Goal: Information Seeking & Learning: Check status

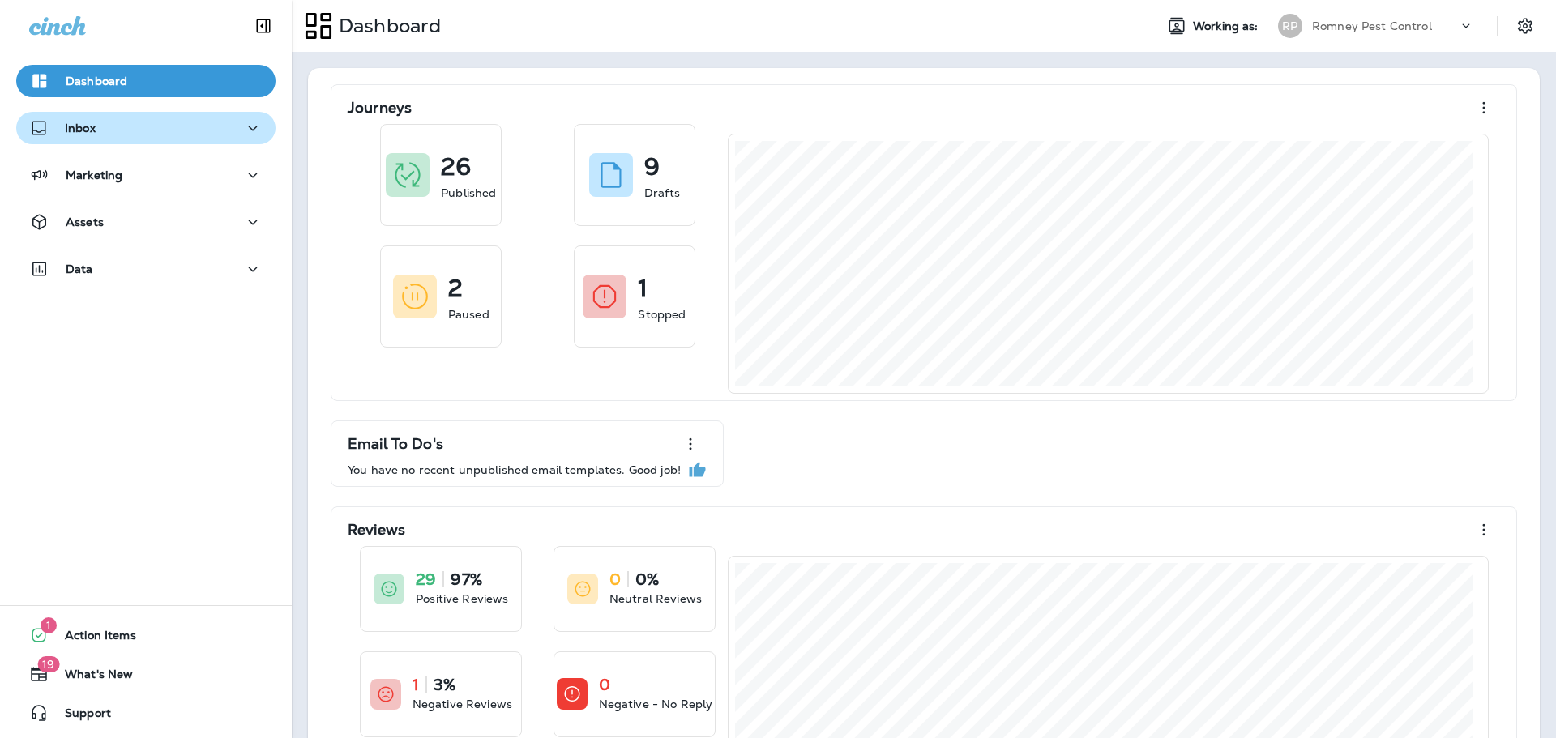
click at [118, 132] on div "Inbox" at bounding box center [145, 128] width 233 height 20
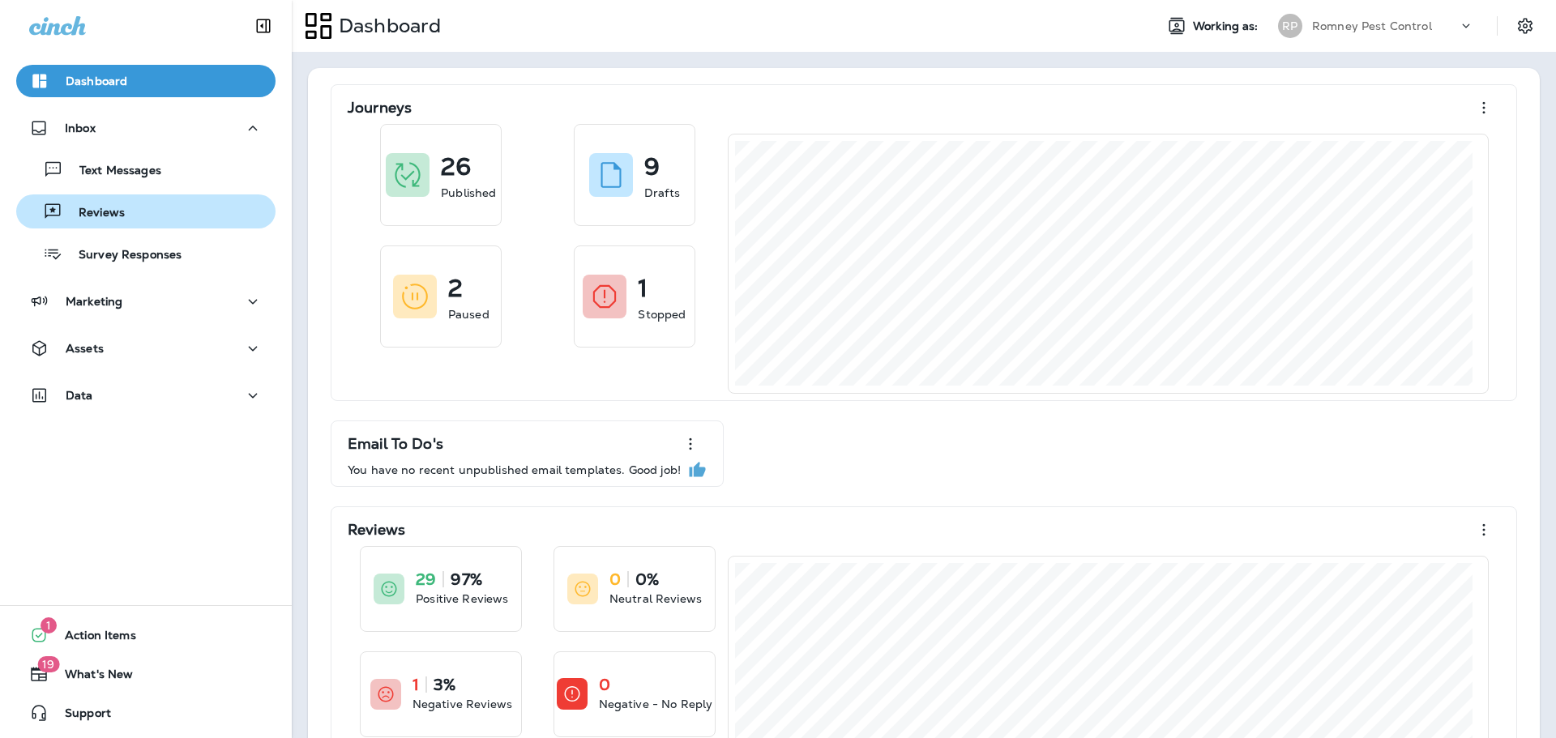
click at [118, 207] on p "Reviews" at bounding box center [93, 213] width 62 height 15
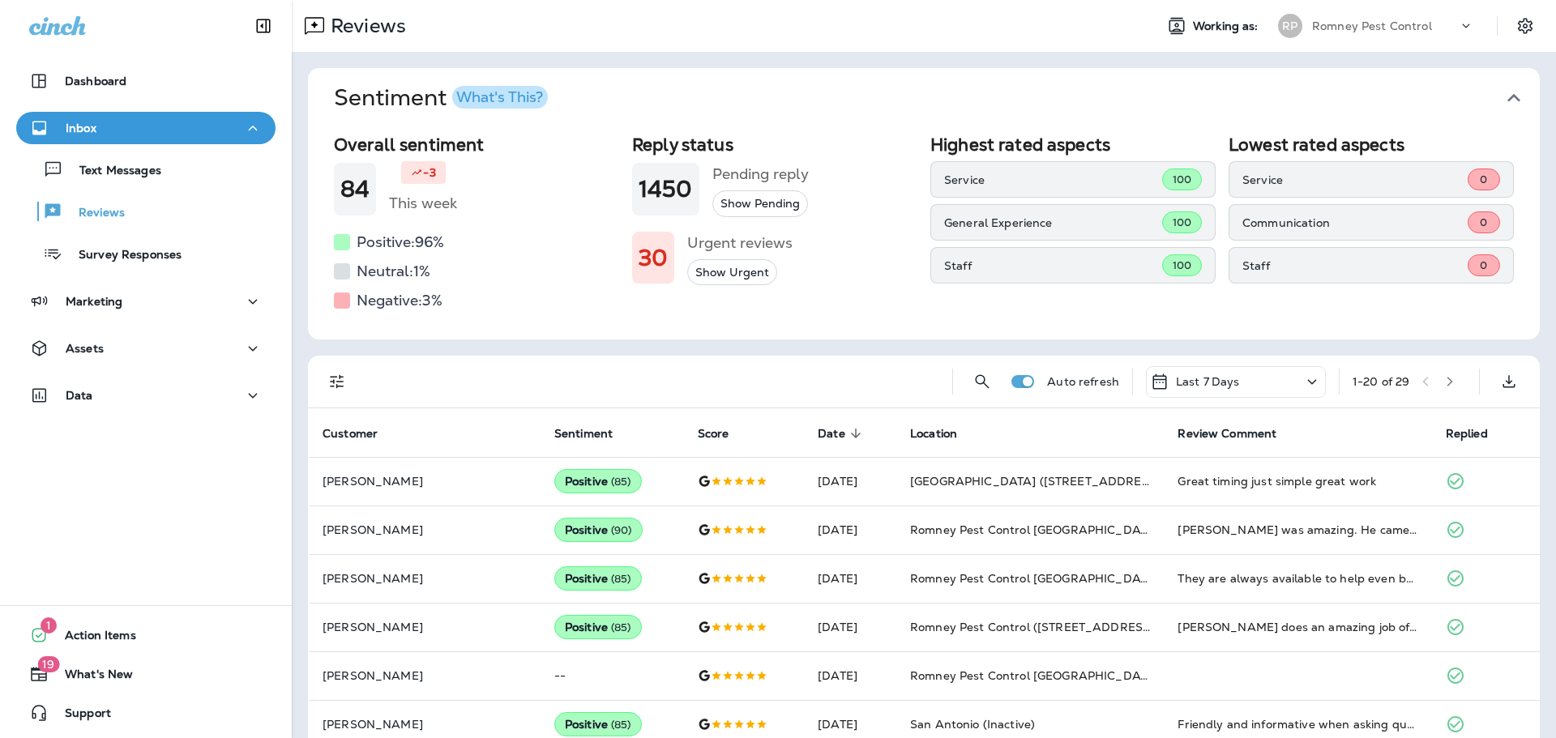
click at [1501, 96] on icon "button" at bounding box center [1514, 98] width 26 height 26
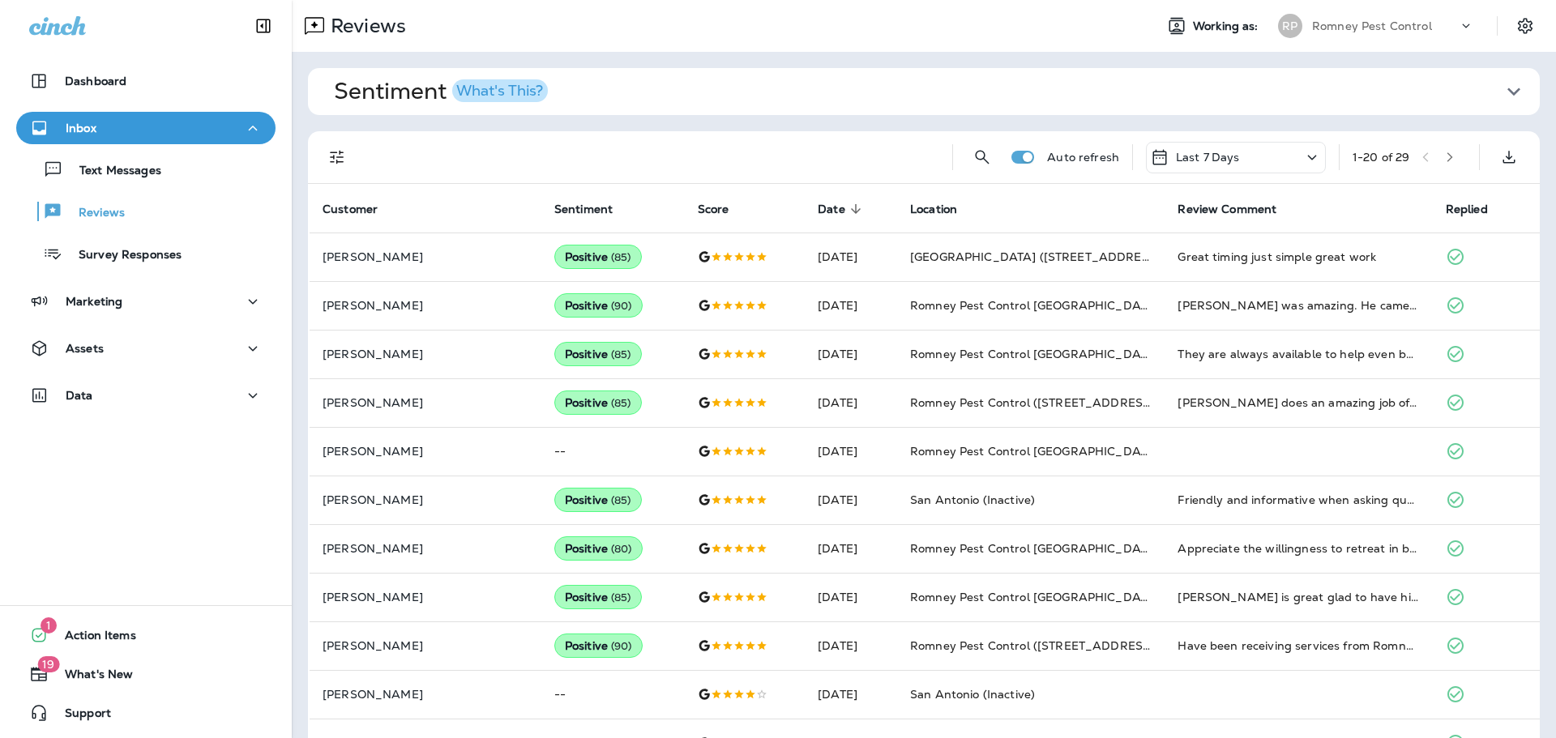
click at [339, 156] on icon "Filters" at bounding box center [336, 157] width 19 height 19
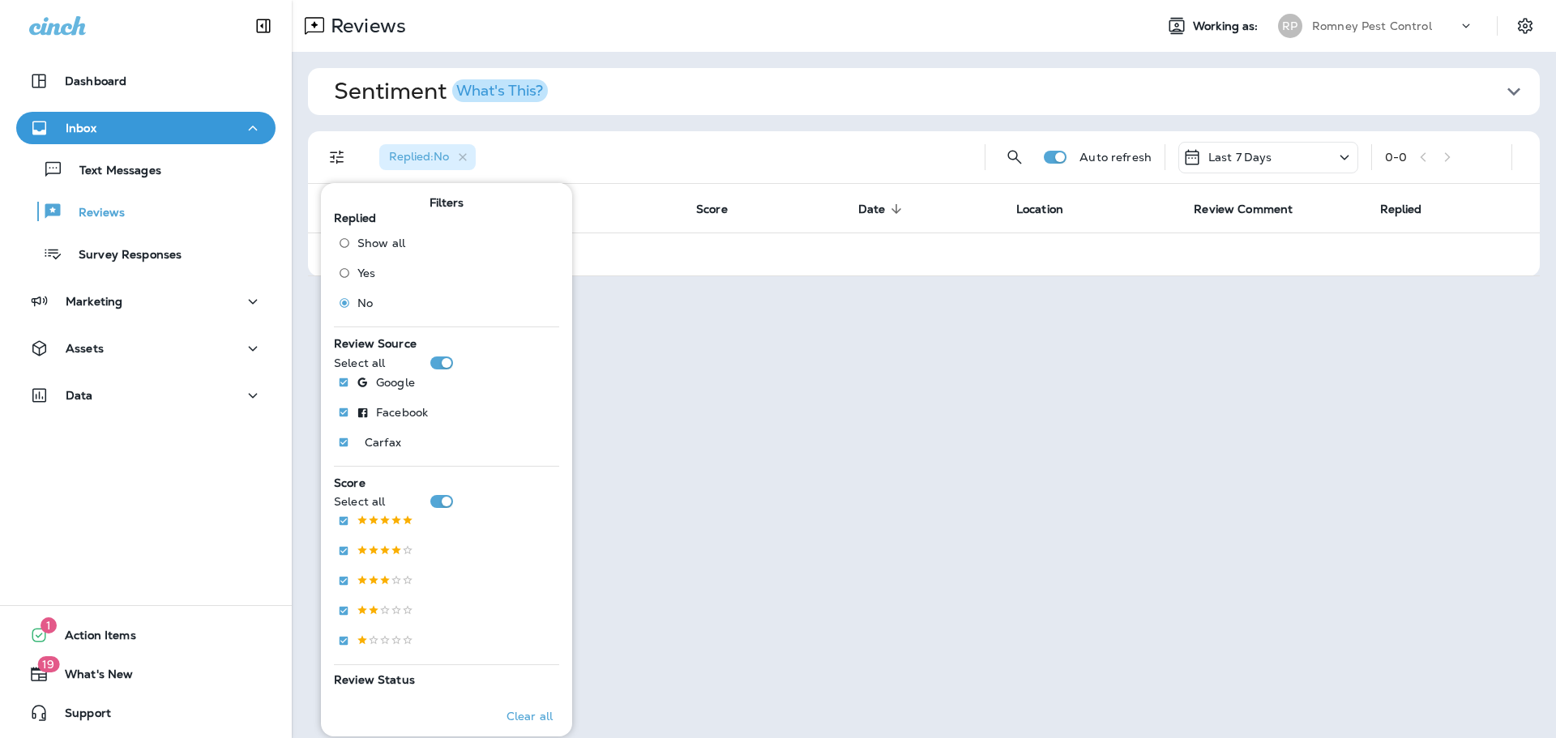
drag, startPoint x: 1268, startPoint y: 150, endPoint x: 1269, endPoint y: 169, distance: 18.7
click at [1268, 151] on p "Last 7 Days" at bounding box center [1241, 157] width 64 height 13
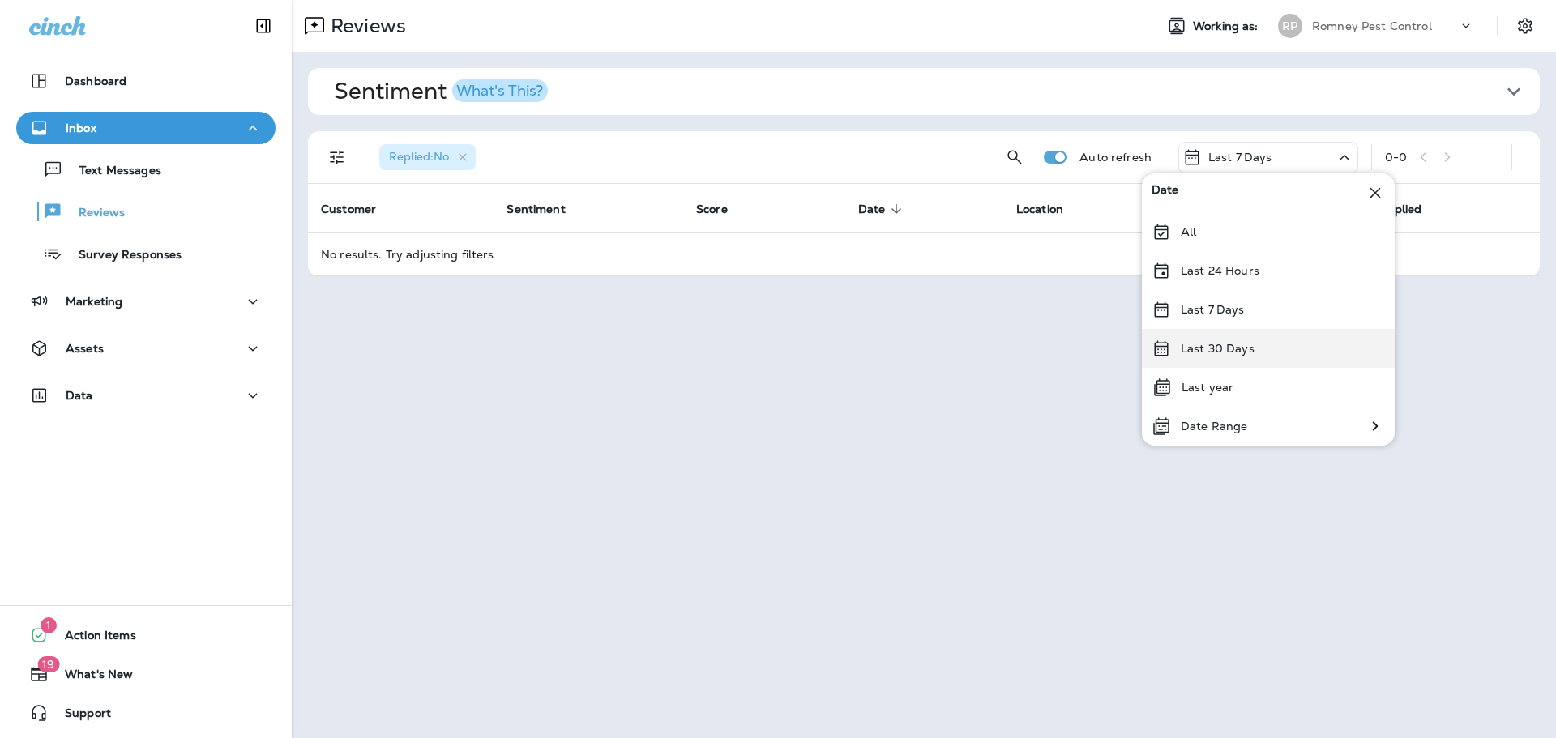
click at [1280, 354] on div "Last 30 Days" at bounding box center [1268, 348] width 253 height 39
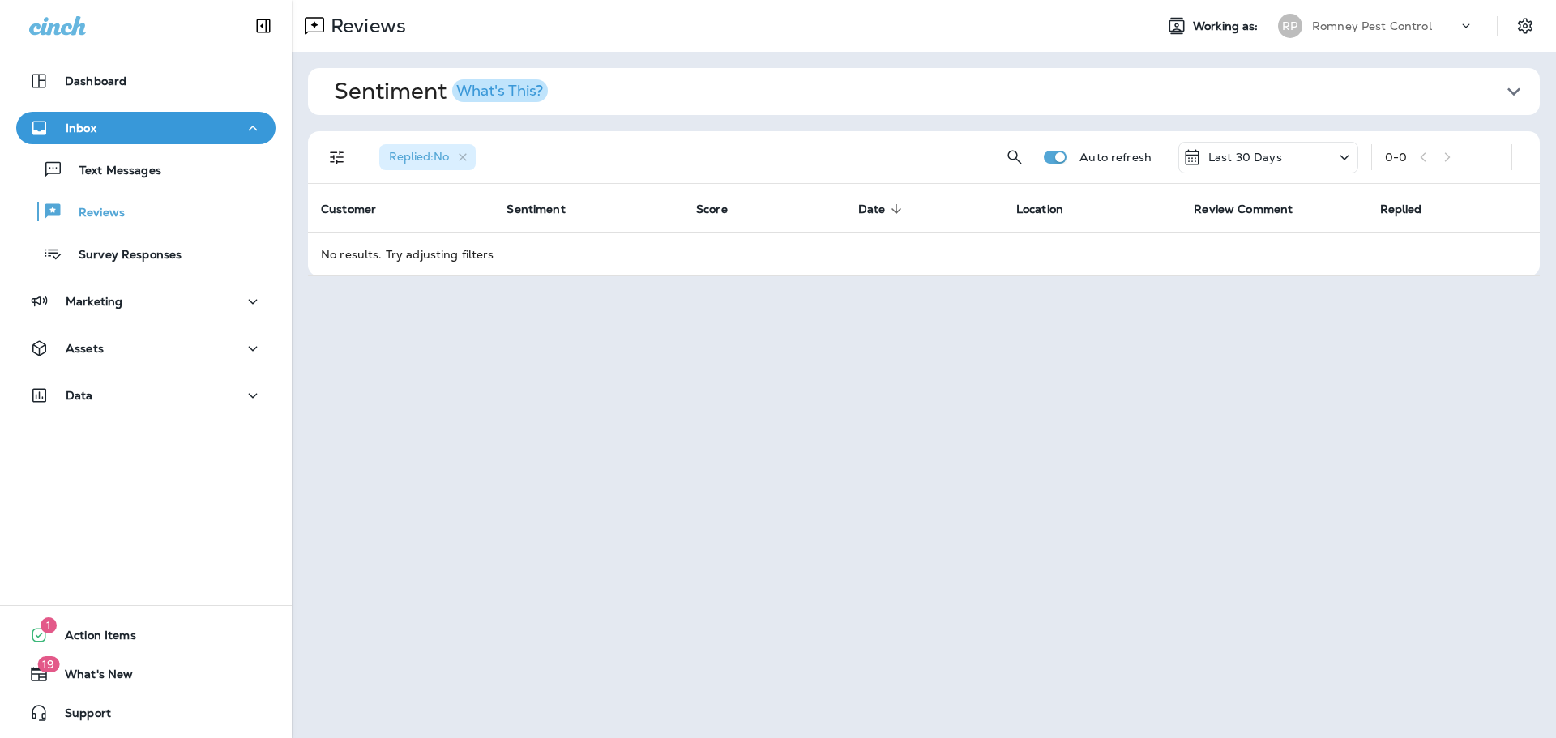
click at [1367, 32] on div "Romney Pest Control" at bounding box center [1385, 26] width 146 height 24
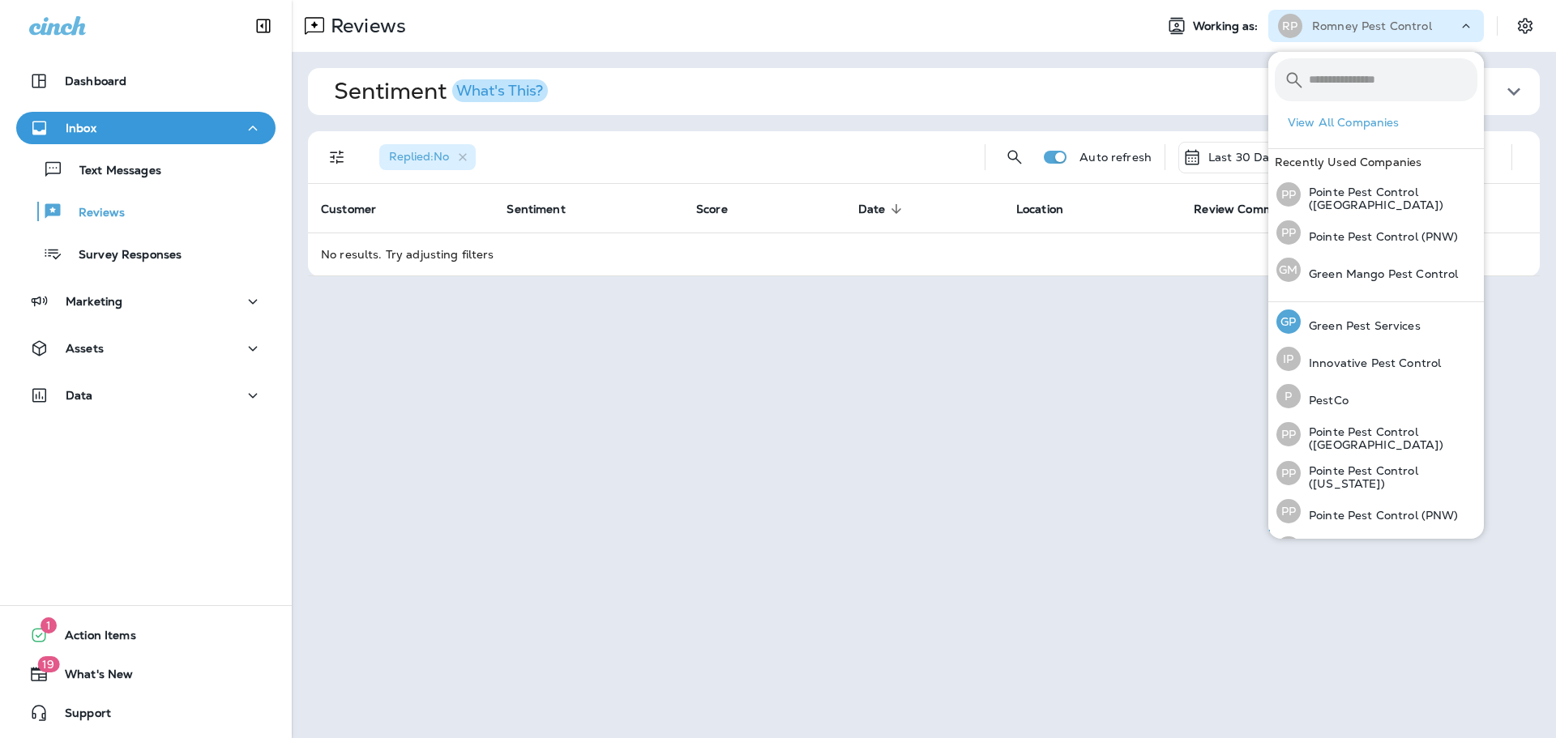
scroll to position [71, 0]
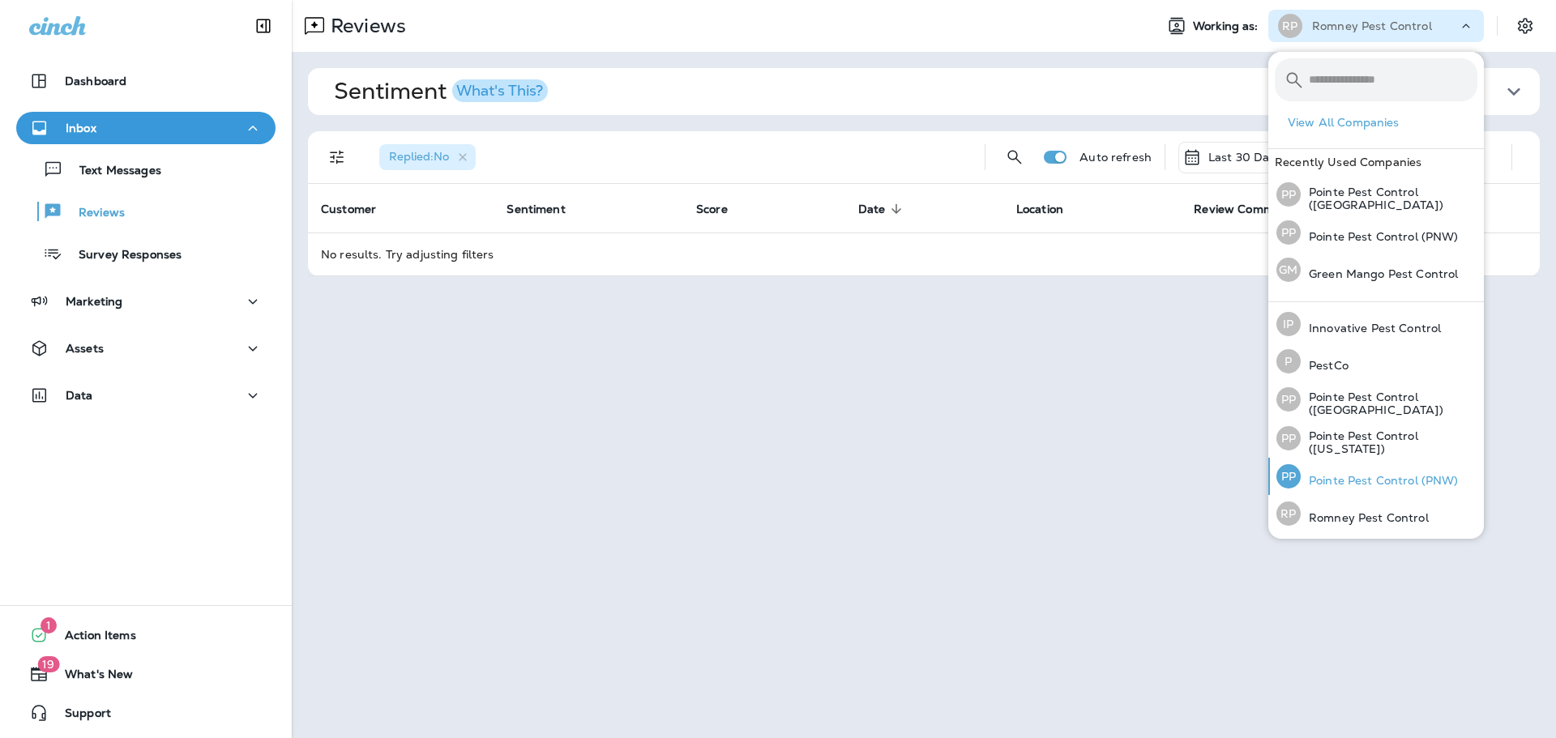
click at [1360, 477] on p "Pointe Pest Control (PNW)" at bounding box center [1380, 480] width 158 height 13
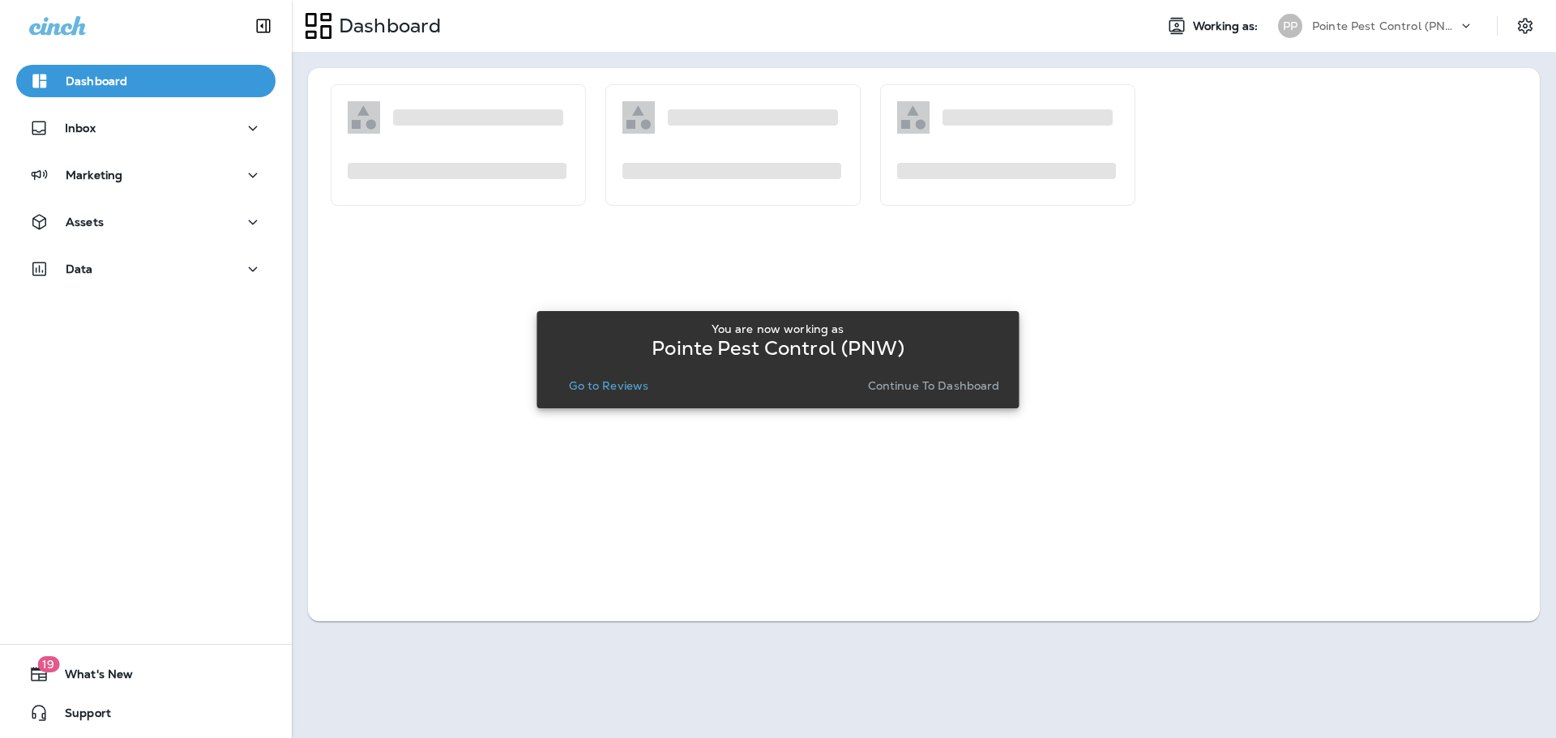
click at [603, 383] on p "Go to Reviews" at bounding box center [608, 385] width 79 height 13
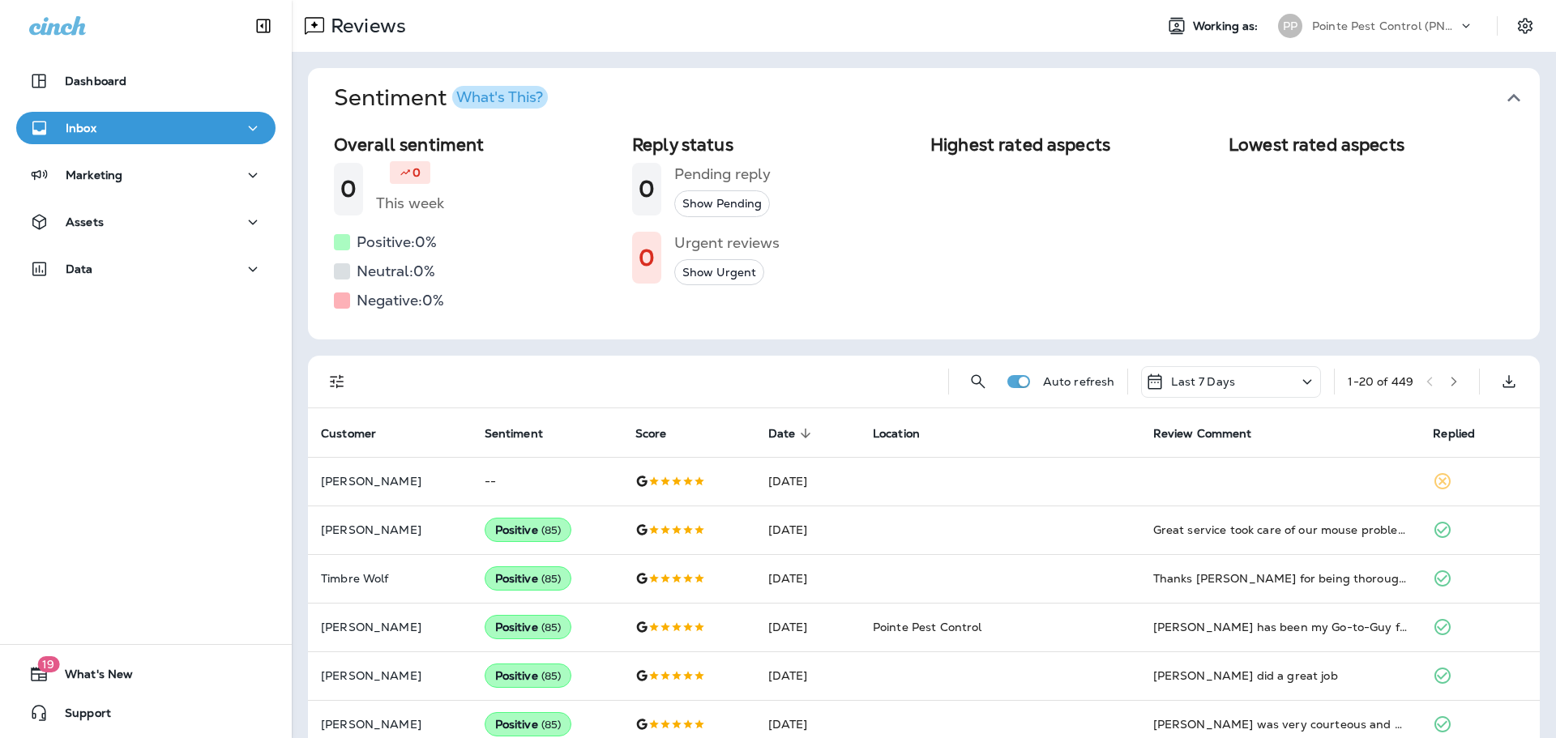
click at [1509, 97] on icon "button" at bounding box center [1514, 98] width 26 height 26
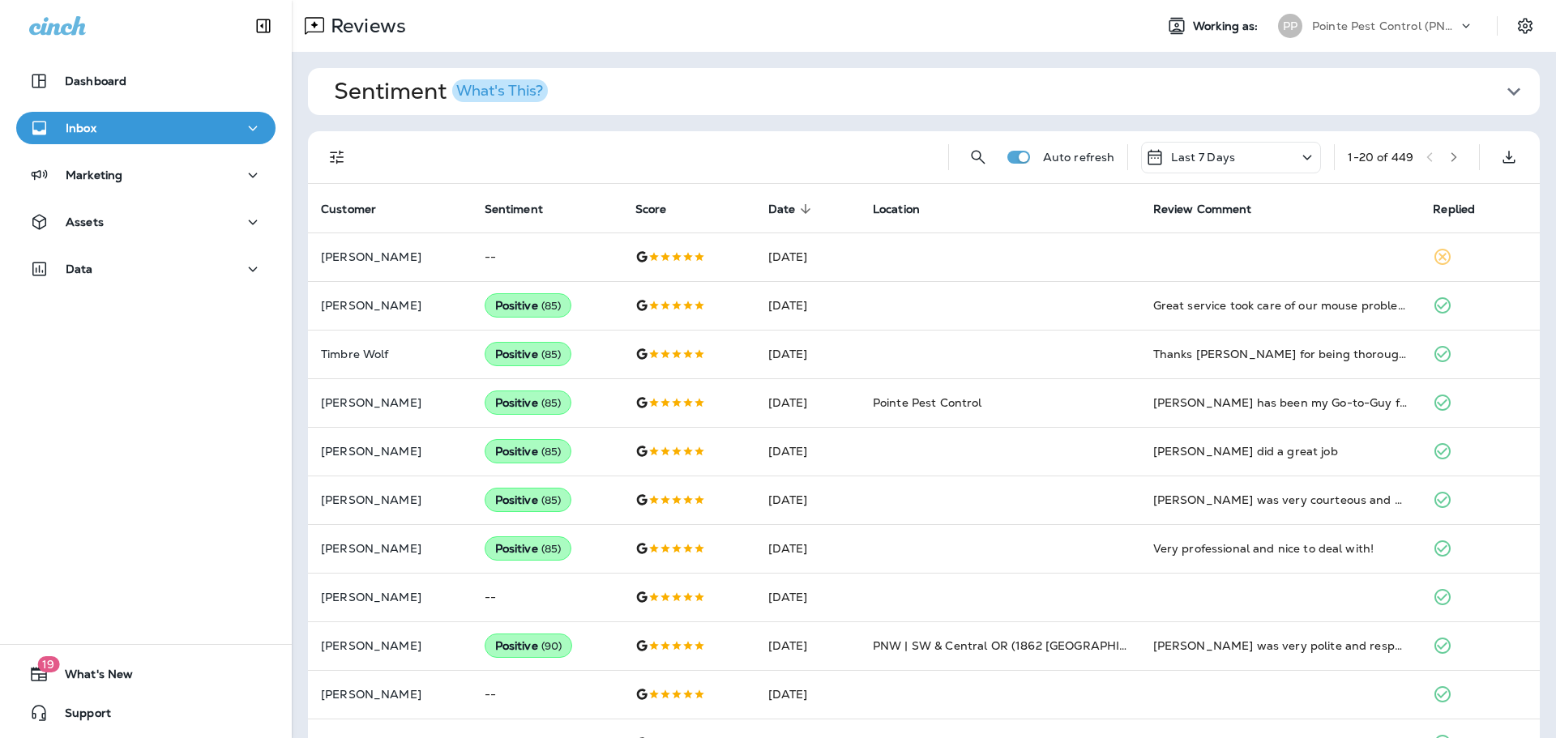
click at [333, 156] on icon "Filters" at bounding box center [337, 158] width 14 height 14
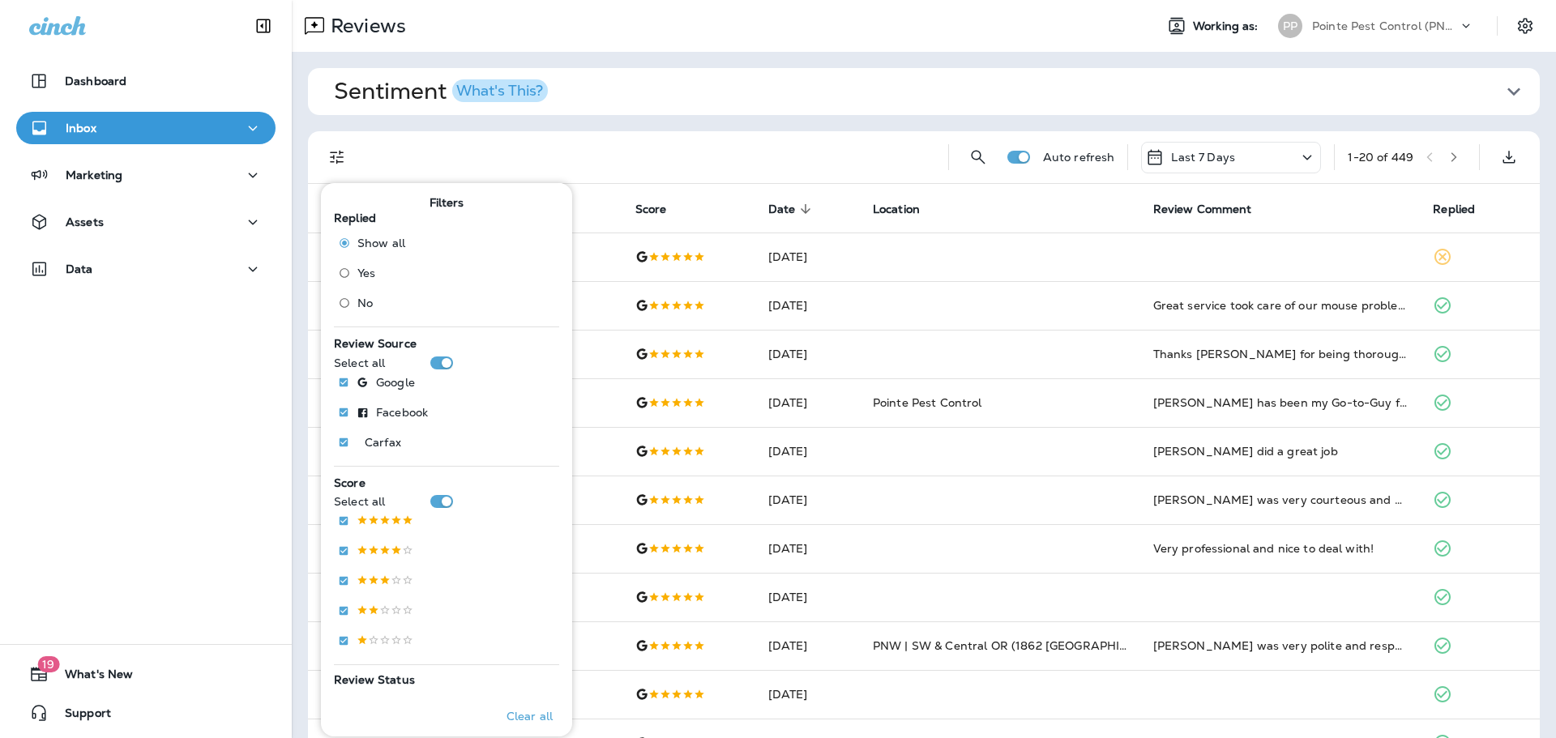
click at [360, 302] on span "No" at bounding box center [364, 303] width 15 height 13
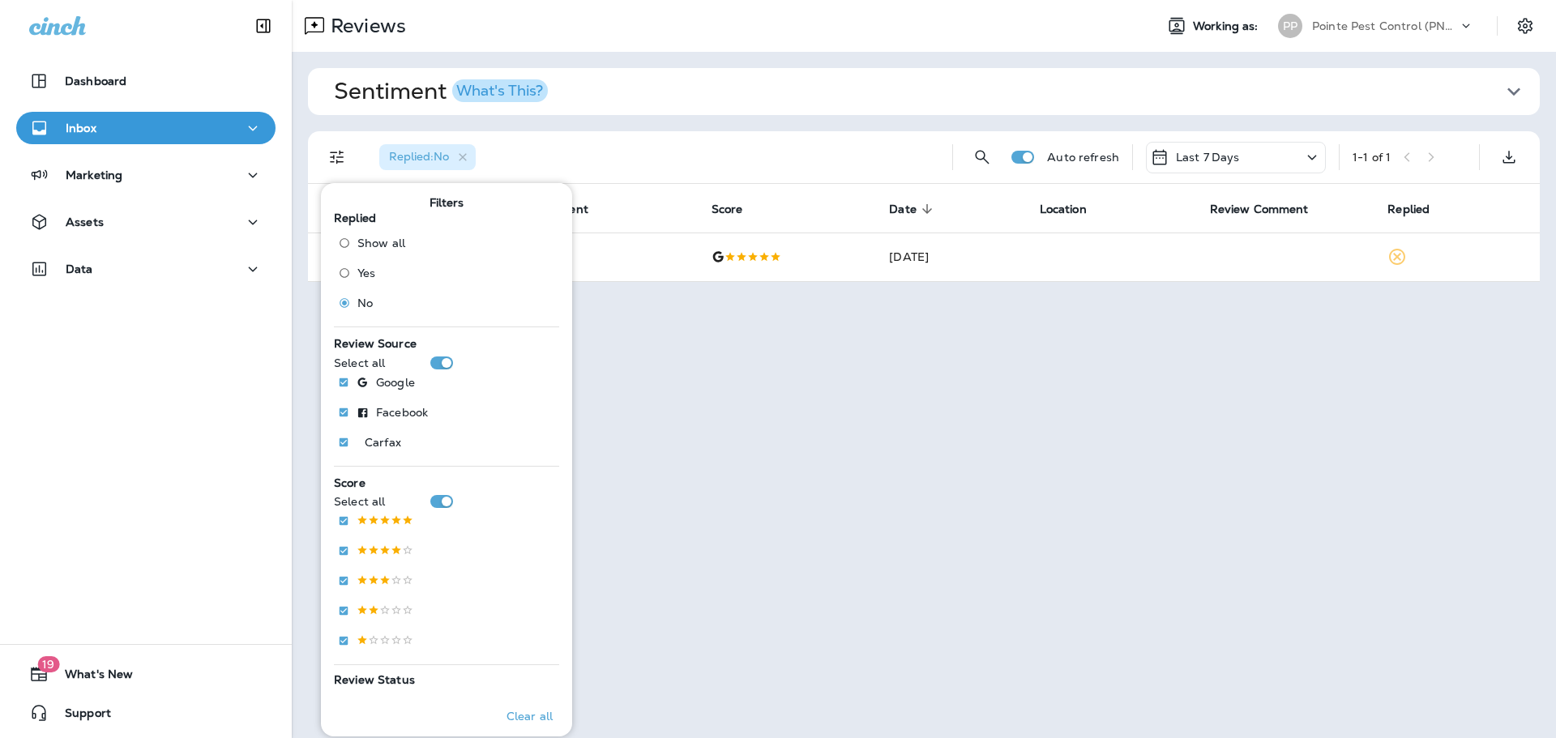
drag, startPoint x: 1220, startPoint y: 160, endPoint x: 1222, endPoint y: 169, distance: 9.1
click at [1220, 159] on p "Last 7 Days" at bounding box center [1208, 157] width 64 height 13
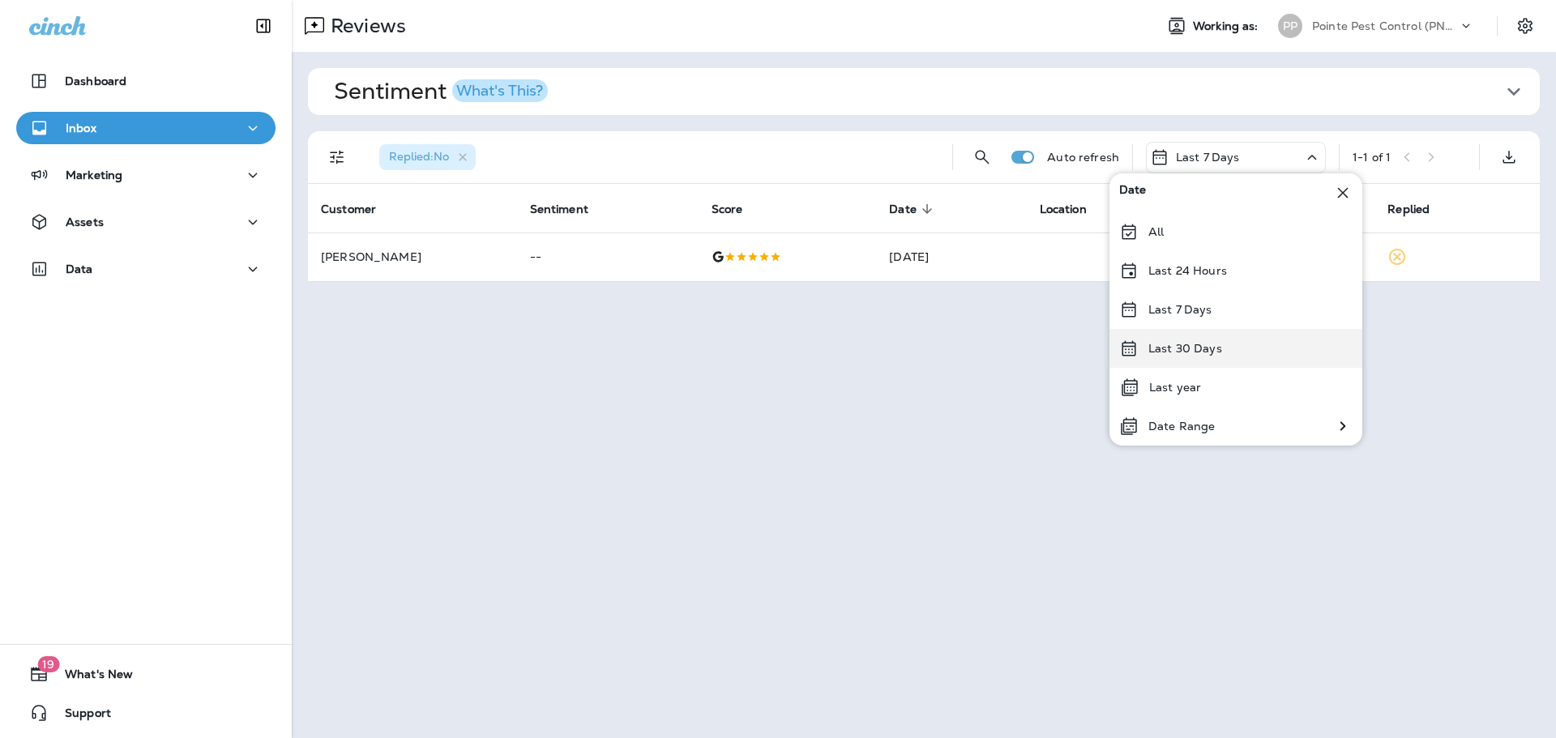
click at [1209, 336] on div "Last 30 Days" at bounding box center [1236, 348] width 253 height 39
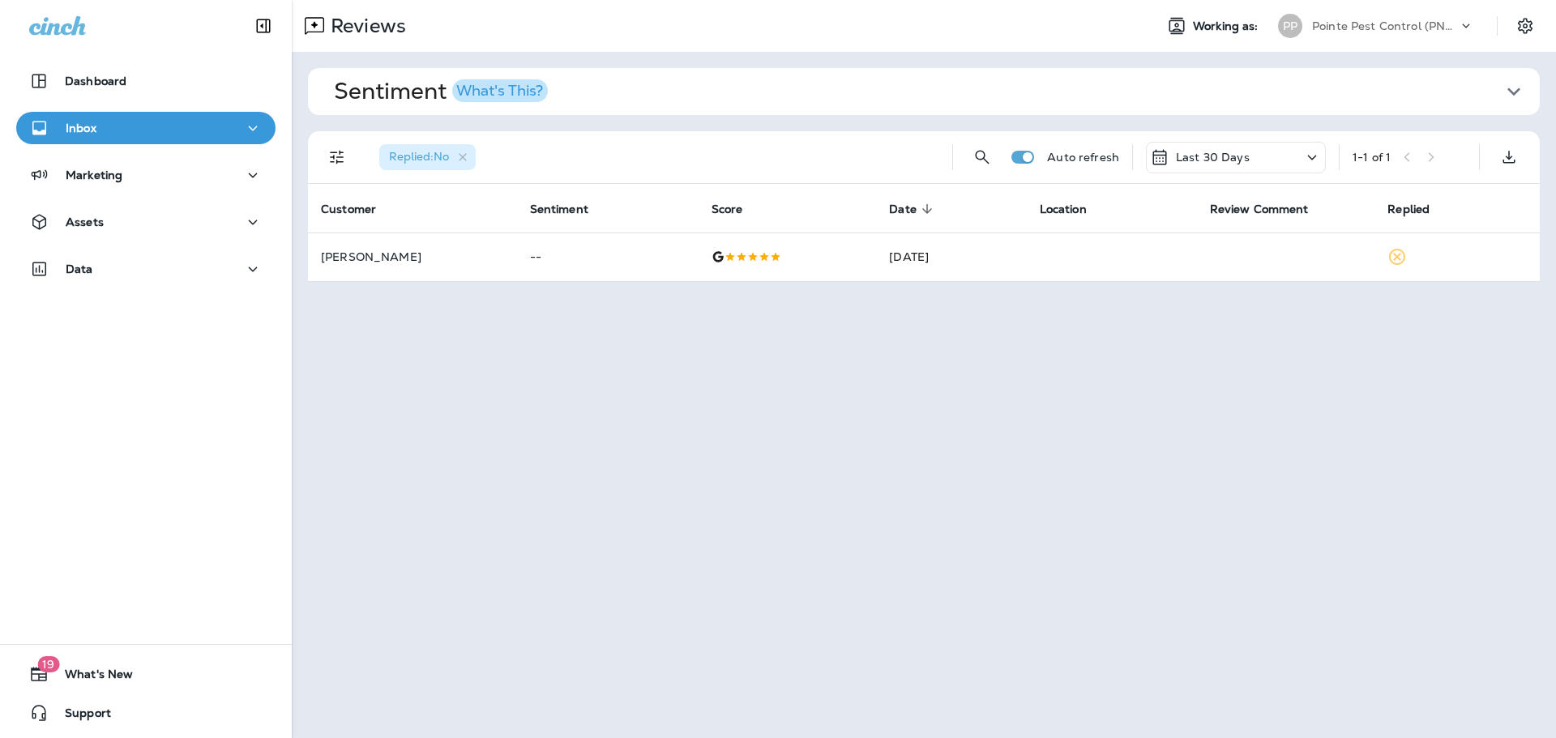
click at [1358, 30] on p "Pointe Pest Control (PNW)" at bounding box center [1385, 25] width 146 height 13
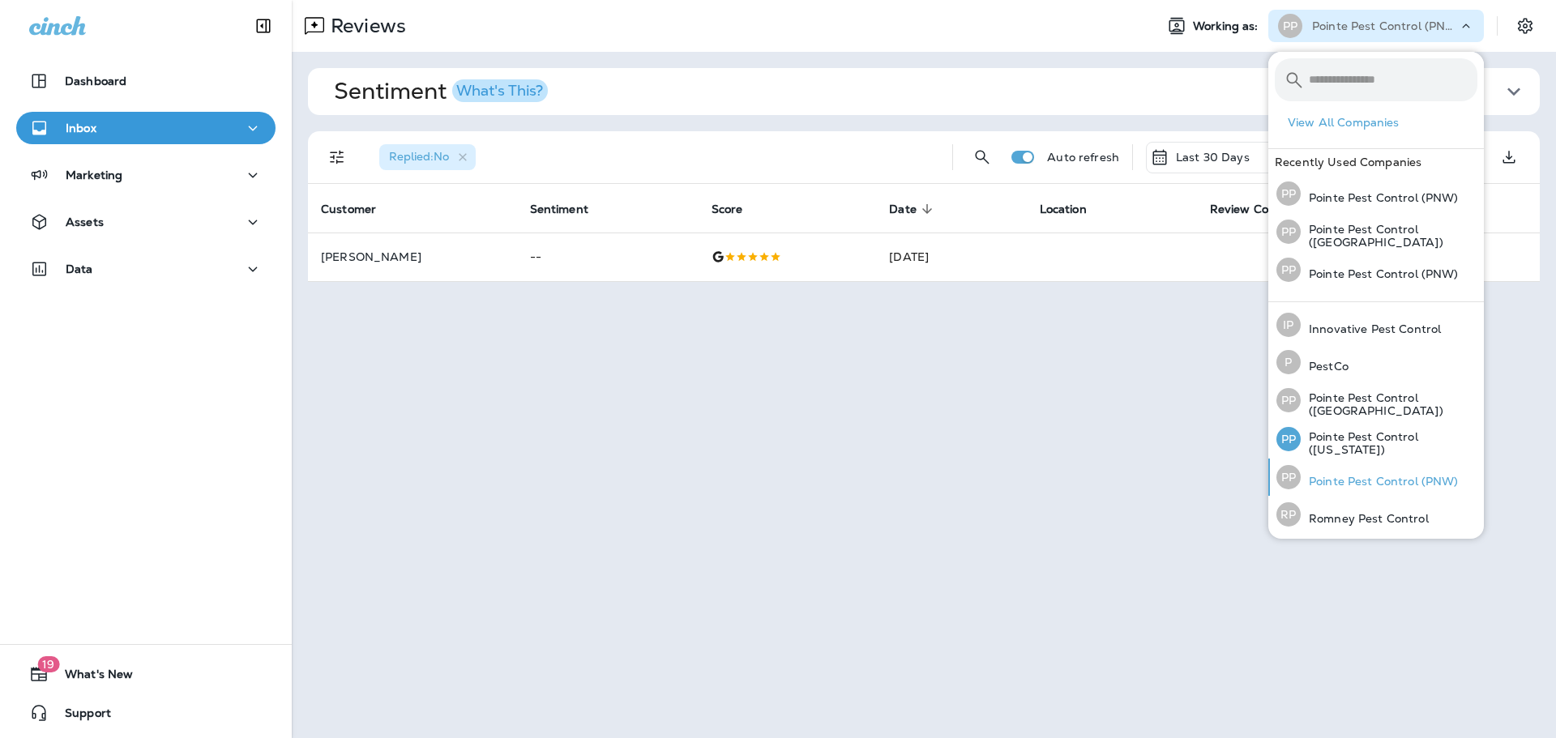
scroll to position [71, 0]
click at [1363, 445] on p "Pointe Pest Control ([US_STATE])" at bounding box center [1389, 443] width 177 height 26
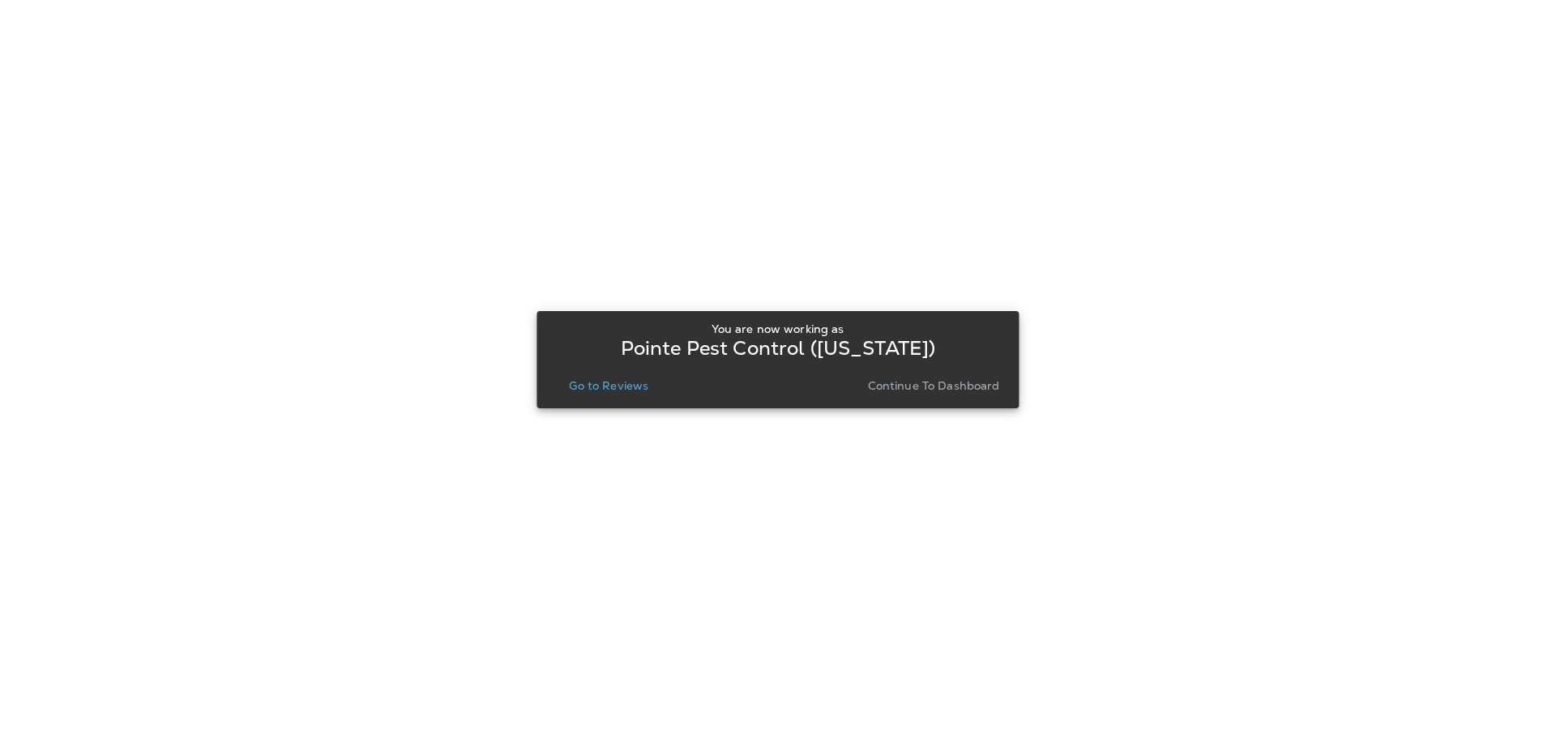
click at [604, 387] on p "Go to Reviews" at bounding box center [608, 385] width 79 height 13
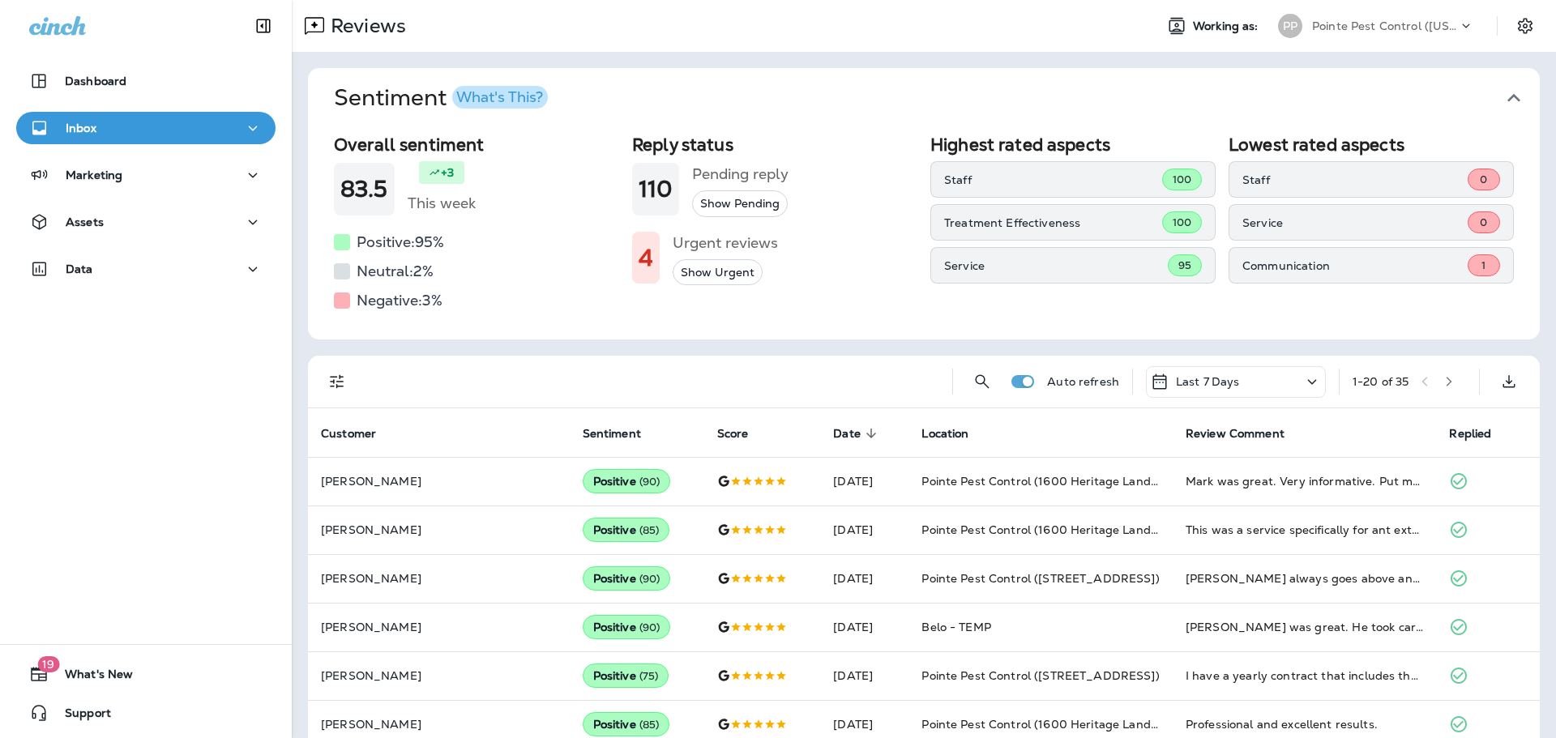
click at [1484, 80] on button "Sentiment What's This?" at bounding box center [937, 98] width 1232 height 60
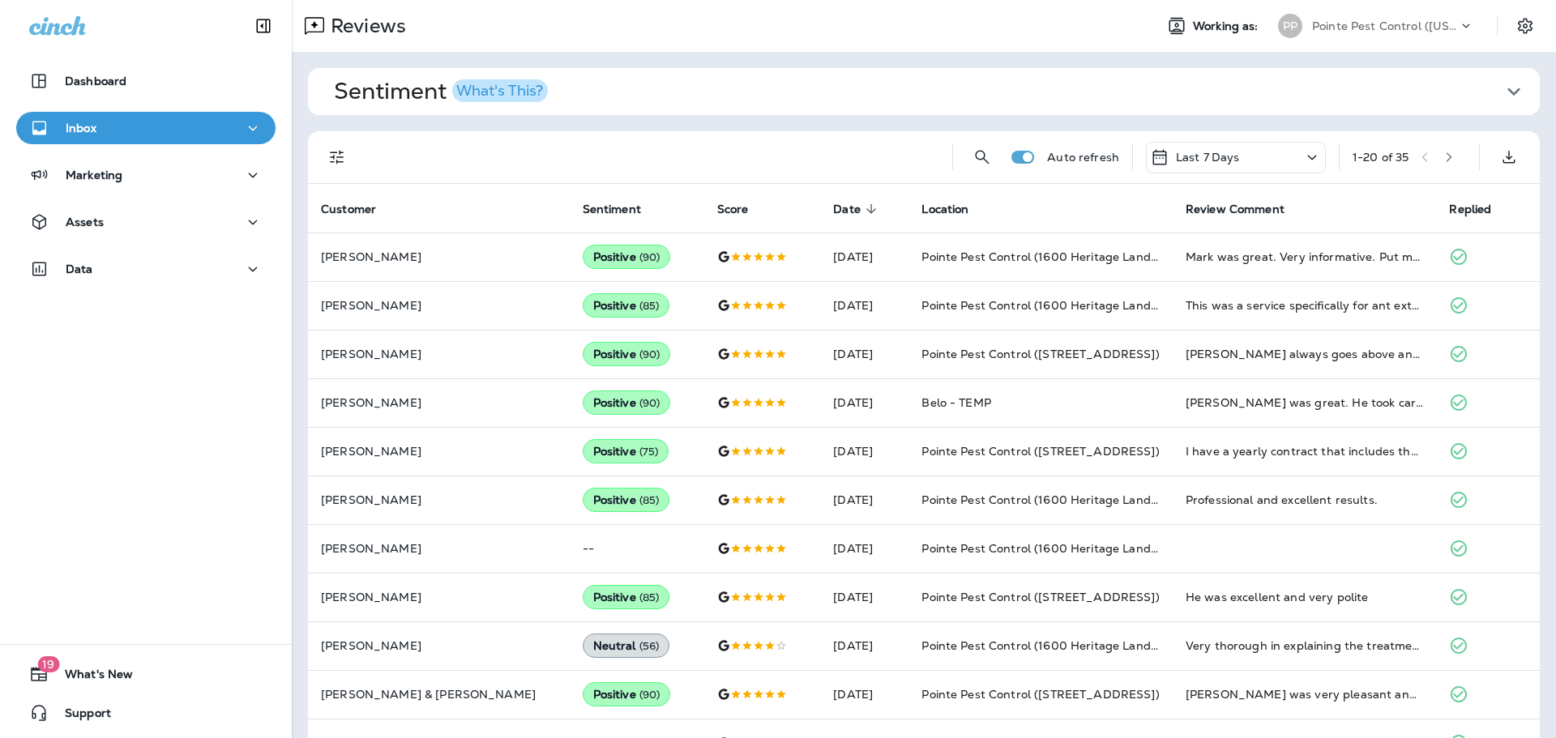
click at [345, 152] on icon "Filters" at bounding box center [336, 157] width 19 height 19
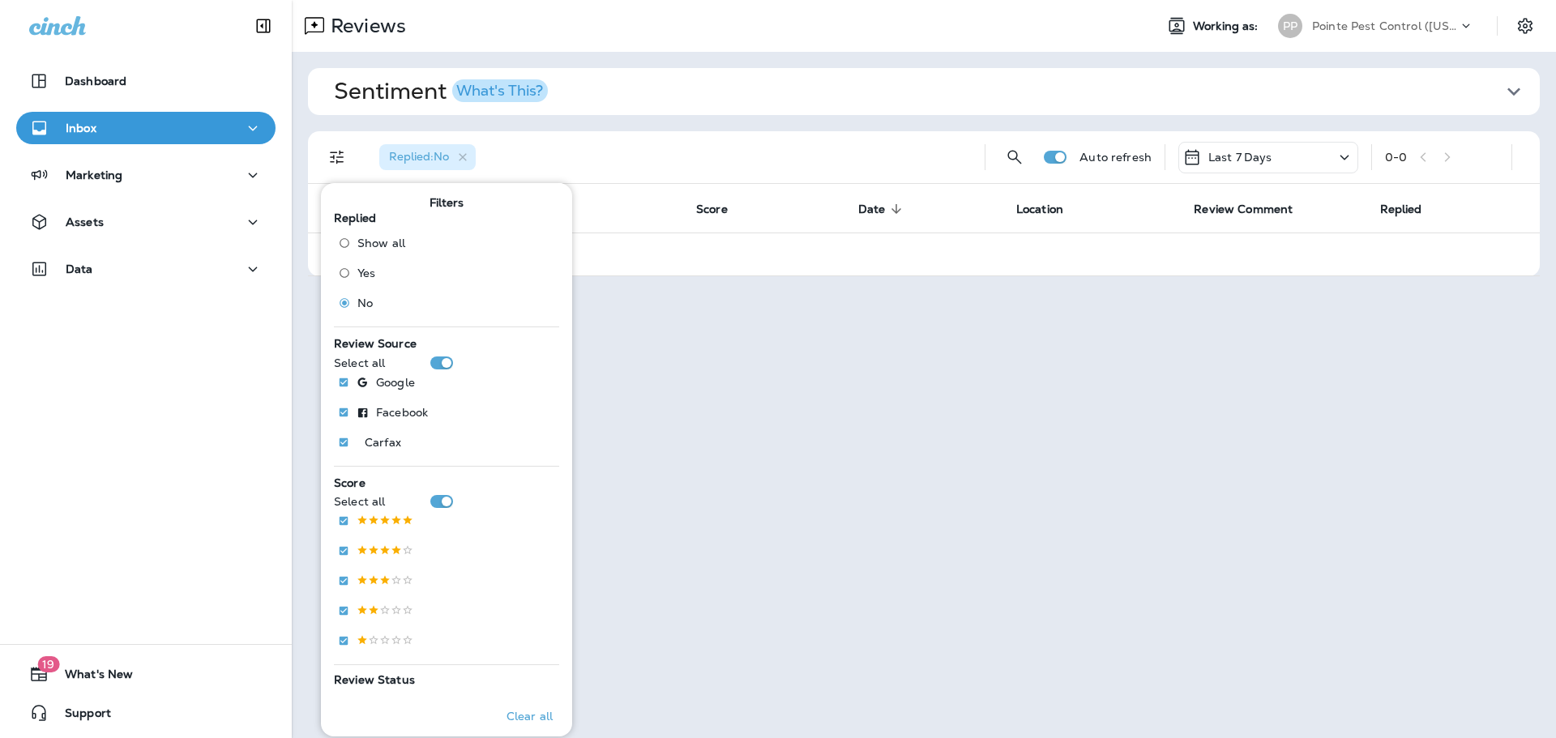
click at [1274, 165] on div "Last 7 Days" at bounding box center [1269, 158] width 180 height 32
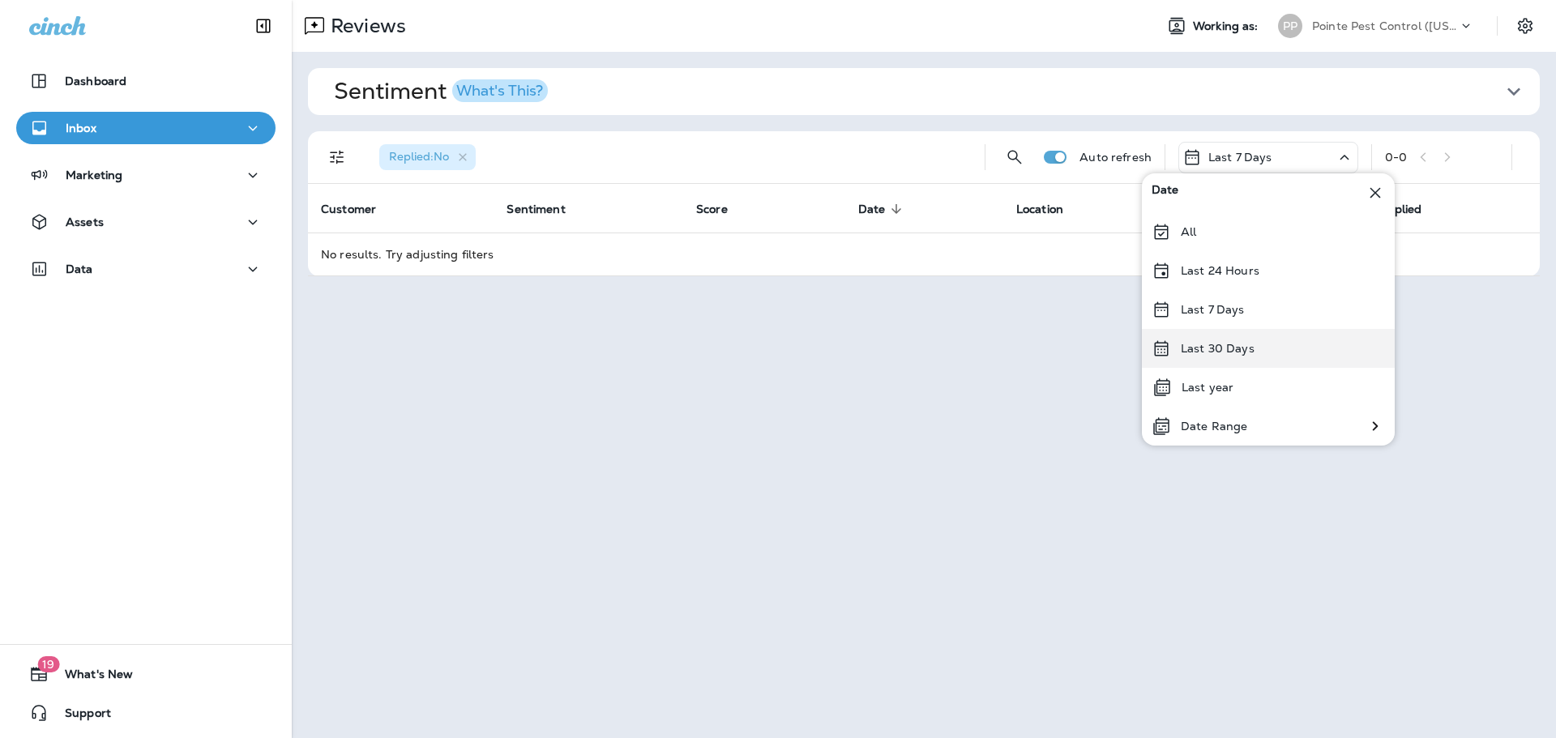
click at [1251, 357] on div "Last 30 Days" at bounding box center [1268, 348] width 253 height 39
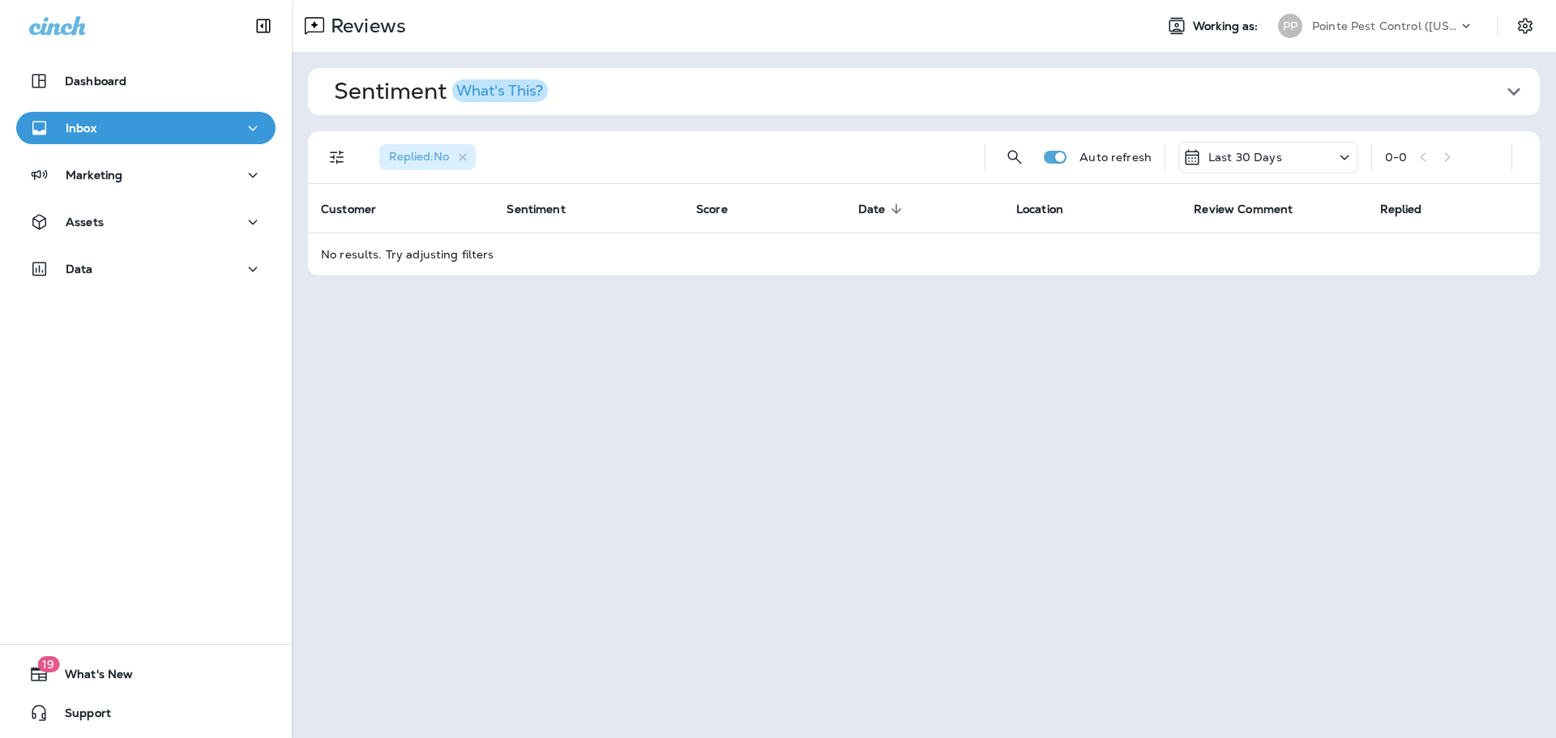
click at [1380, 6] on div "Reviews Working as: PP Pointe Pest Control ([US_STATE])" at bounding box center [924, 26] width 1264 height 52
click at [1381, 18] on div "Pointe Pest Control ([US_STATE])" at bounding box center [1385, 26] width 146 height 24
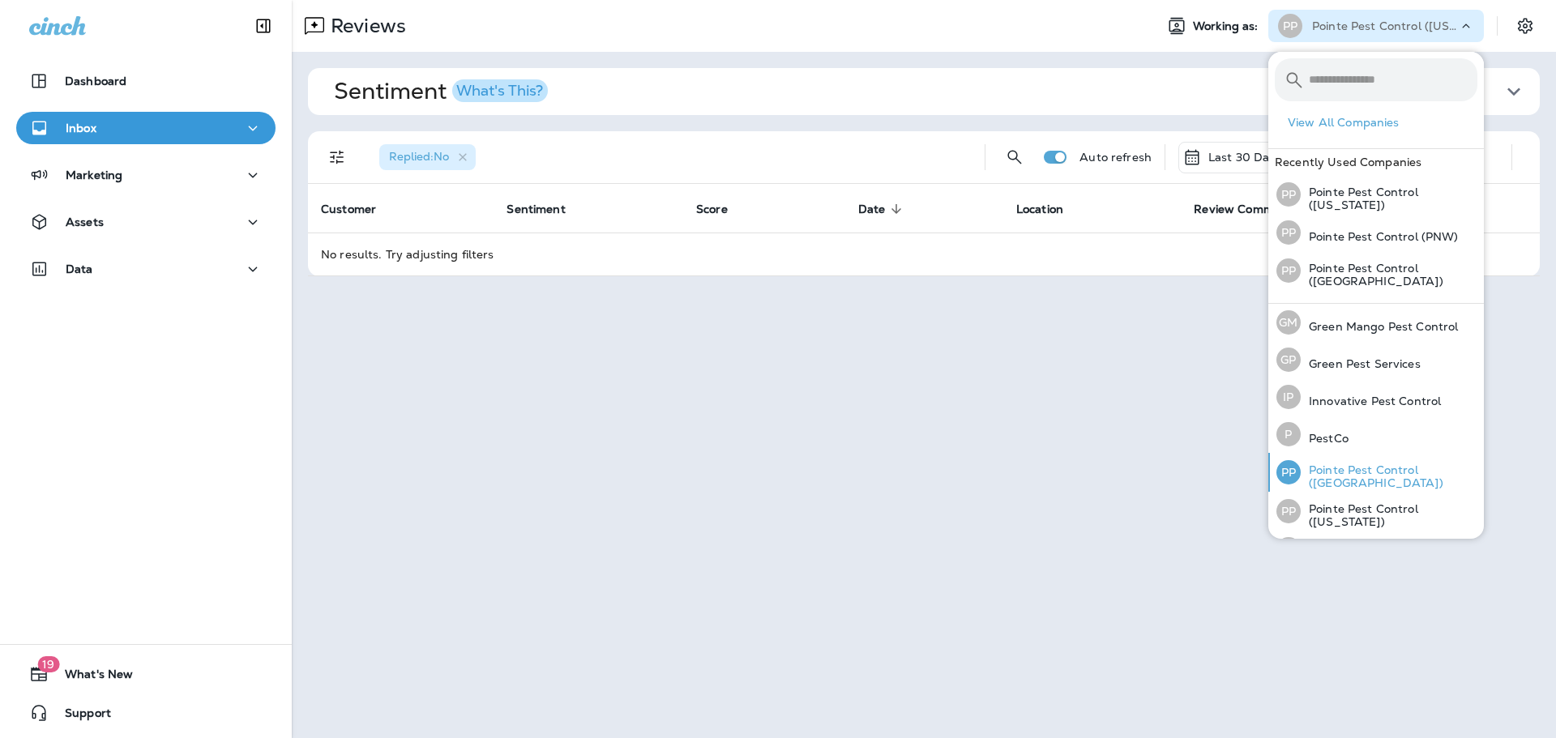
click at [1371, 481] on p "Pointe Pest Control ([GEOGRAPHIC_DATA])" at bounding box center [1389, 477] width 177 height 26
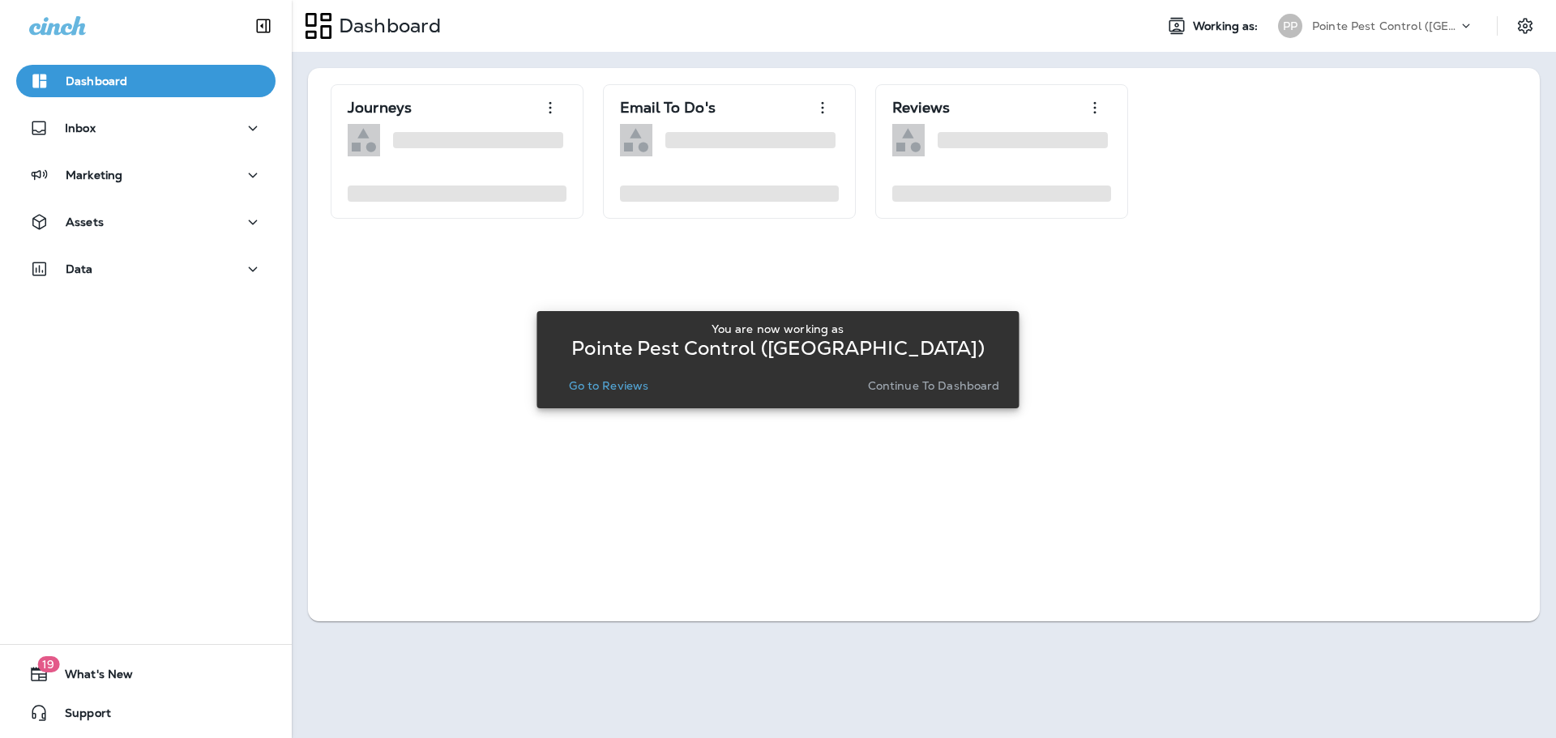
click at [618, 381] on p "Go to Reviews" at bounding box center [608, 385] width 79 height 13
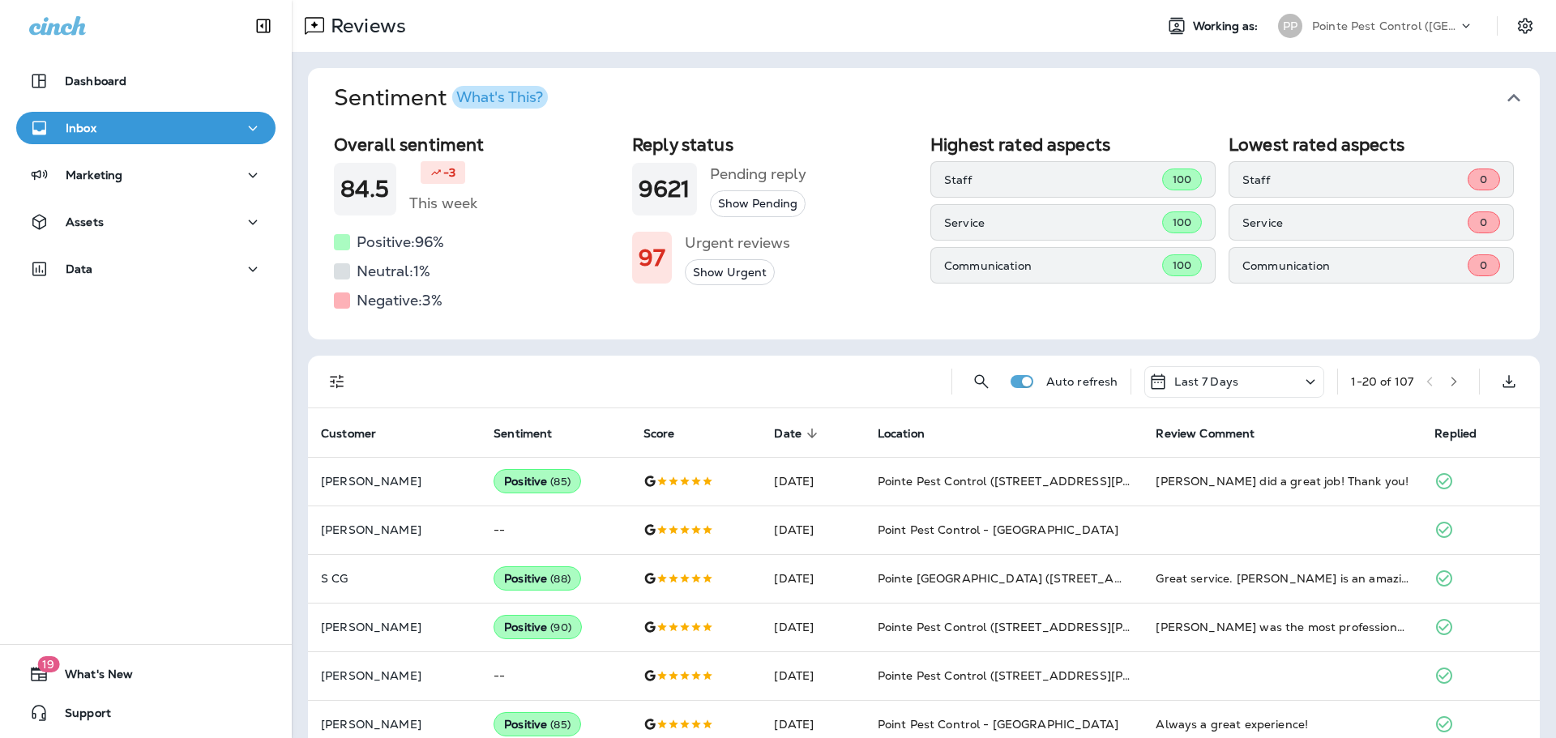
click at [1505, 93] on icon "button" at bounding box center [1514, 98] width 26 height 26
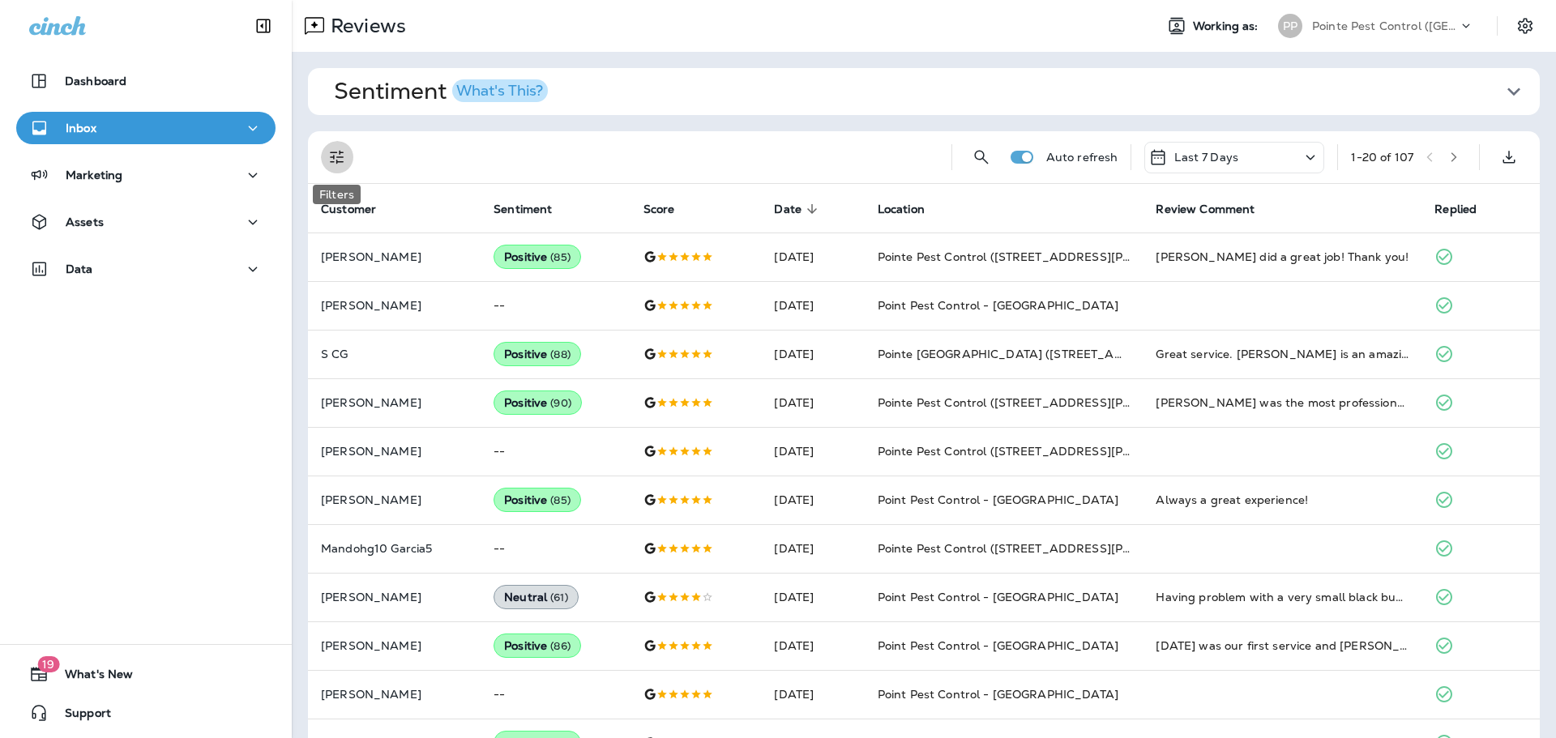
click at [344, 154] on icon "Filters" at bounding box center [336, 157] width 19 height 19
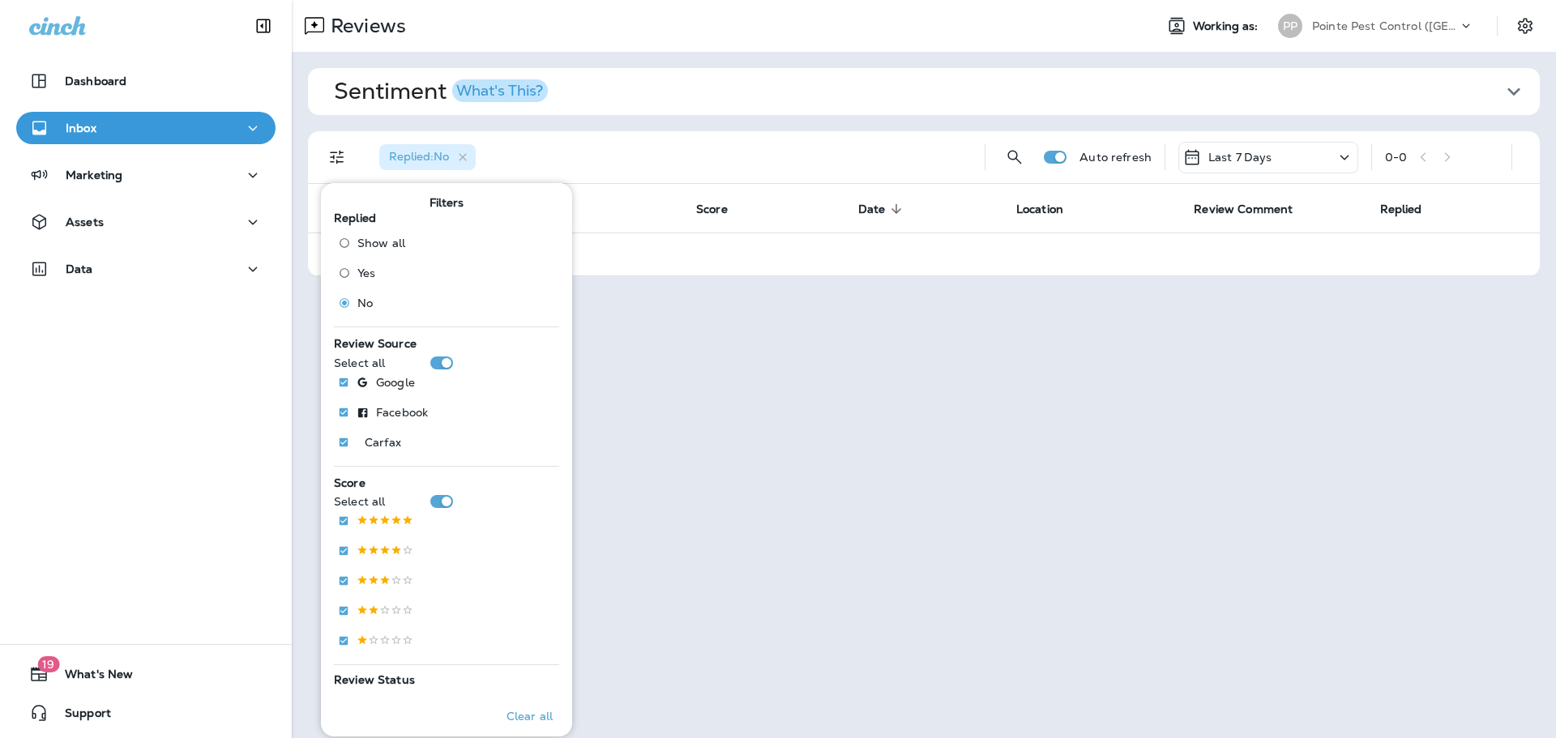
click at [1237, 146] on div "Last 7 Days" at bounding box center [1269, 158] width 180 height 32
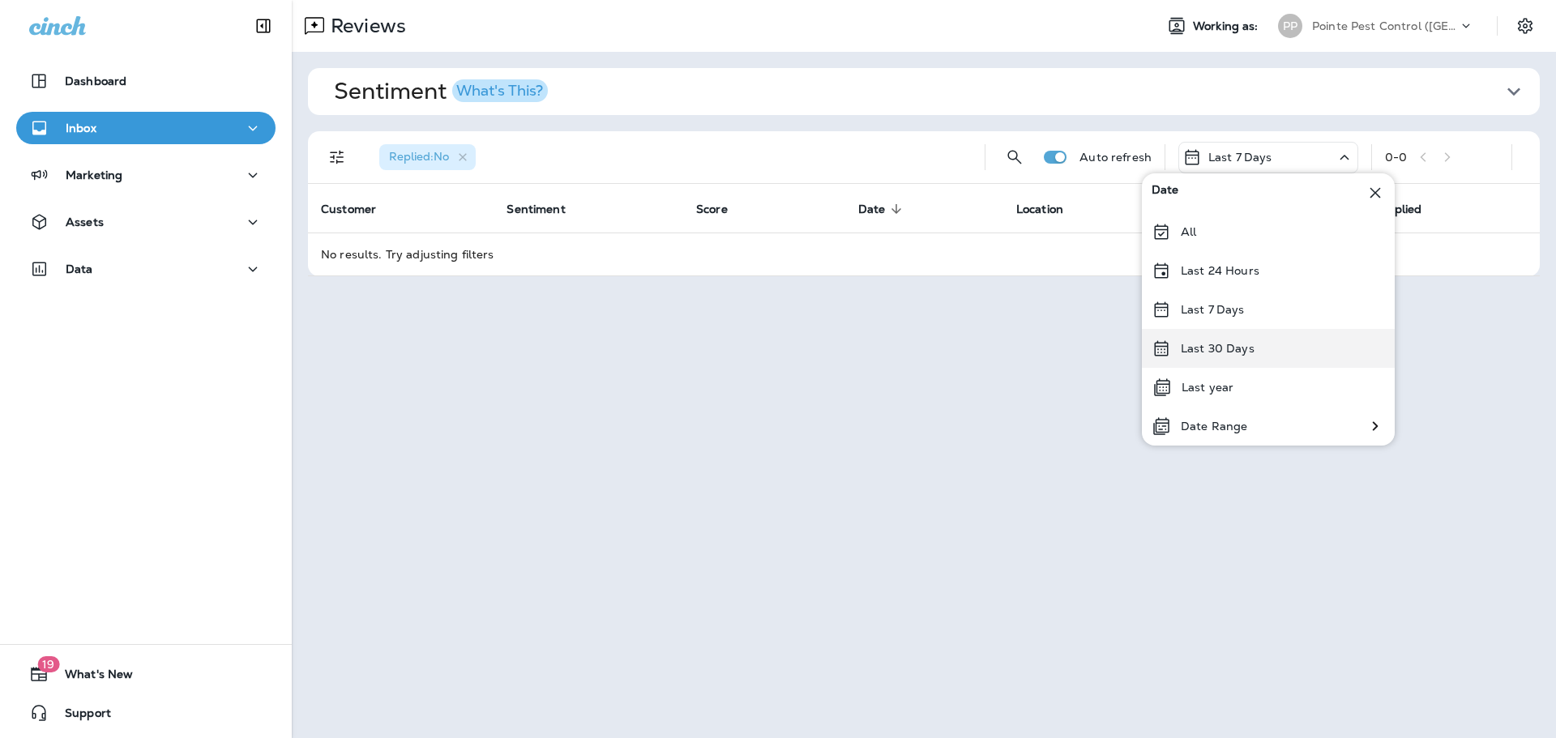
click at [1249, 338] on div "Last 30 Days" at bounding box center [1268, 348] width 253 height 39
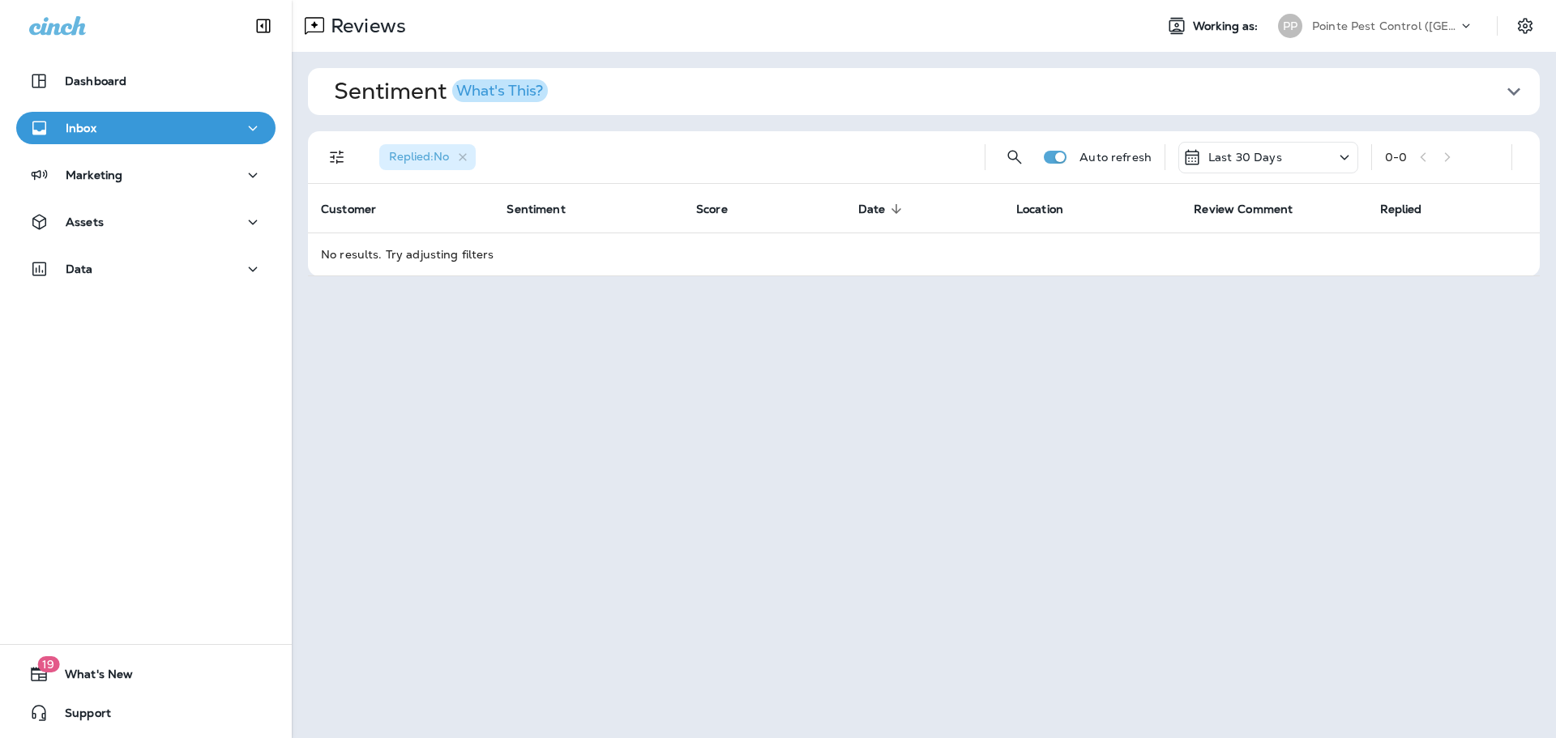
click at [1351, 33] on div "Pointe Pest Control ([GEOGRAPHIC_DATA])" at bounding box center [1385, 26] width 146 height 24
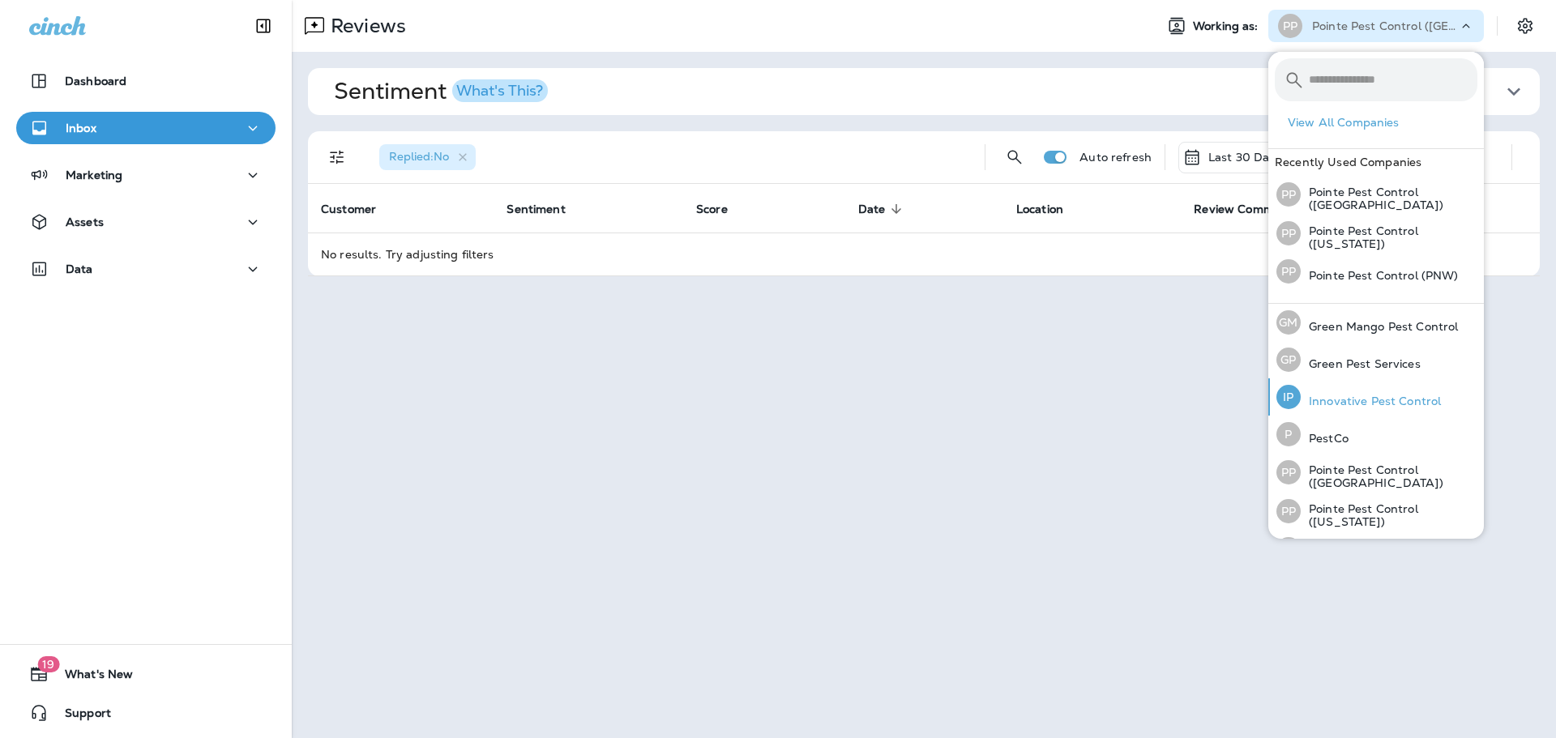
click at [1354, 398] on p "Innovative Pest Control" at bounding box center [1371, 401] width 140 height 13
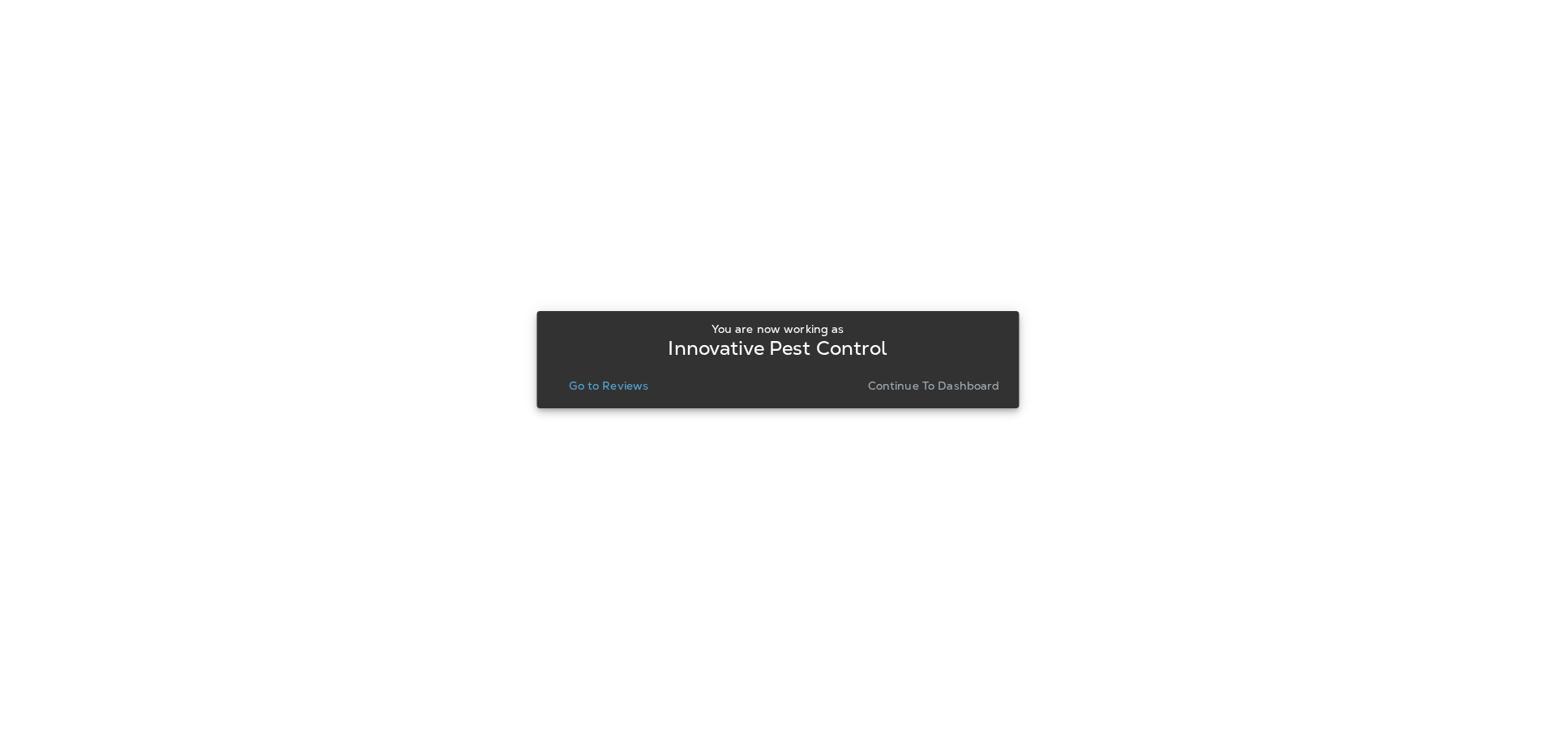
click at [621, 382] on p "Go to Reviews" at bounding box center [608, 385] width 79 height 13
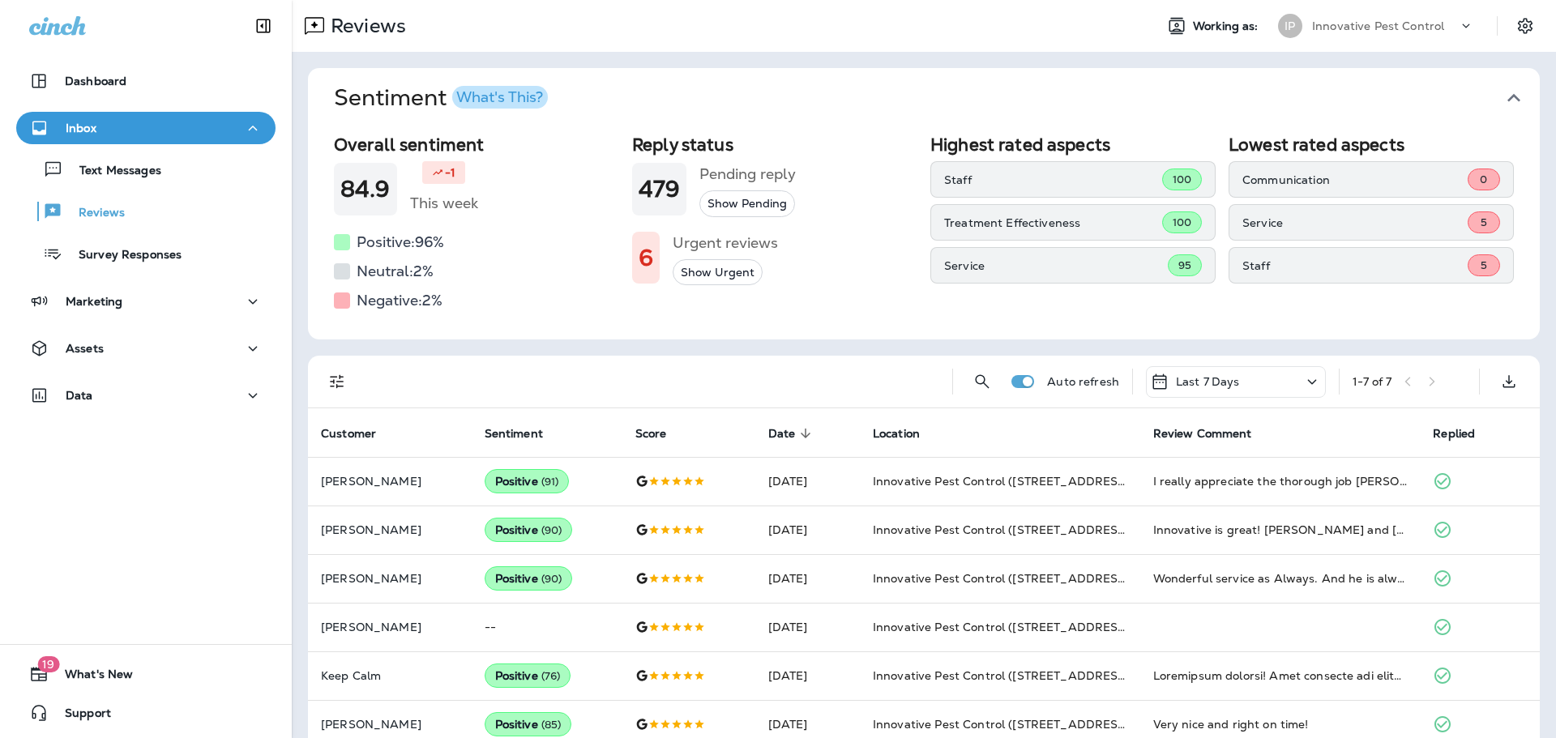
click at [1508, 94] on icon "button" at bounding box center [1514, 98] width 13 height 8
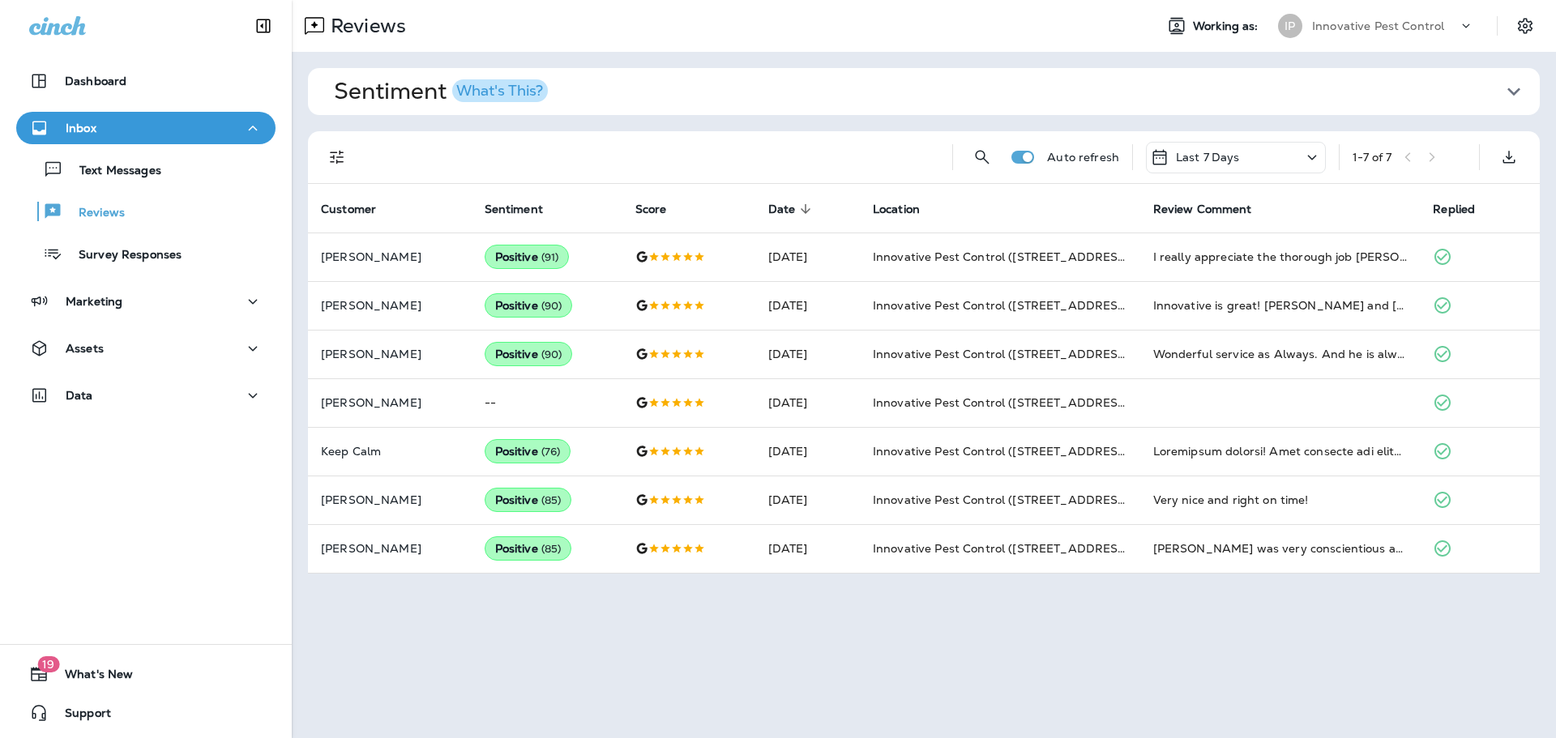
click at [1261, 155] on div "Last 7 Days" at bounding box center [1236, 158] width 180 height 32
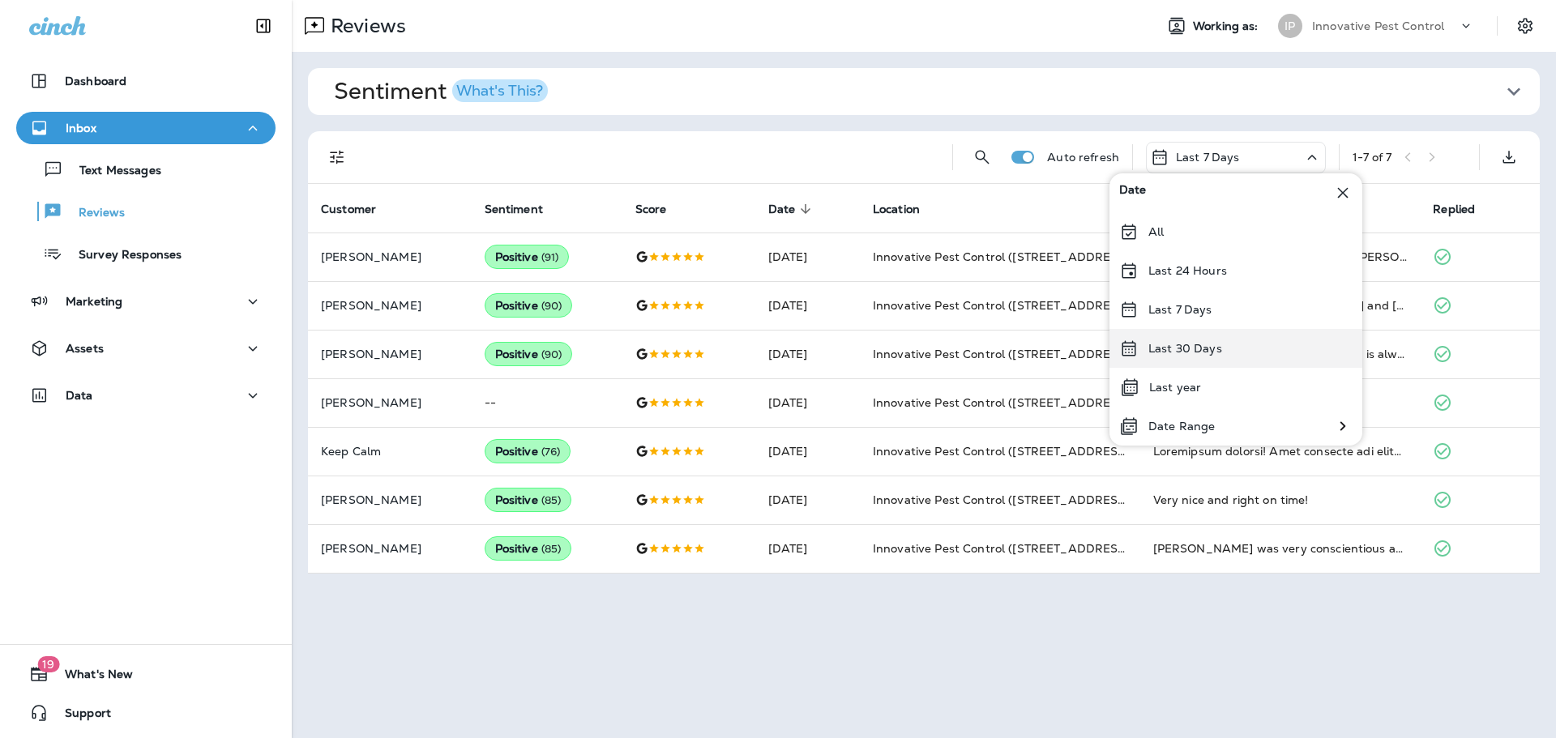
click at [1200, 345] on p "Last 30 Days" at bounding box center [1186, 348] width 74 height 13
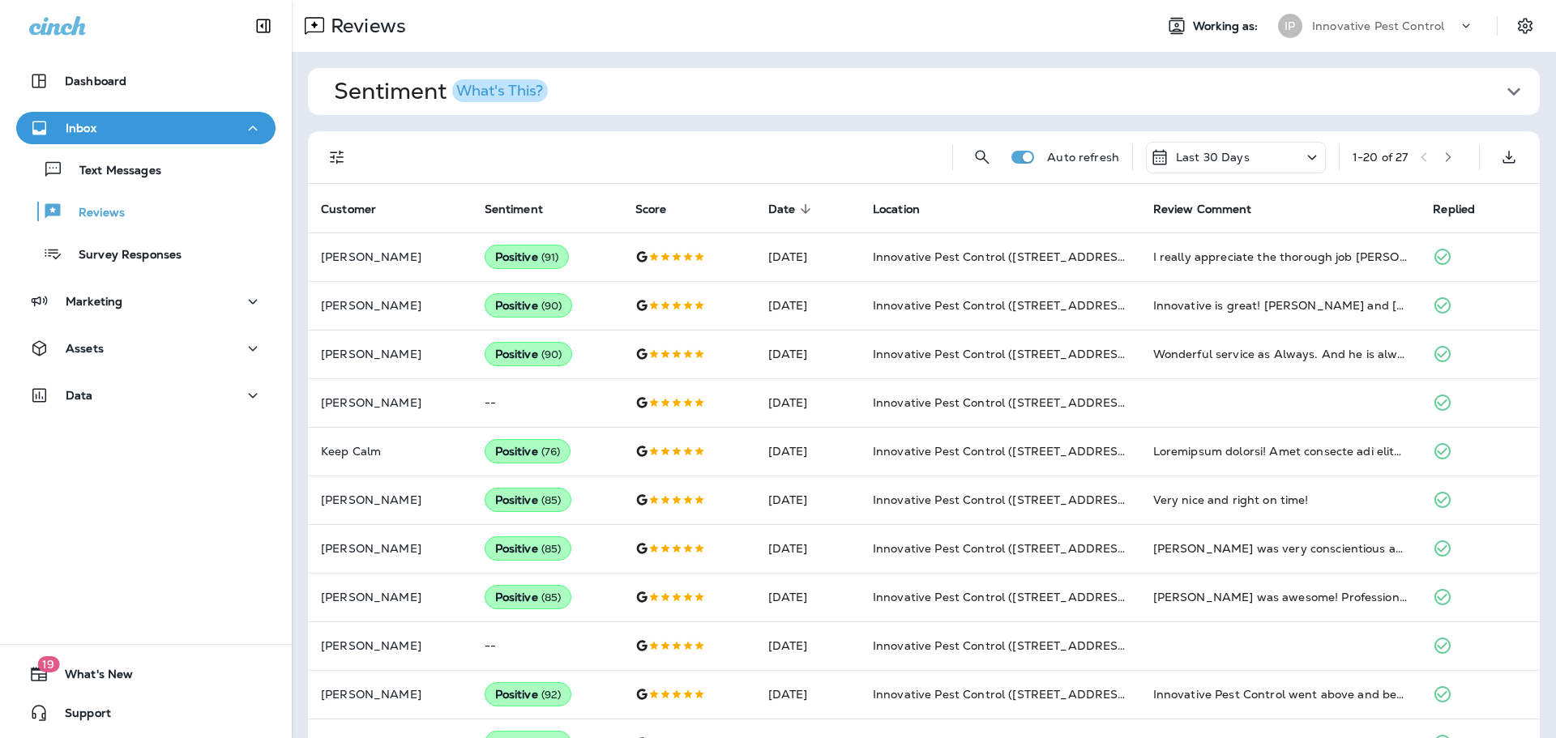
drag, startPoint x: 342, startPoint y: 161, endPoint x: 343, endPoint y: 172, distance: 10.6
click at [342, 160] on icon "Filters" at bounding box center [336, 157] width 19 height 19
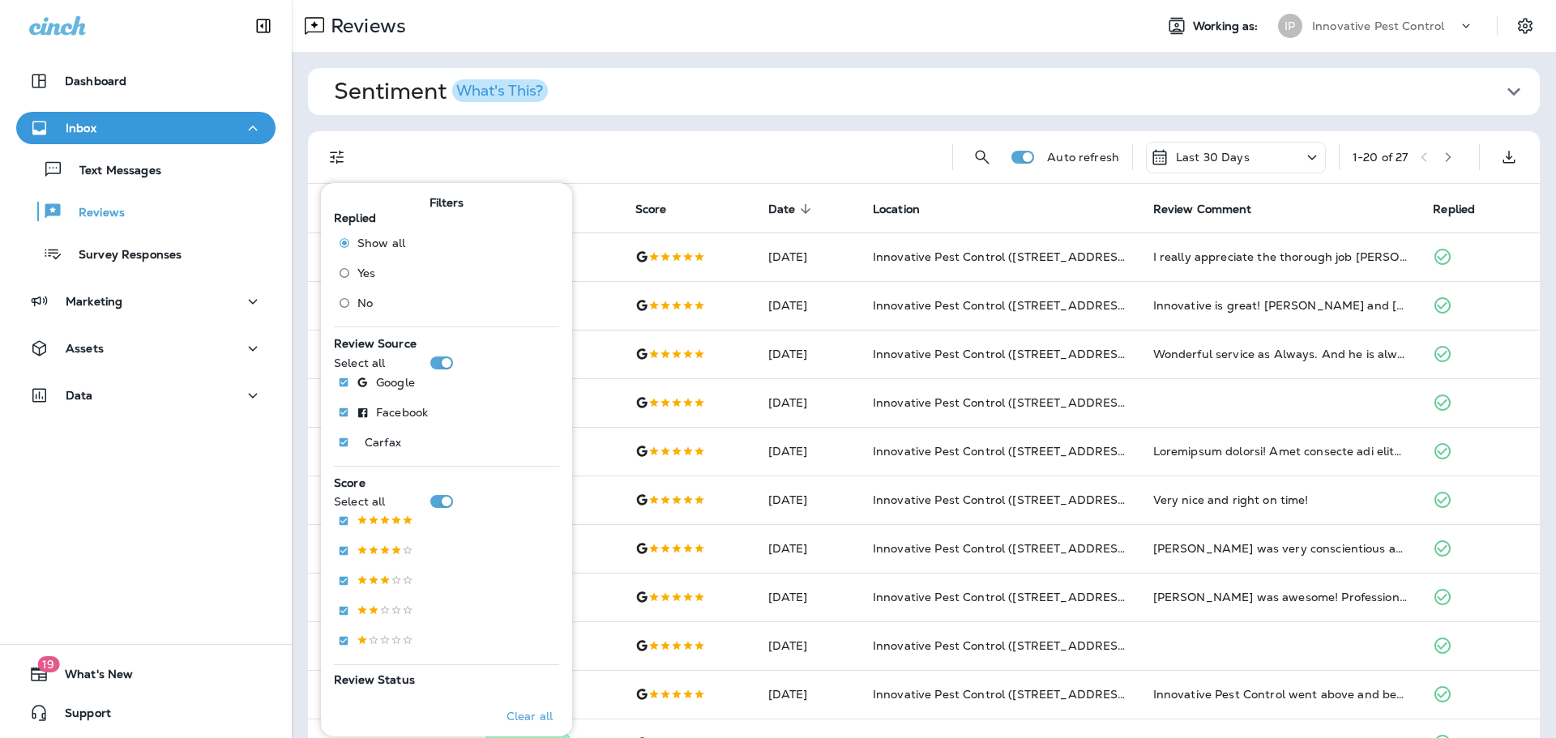
click at [362, 315] on div "Show all Yes No" at bounding box center [379, 275] width 78 height 90
click at [357, 310] on span "No" at bounding box center [364, 303] width 15 height 13
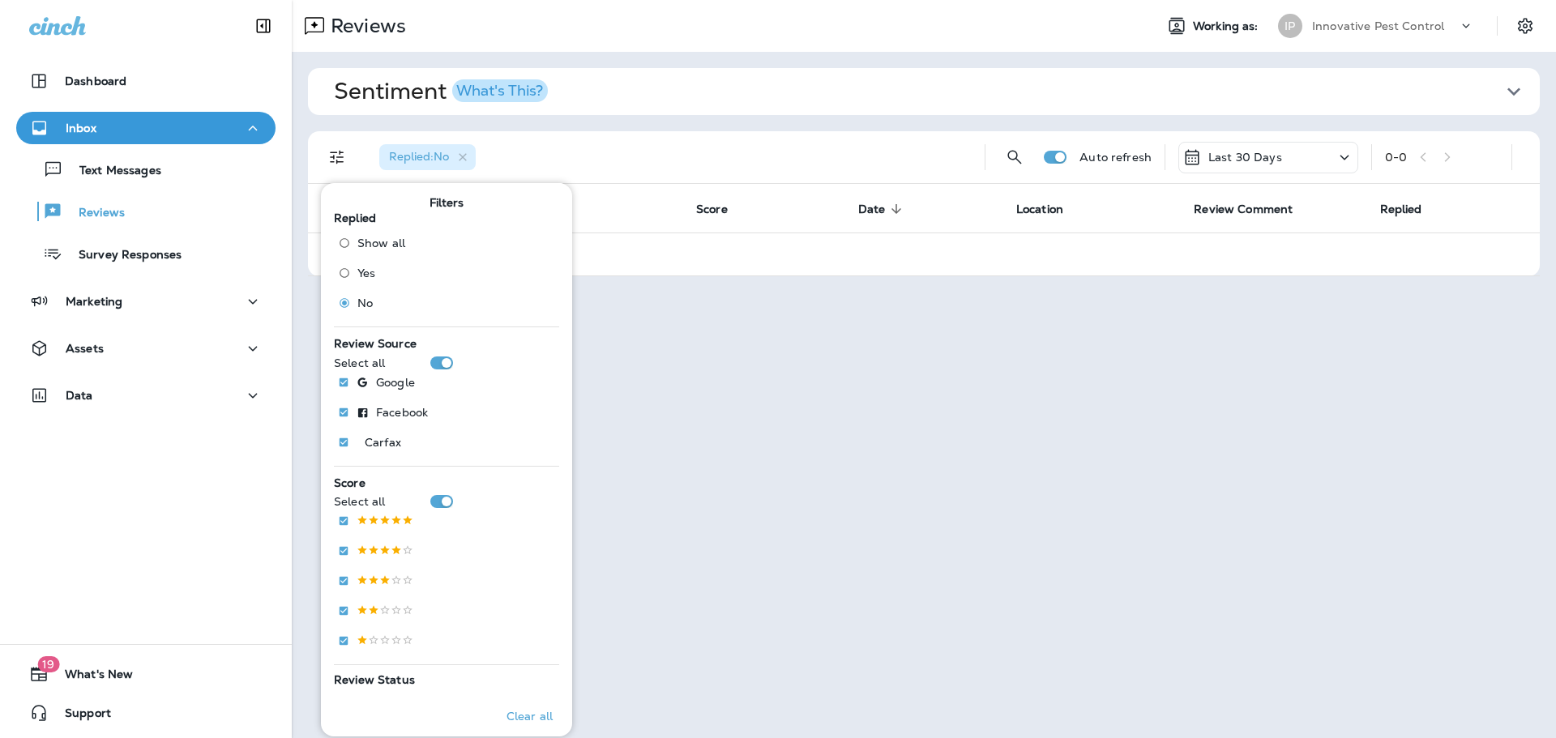
click at [1394, 12] on div "IP Innovative Pest Control" at bounding box center [1377, 26] width 216 height 32
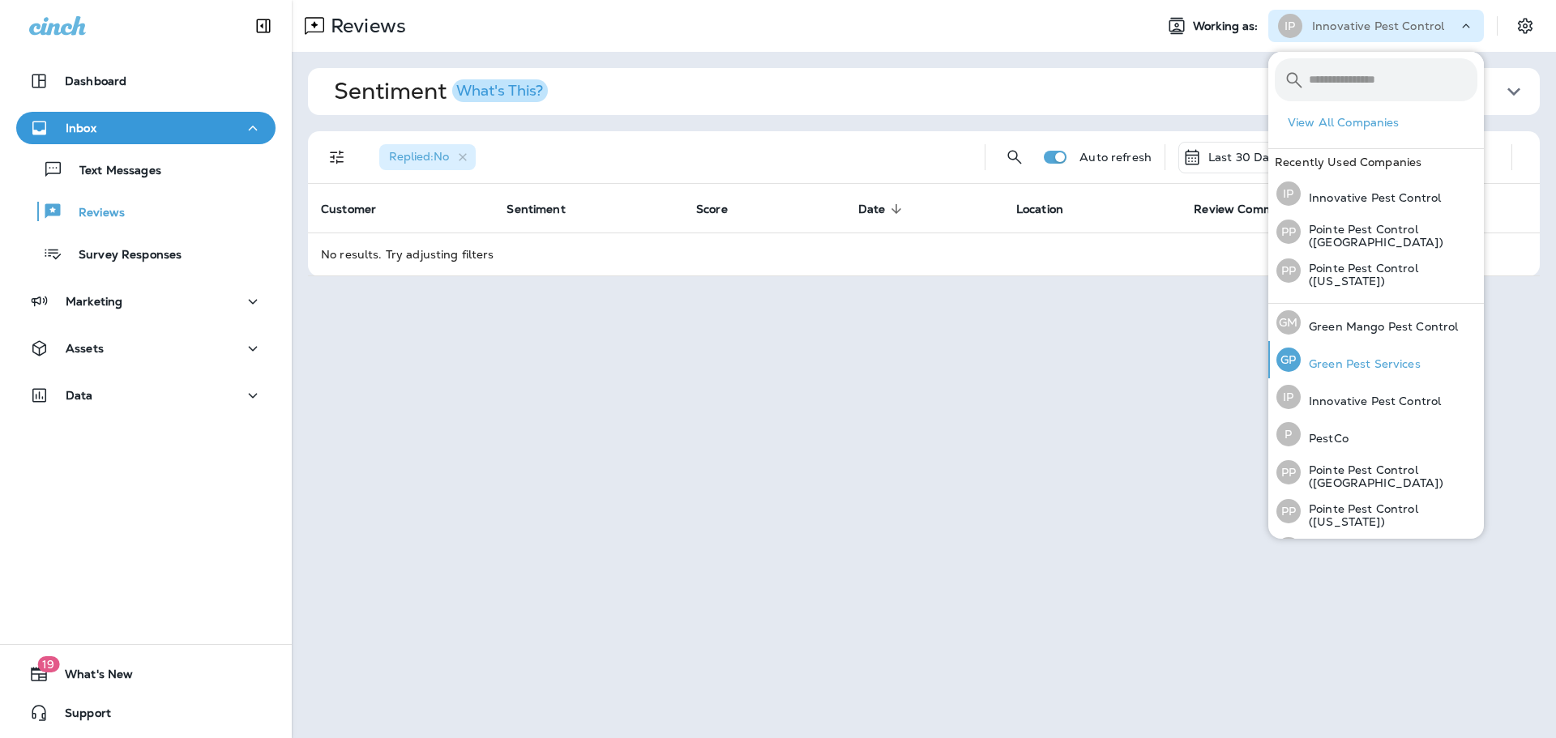
click at [1364, 364] on p "Green Pest Services" at bounding box center [1361, 363] width 120 height 13
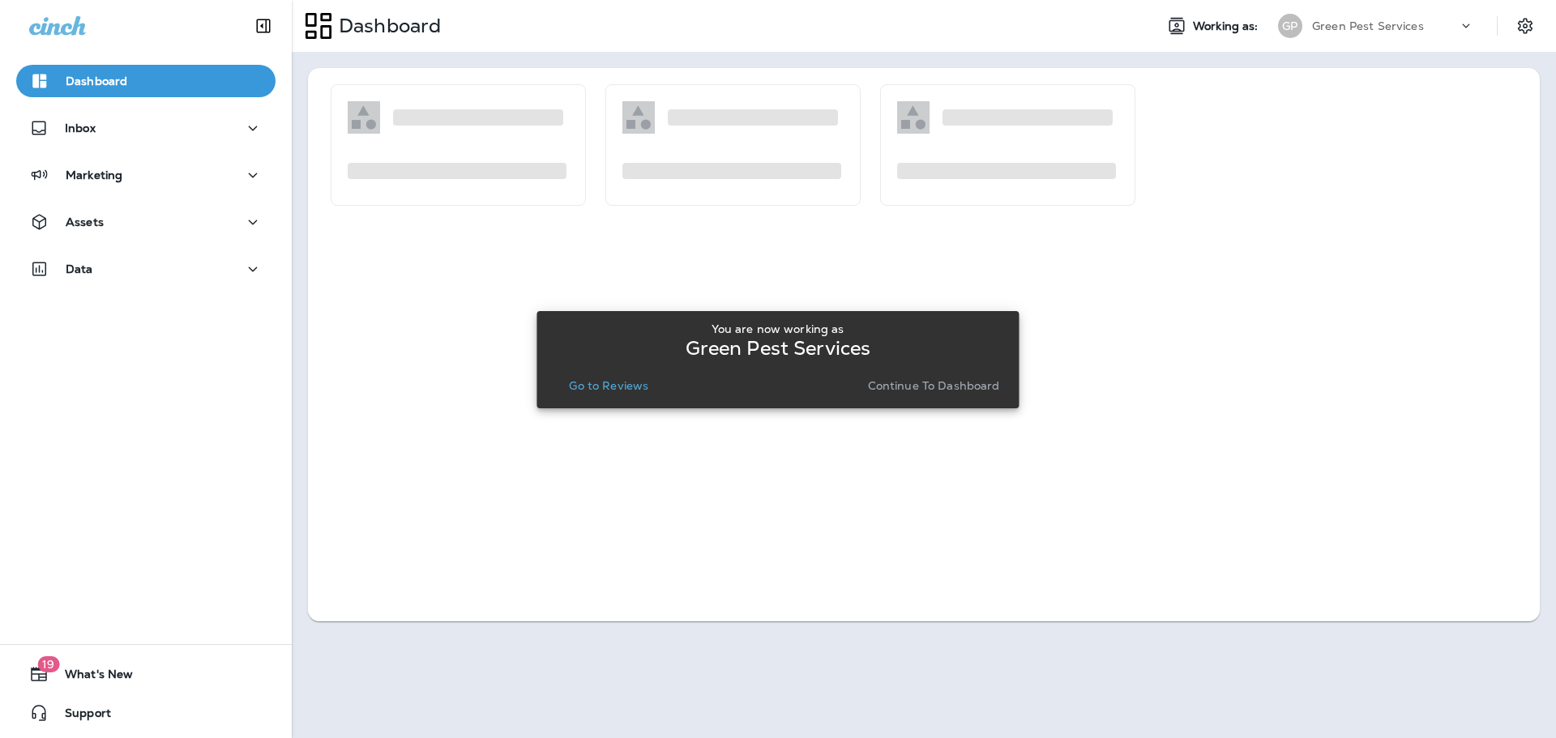
click at [593, 389] on p "Go to Reviews" at bounding box center [608, 385] width 79 height 13
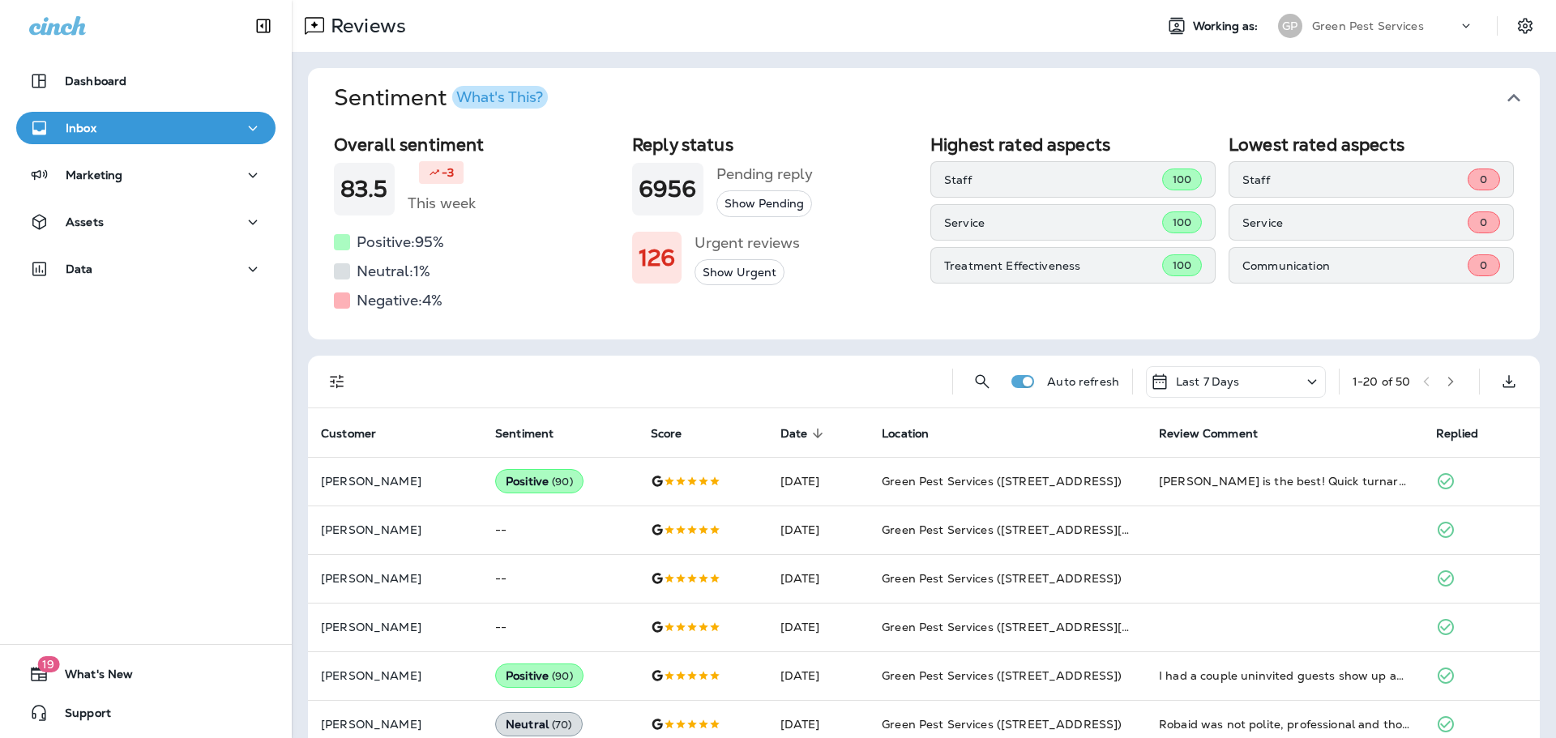
click at [1511, 94] on icon "button" at bounding box center [1514, 98] width 26 height 26
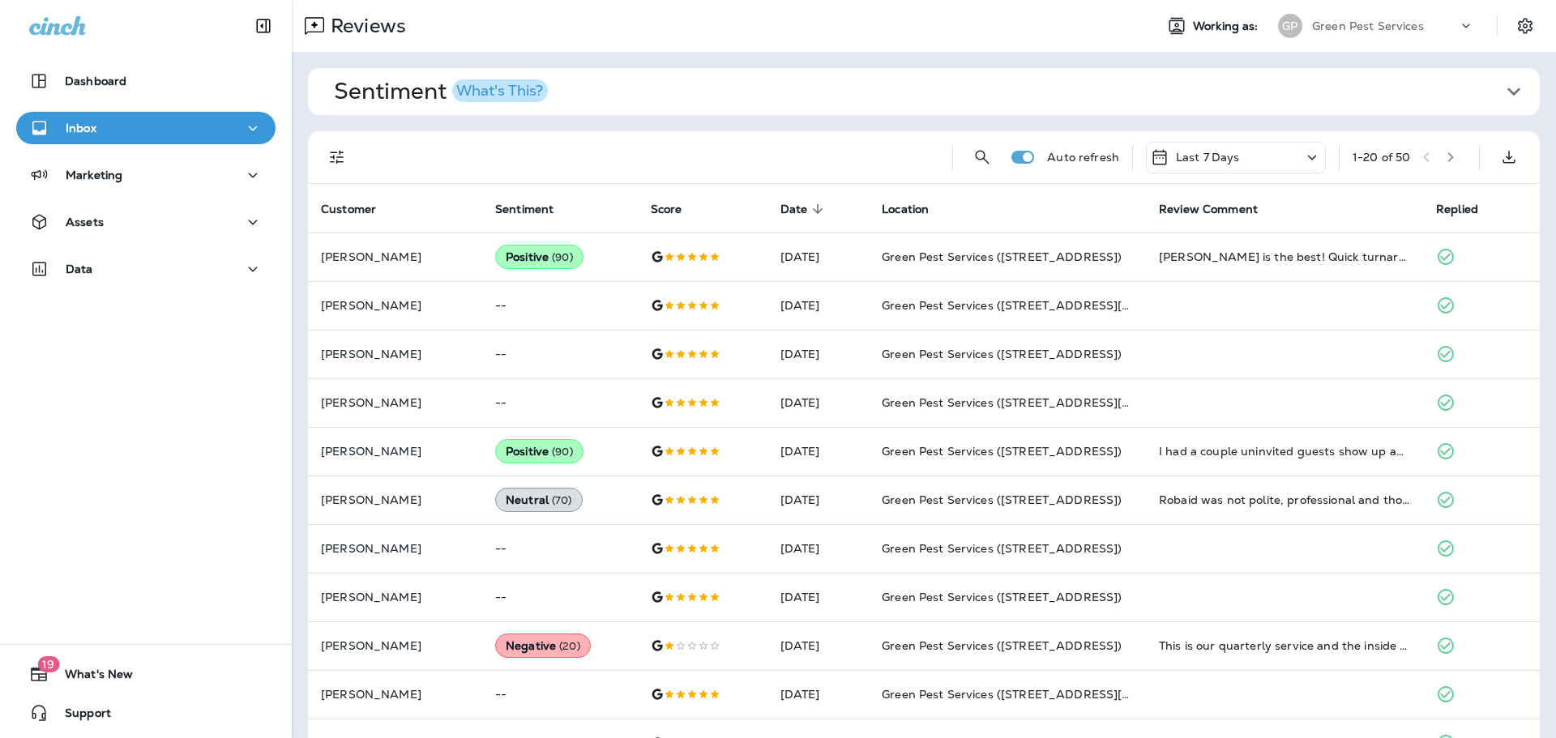
click at [1205, 157] on p "Last 7 Days" at bounding box center [1208, 157] width 64 height 13
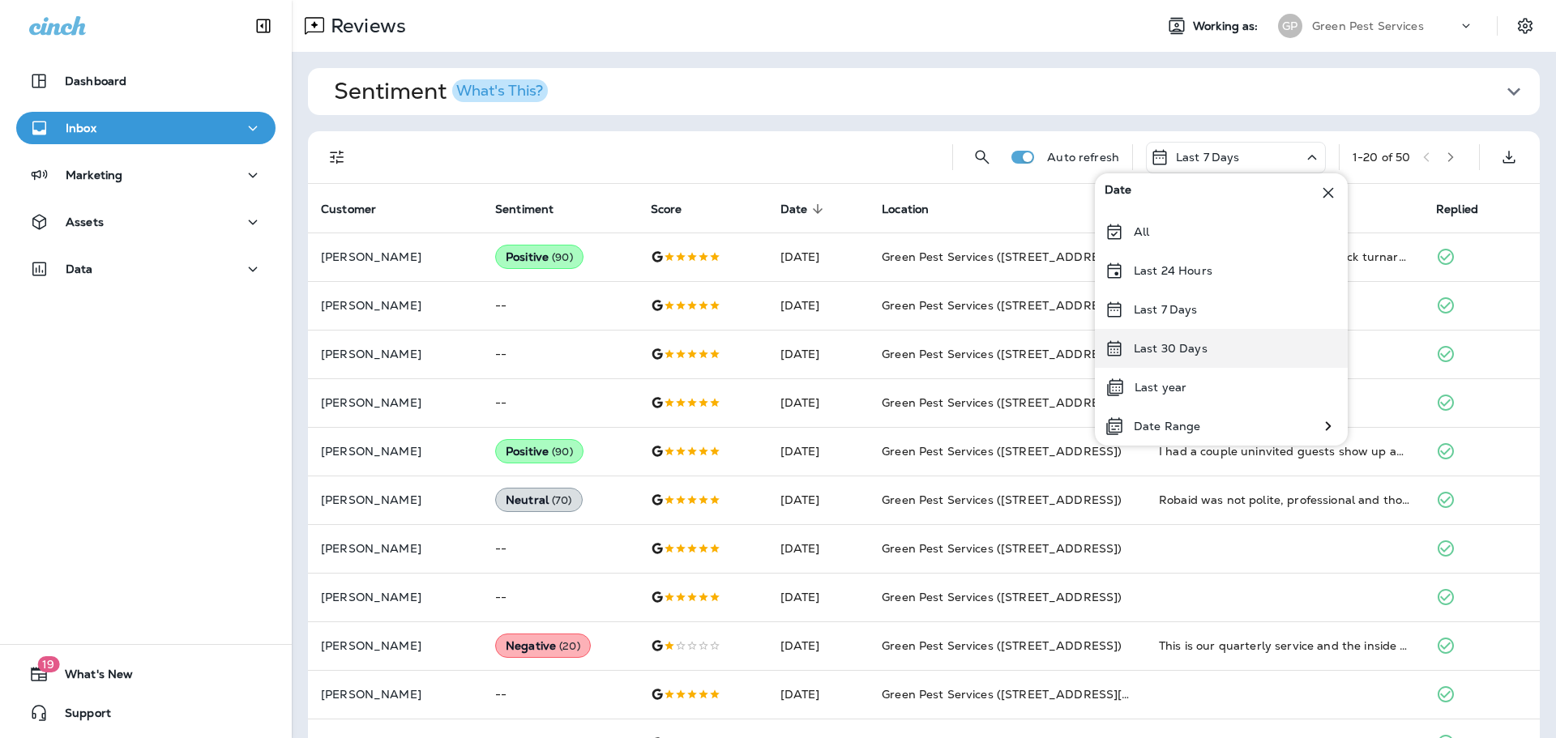
click at [1166, 338] on div "Last 30 Days" at bounding box center [1221, 348] width 253 height 39
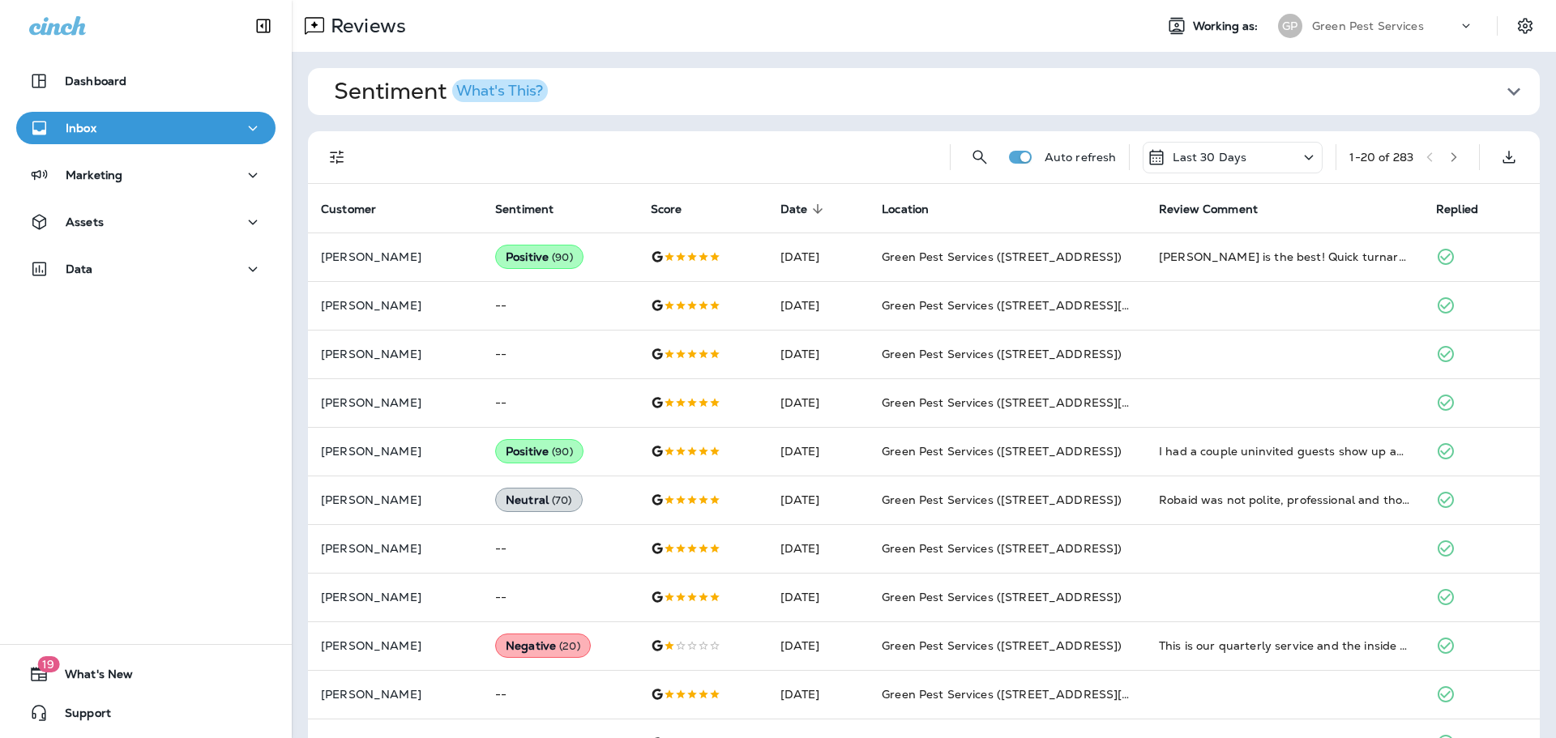
click at [331, 160] on icon "Filters" at bounding box center [336, 157] width 19 height 19
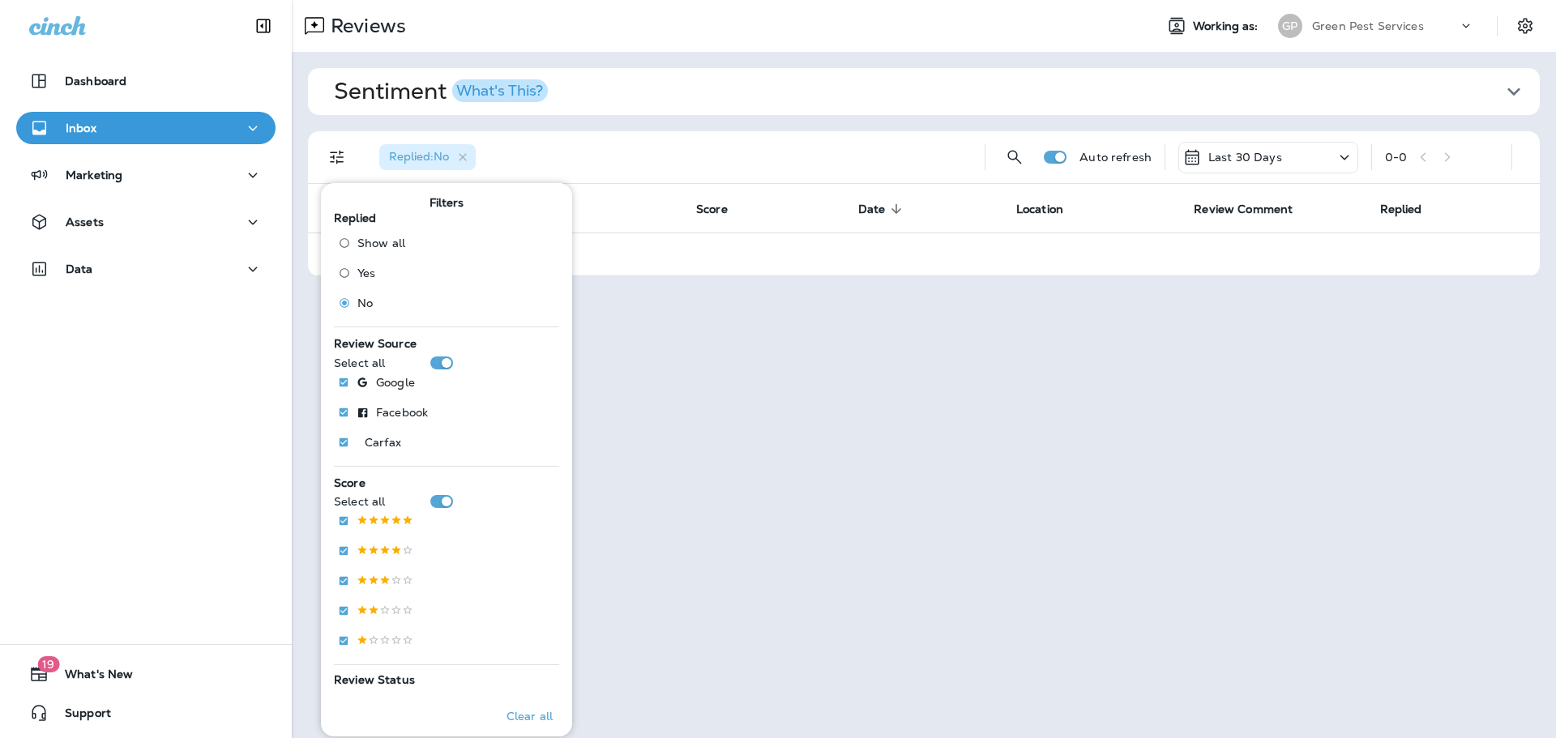
click at [1383, 32] on p "Green Pest Services" at bounding box center [1368, 25] width 112 height 13
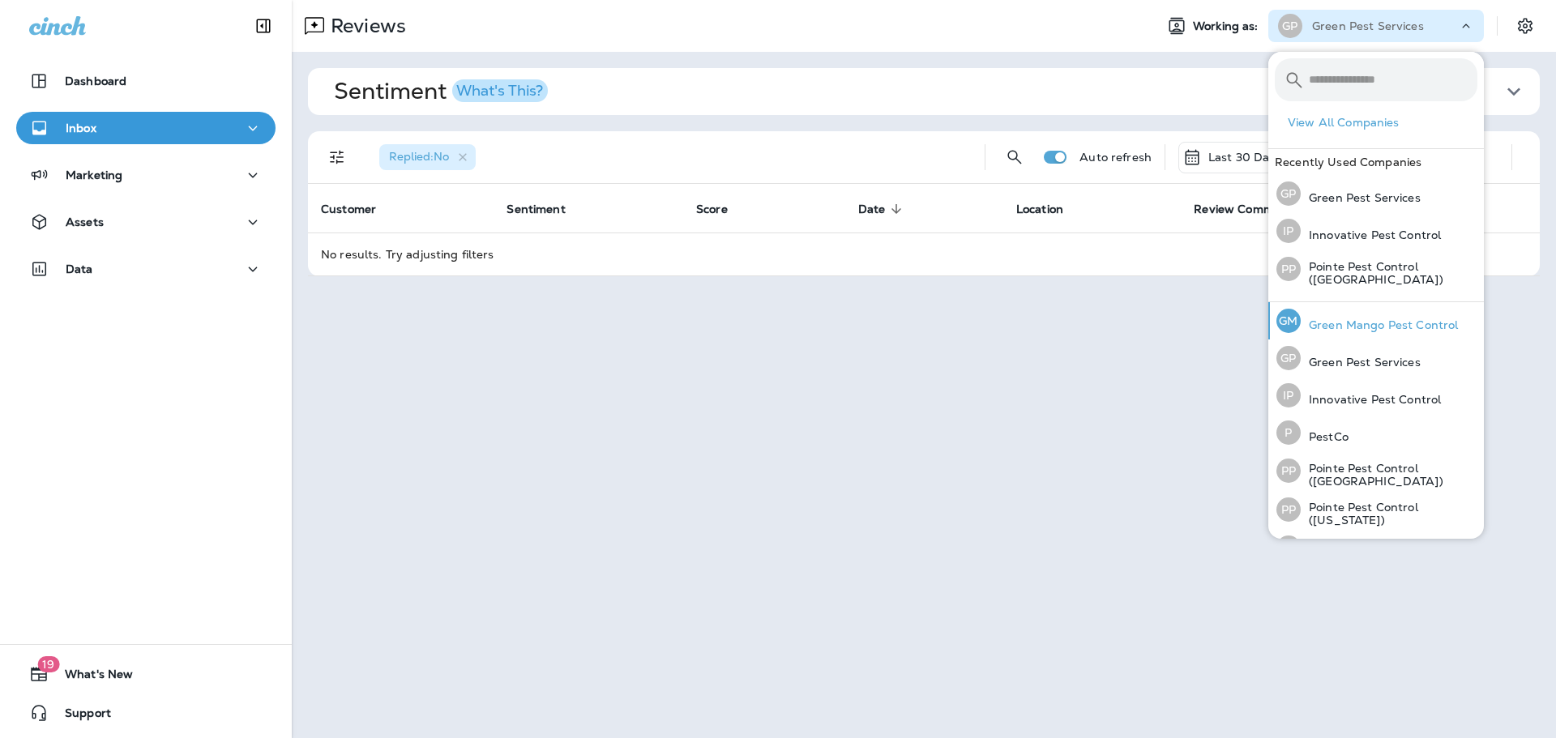
click at [1356, 327] on p "Green Mango Pest Control" at bounding box center [1379, 325] width 157 height 13
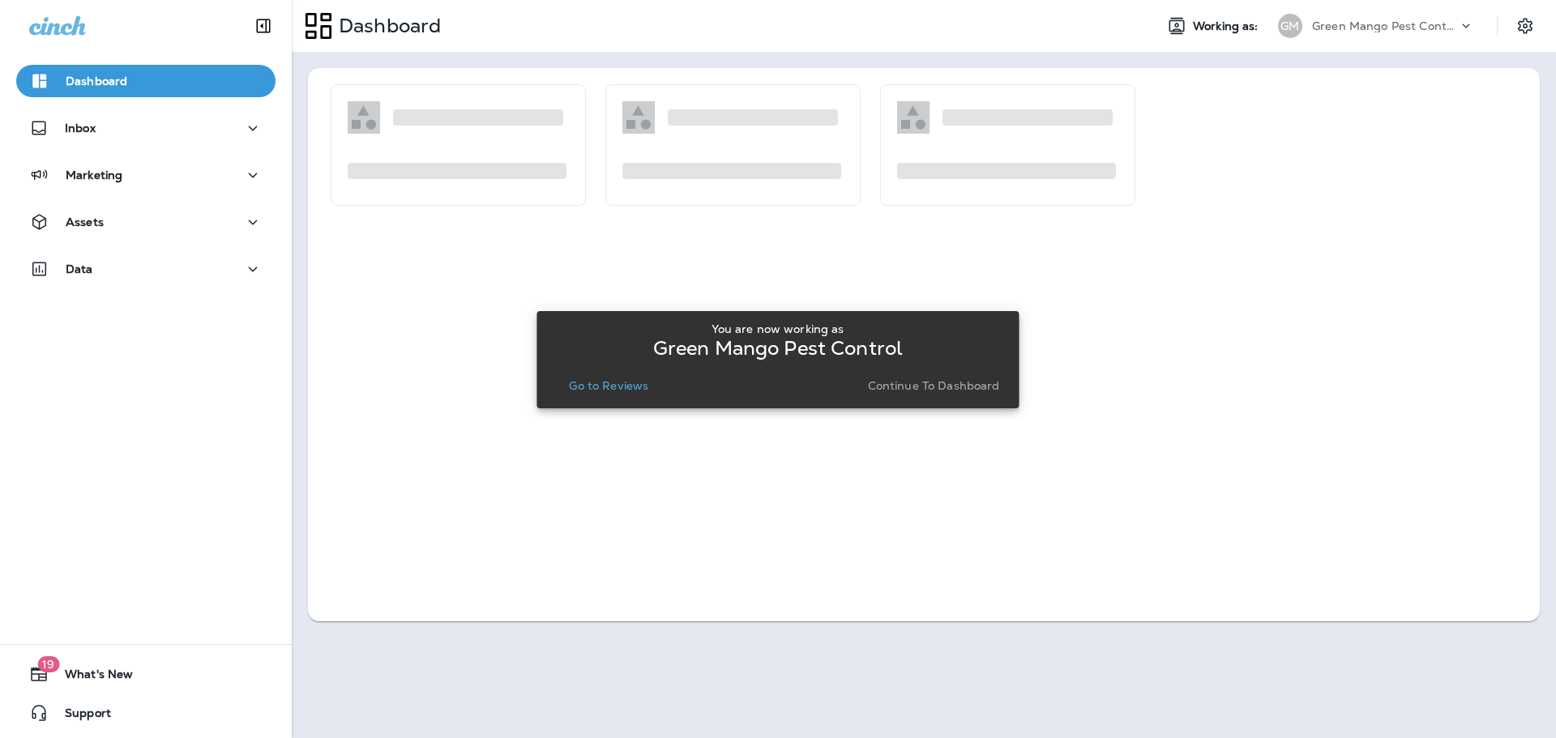
click at [598, 384] on p "Go to Reviews" at bounding box center [608, 385] width 79 height 13
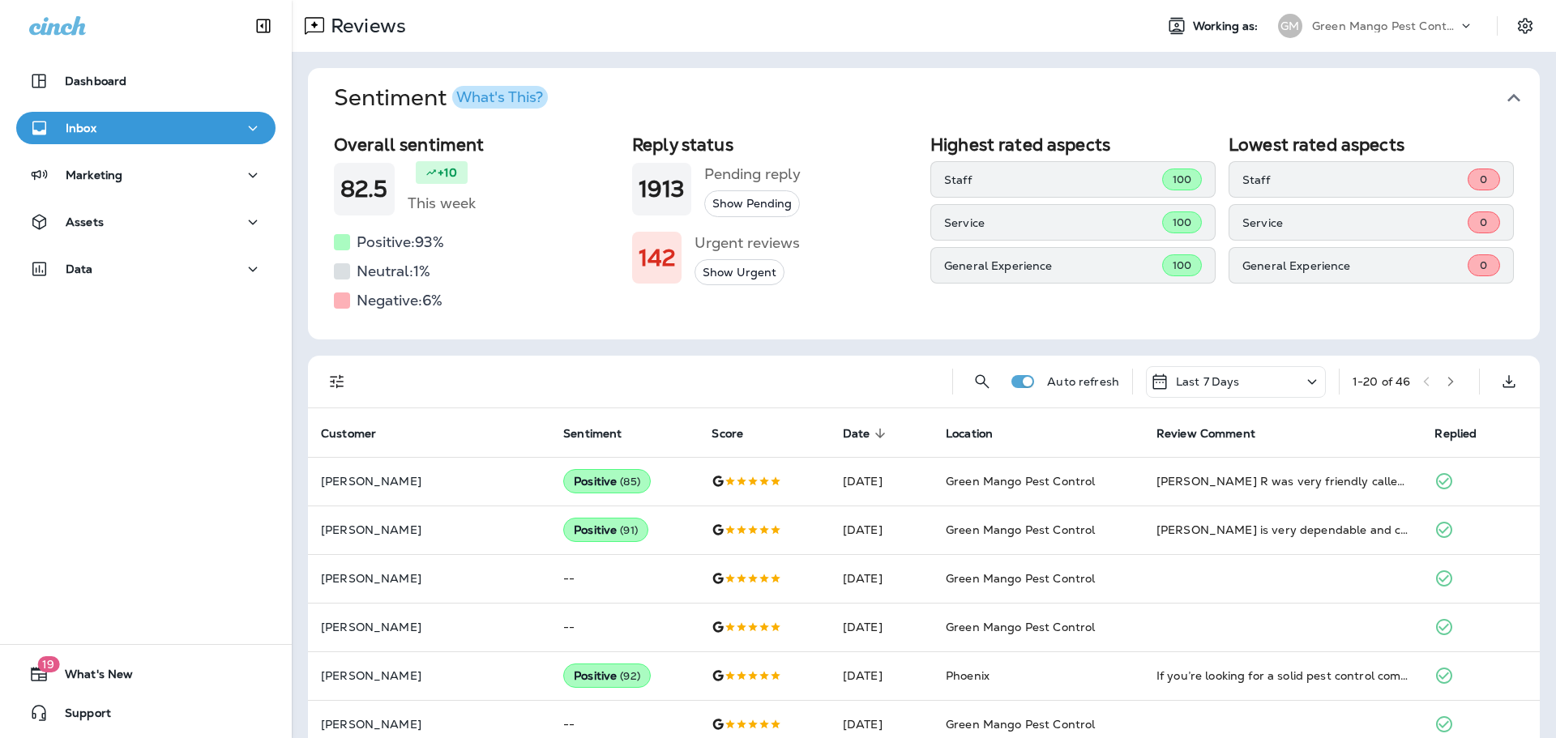
drag, startPoint x: 1503, startPoint y: 95, endPoint x: 1346, endPoint y: 152, distance: 167.2
click at [1501, 94] on icon "button" at bounding box center [1514, 98] width 26 height 26
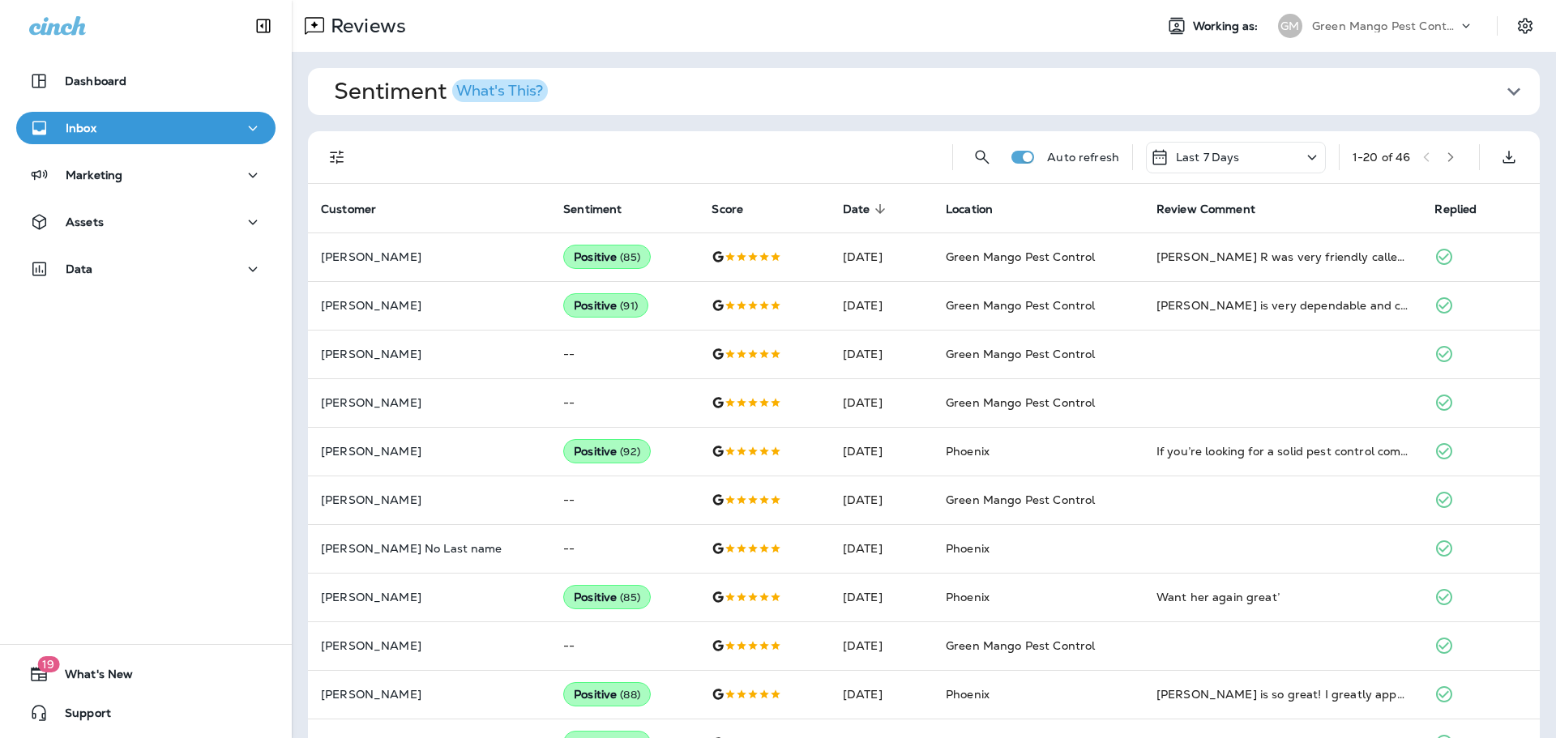
click at [332, 143] on button "Filters" at bounding box center [337, 157] width 32 height 32
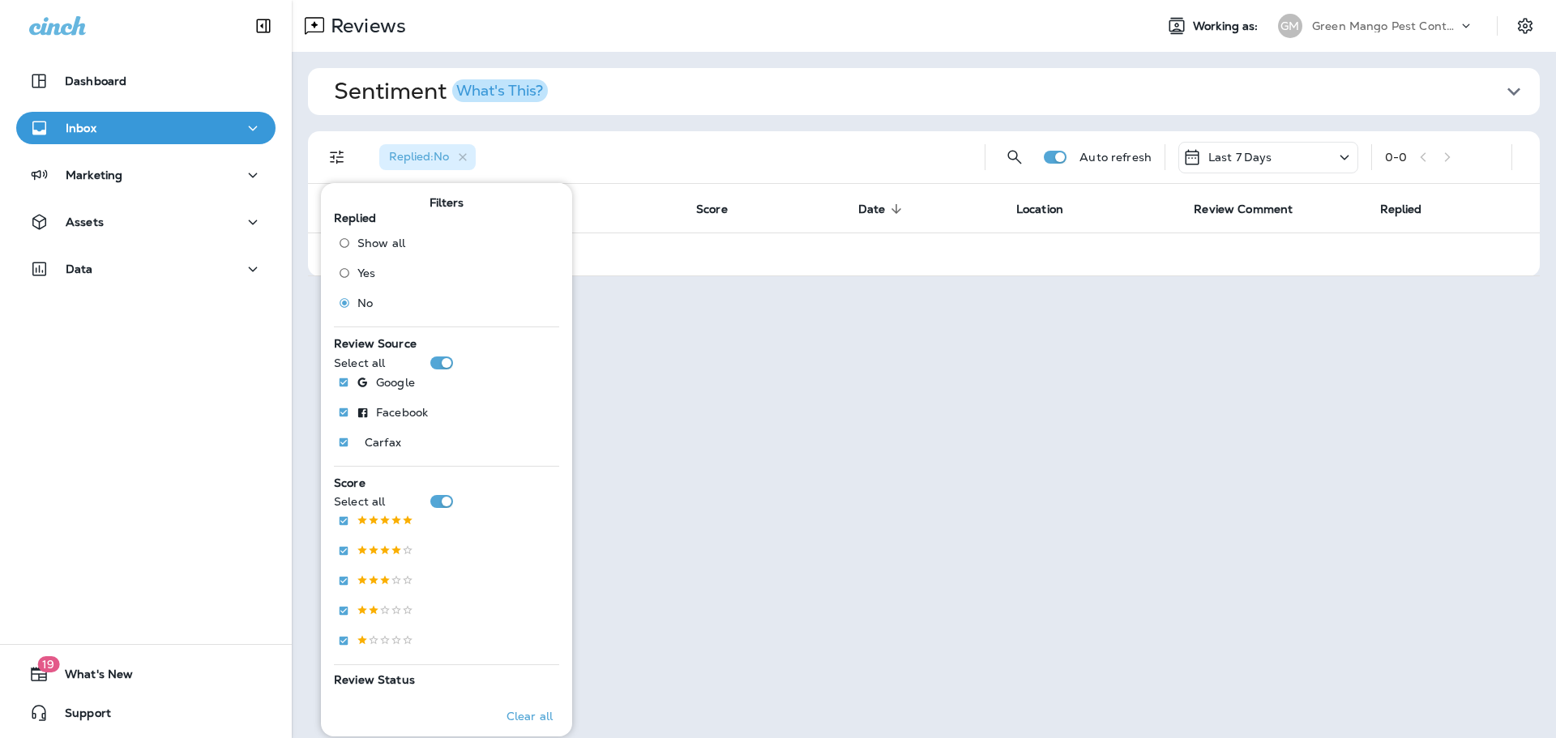
click at [1329, 165] on div "Last 7 Days" at bounding box center [1269, 158] width 180 height 32
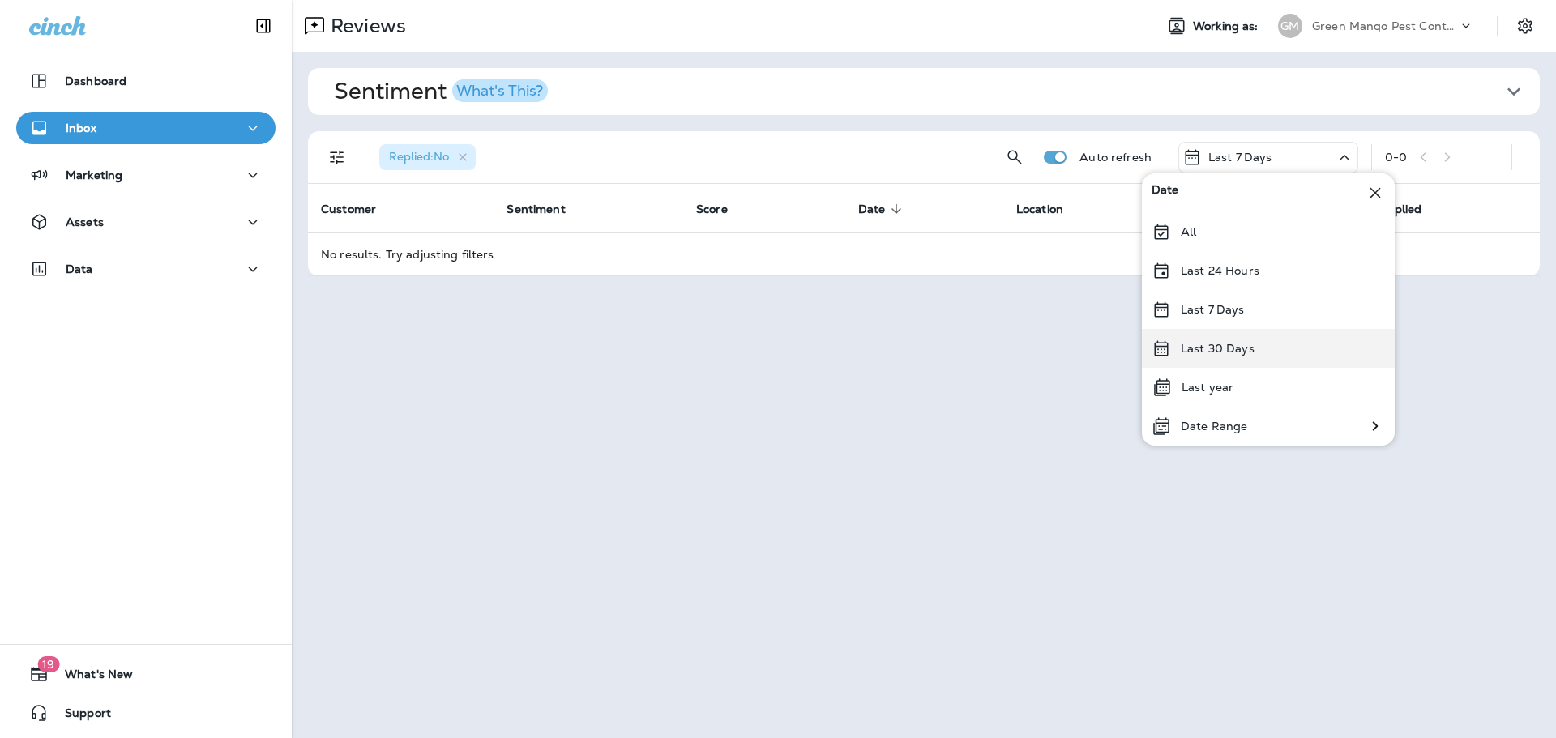
click at [1276, 340] on div "Last 30 Days" at bounding box center [1268, 348] width 253 height 39
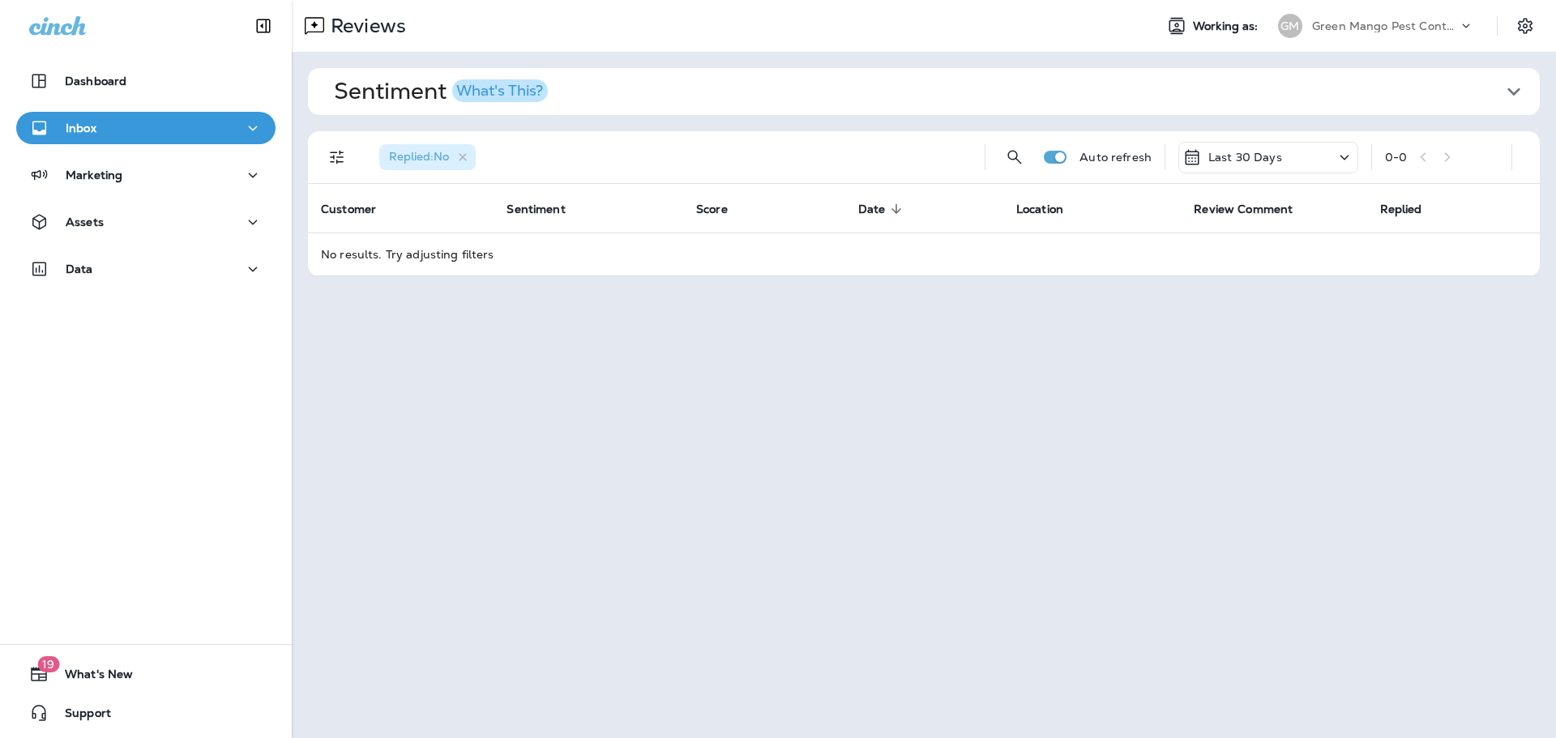
click at [1429, 36] on div "Green Mango Pest Control" at bounding box center [1385, 26] width 146 height 24
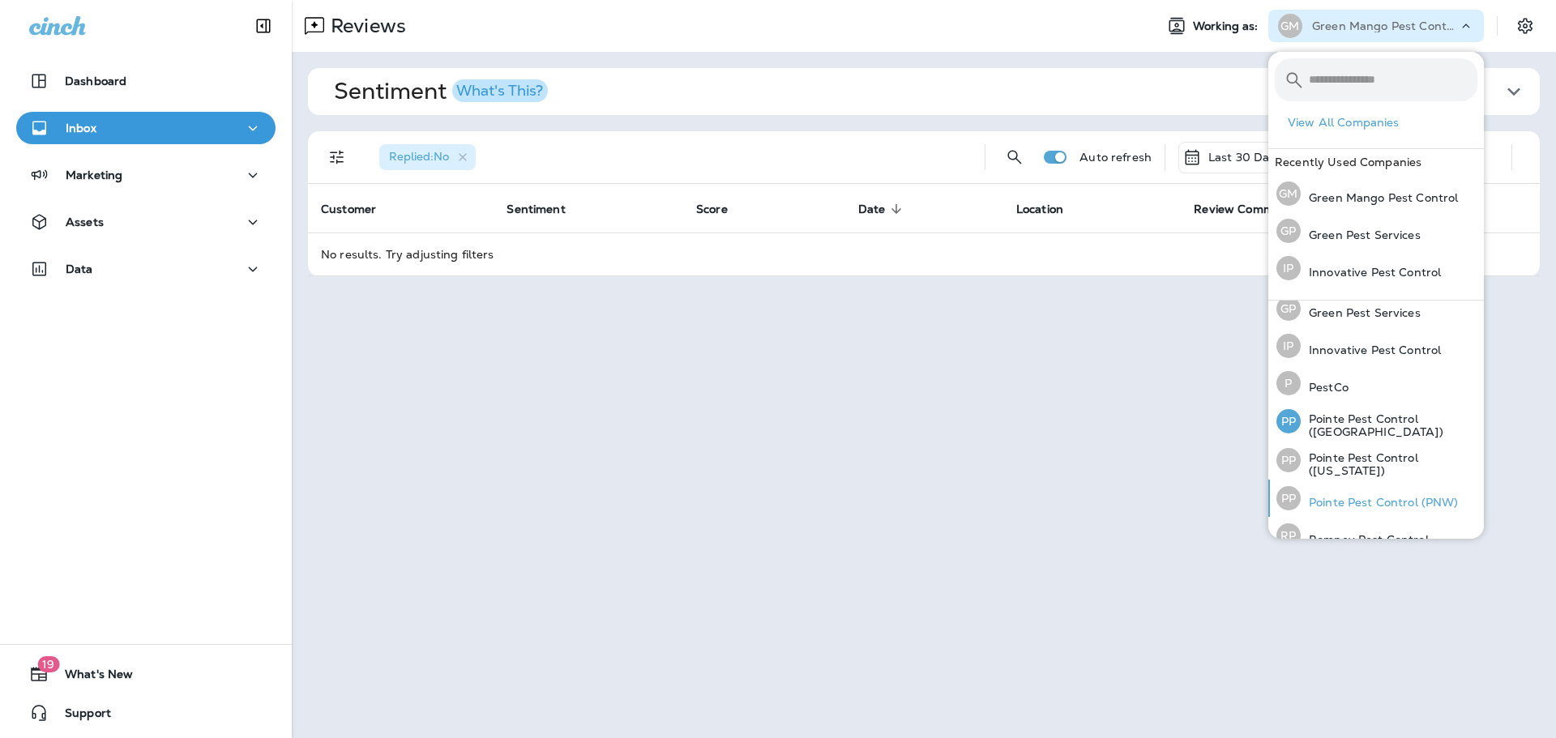
scroll to position [70, 0]
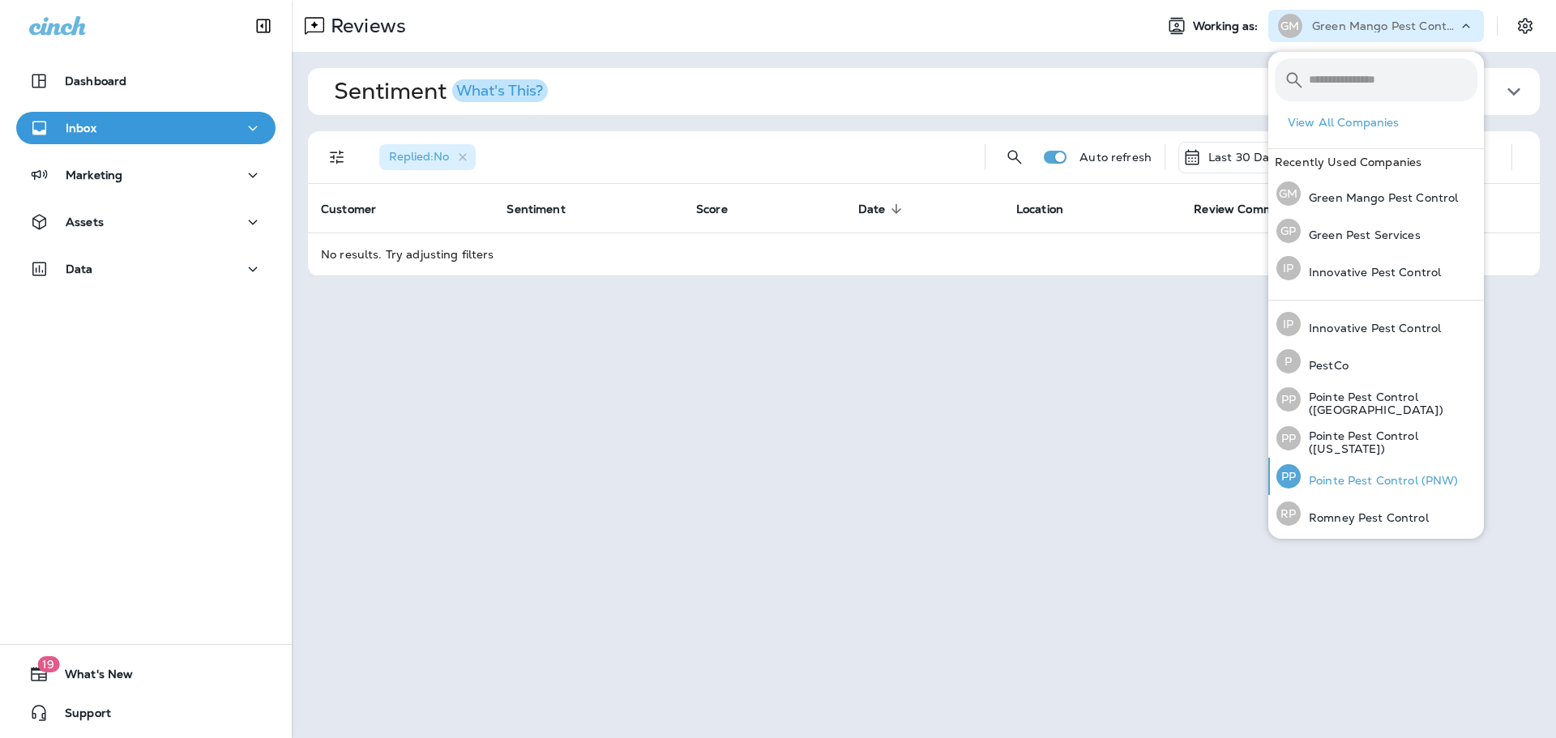
click at [1384, 468] on div "PP Pointe Pest Control (PNW)" at bounding box center [1367, 476] width 195 height 37
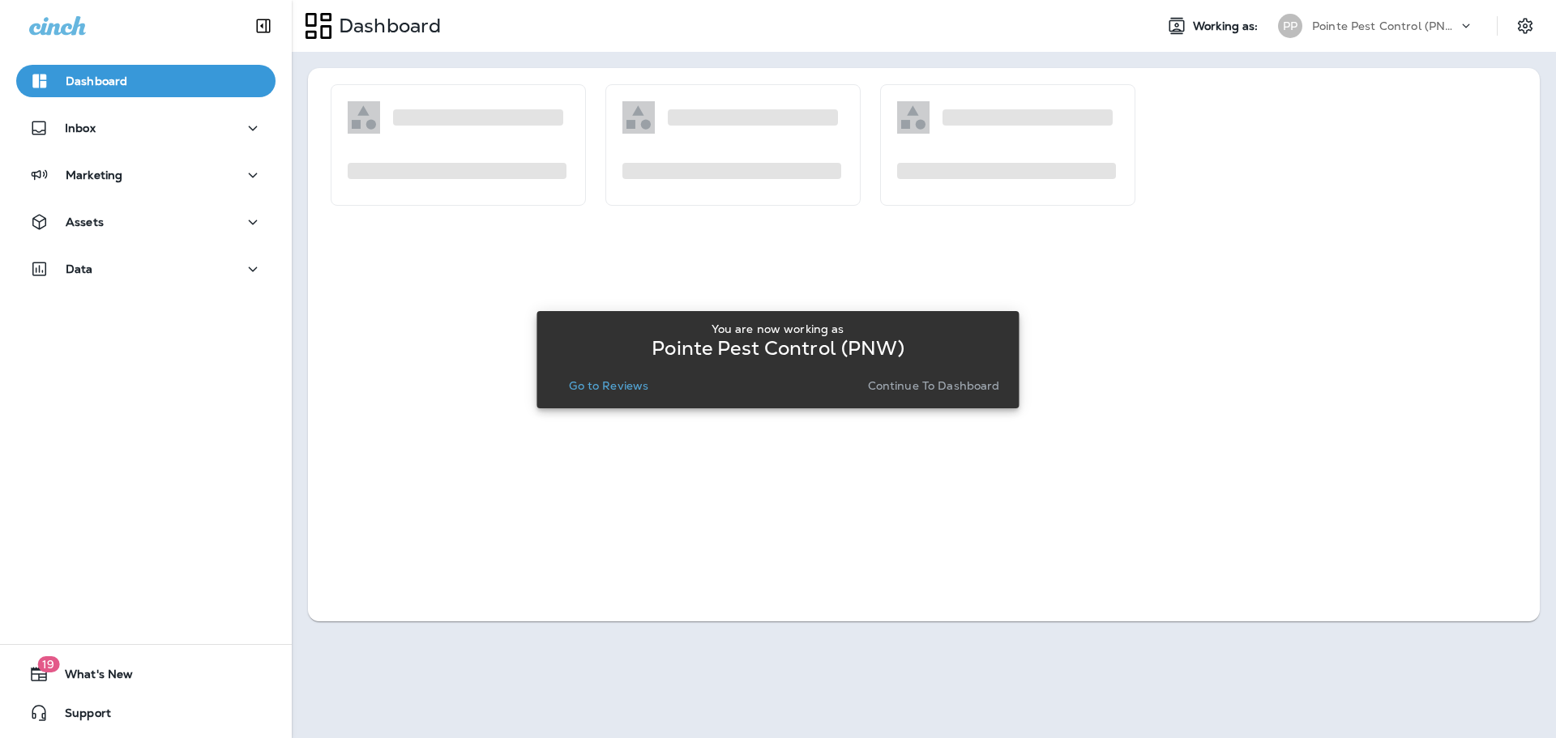
click at [612, 385] on p "Go to Reviews" at bounding box center [608, 385] width 79 height 13
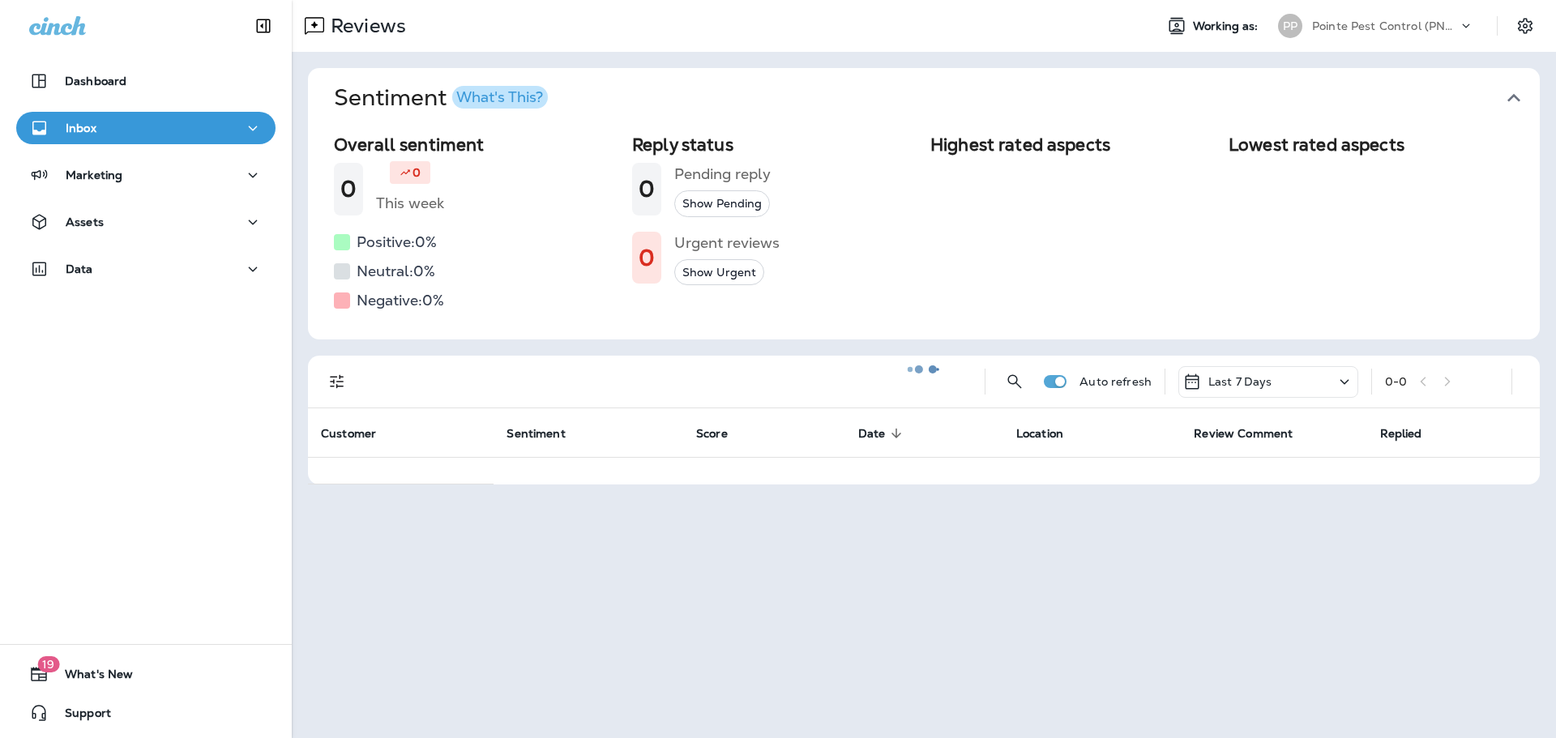
click at [1501, 92] on icon "button" at bounding box center [1514, 98] width 26 height 26
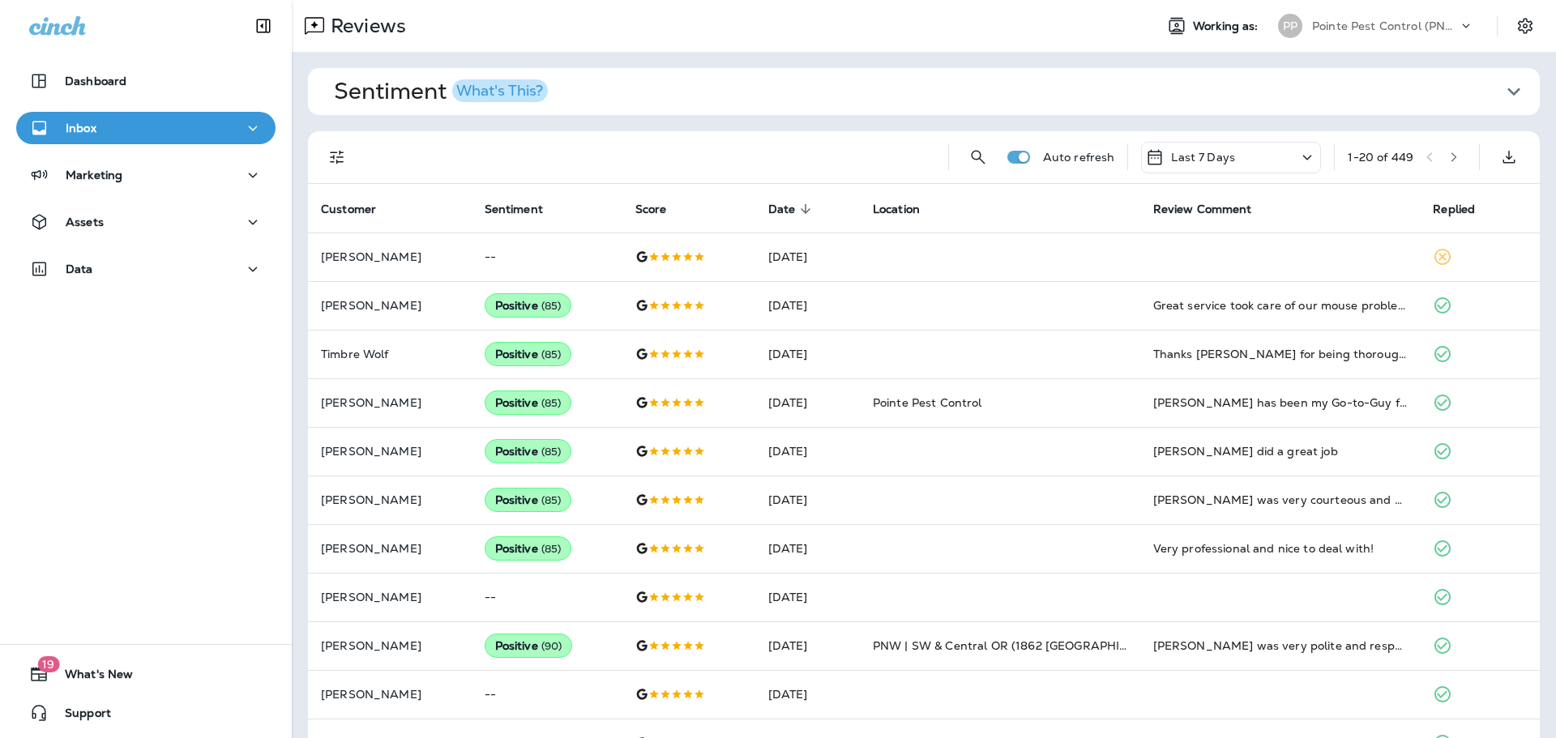
click at [346, 150] on icon "Filters" at bounding box center [336, 157] width 19 height 19
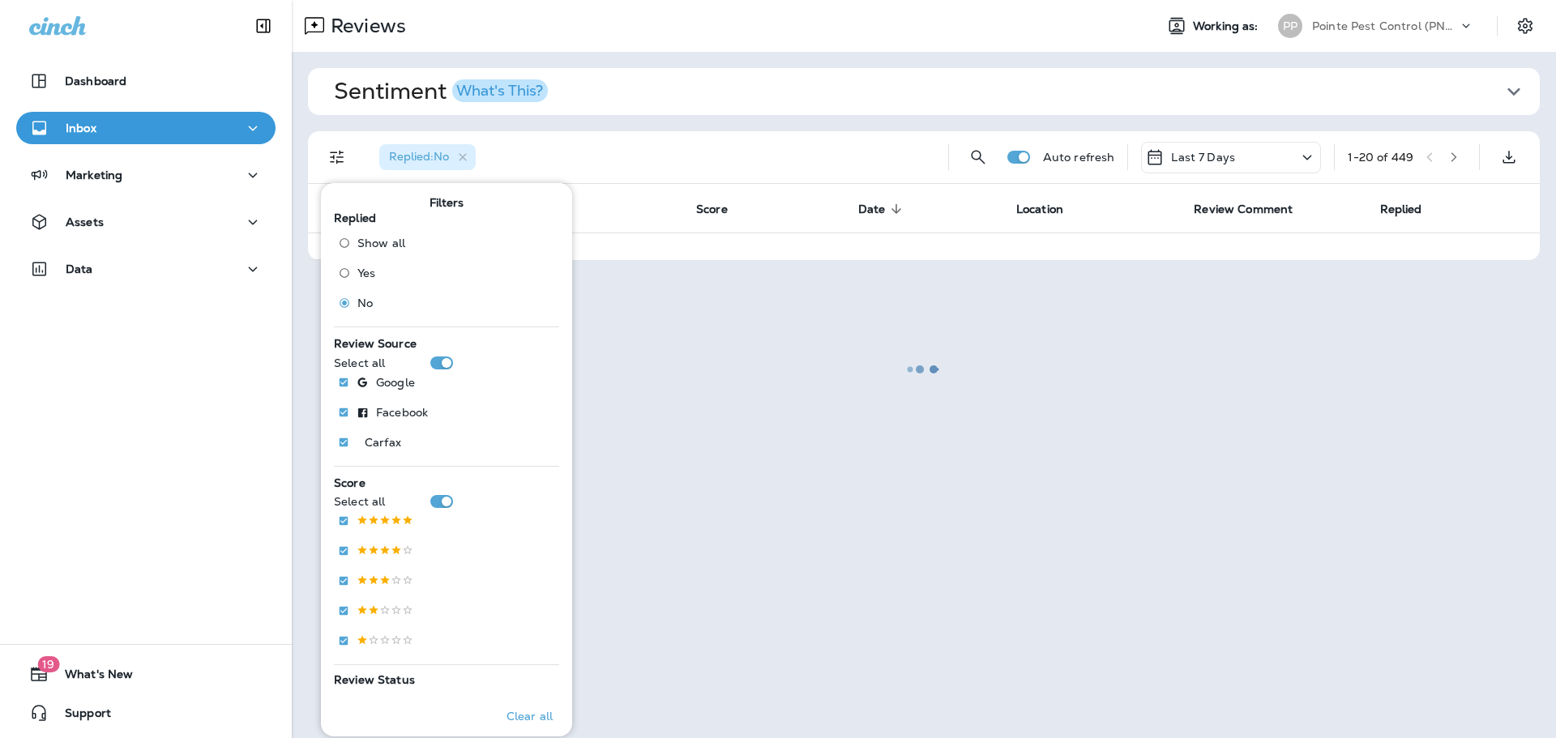
click at [751, 158] on div "Replied : No" at bounding box center [650, 157] width 569 height 52
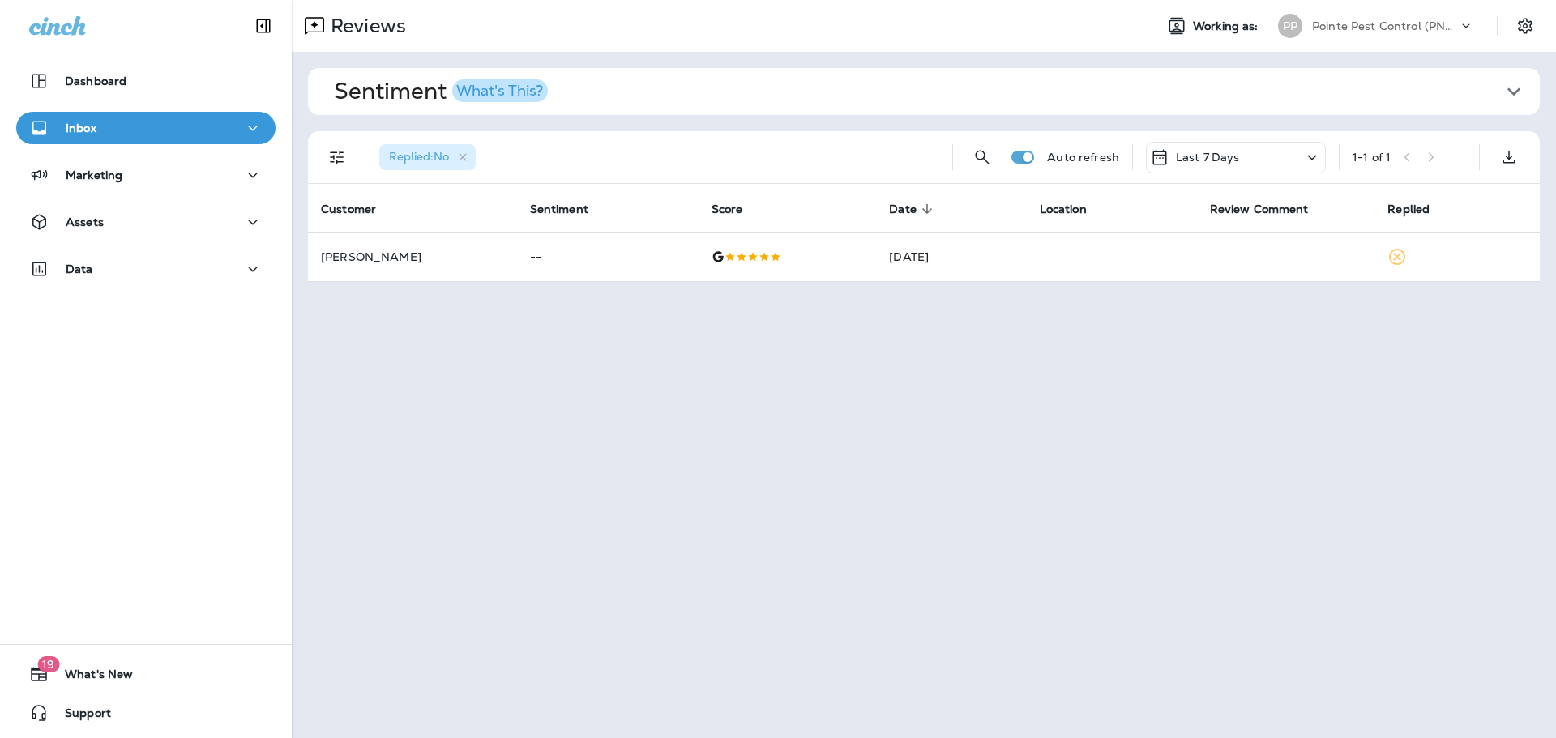
click at [1397, 32] on div "Pointe Pest Control (PNW)" at bounding box center [1385, 26] width 146 height 24
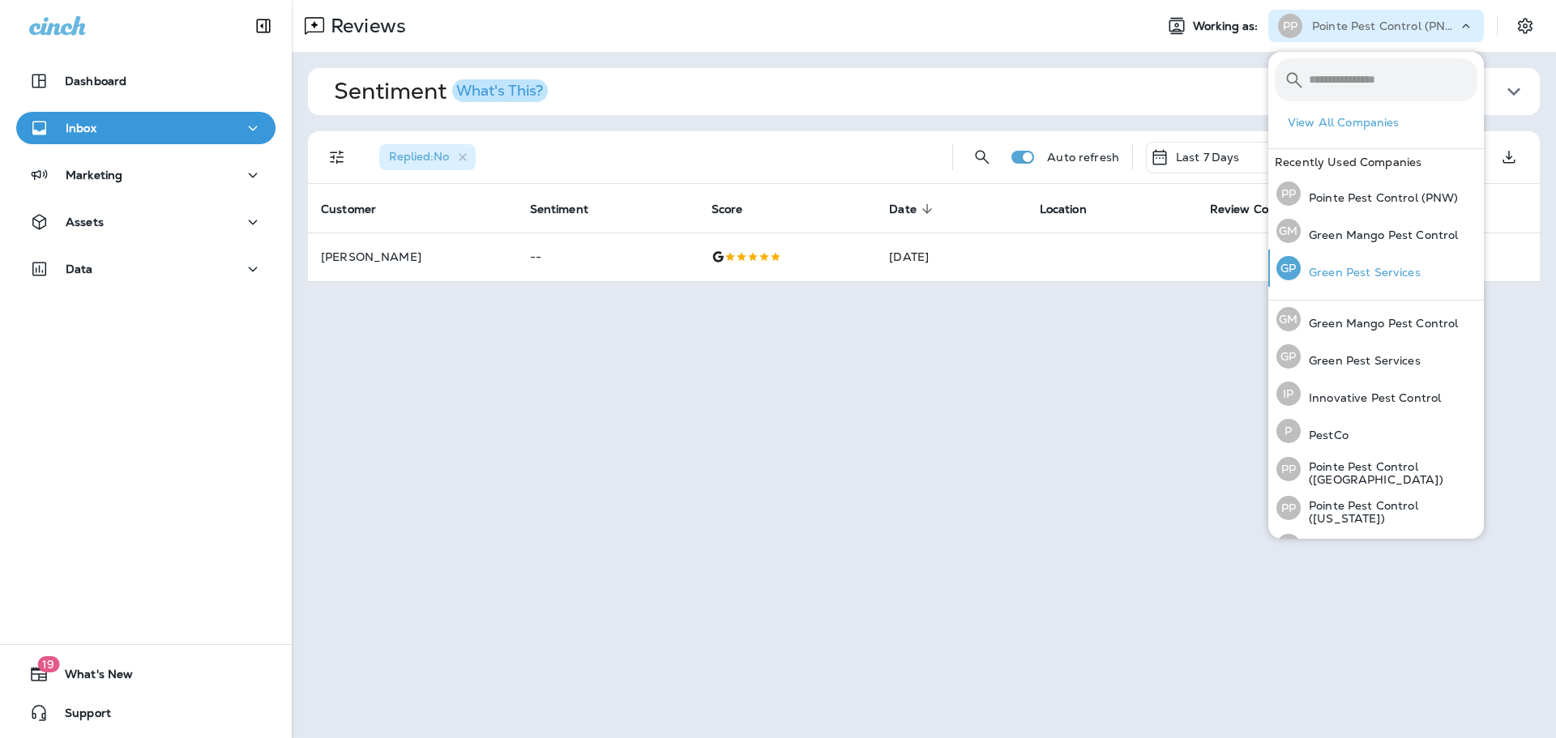
click at [1393, 254] on div "[PERSON_NAME] Pest Services" at bounding box center [1348, 268] width 157 height 37
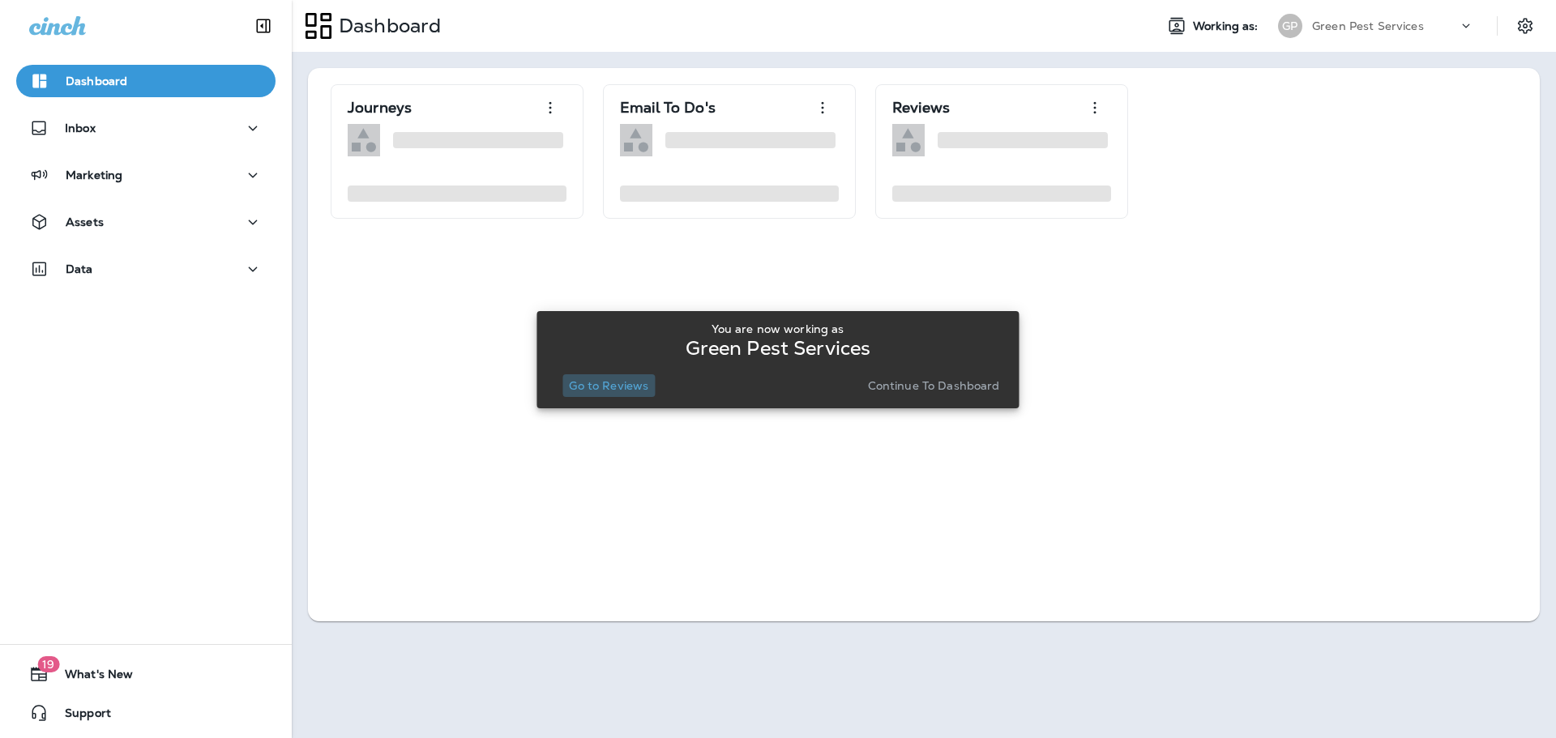
click at [627, 380] on p "Go to Reviews" at bounding box center [608, 385] width 79 height 13
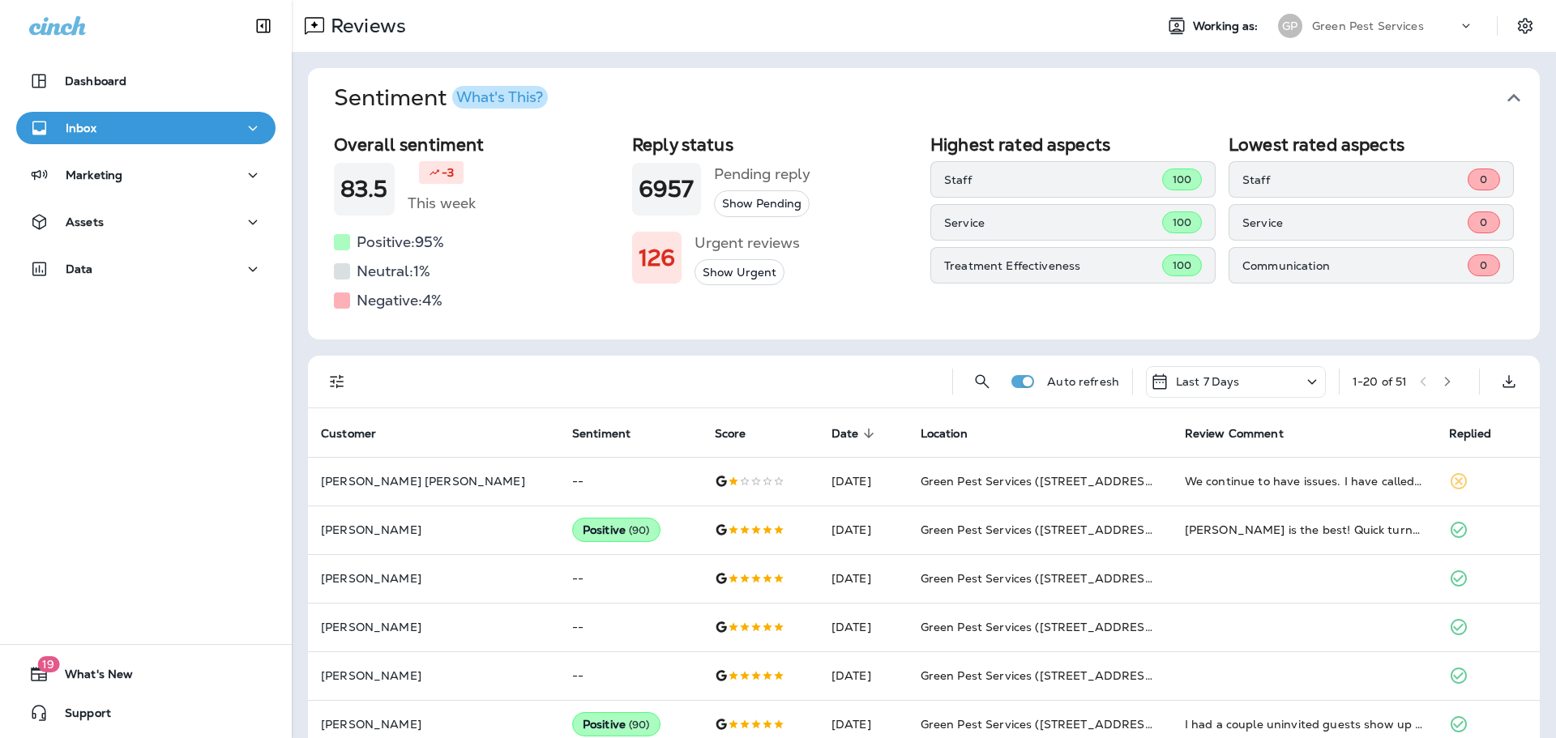
click at [1508, 100] on icon "button" at bounding box center [1514, 98] width 13 height 8
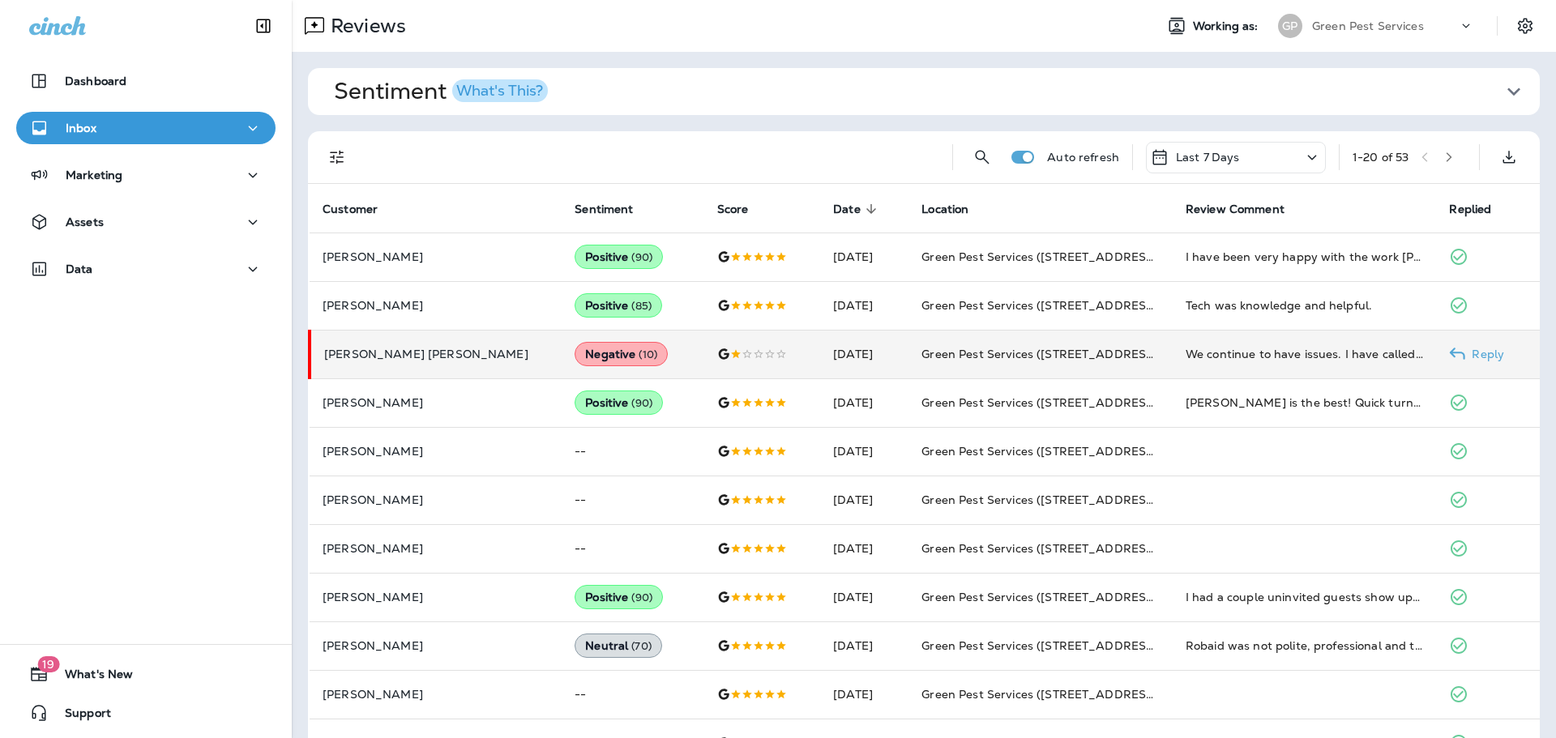
click at [734, 338] on td at bounding box center [762, 354] width 117 height 49
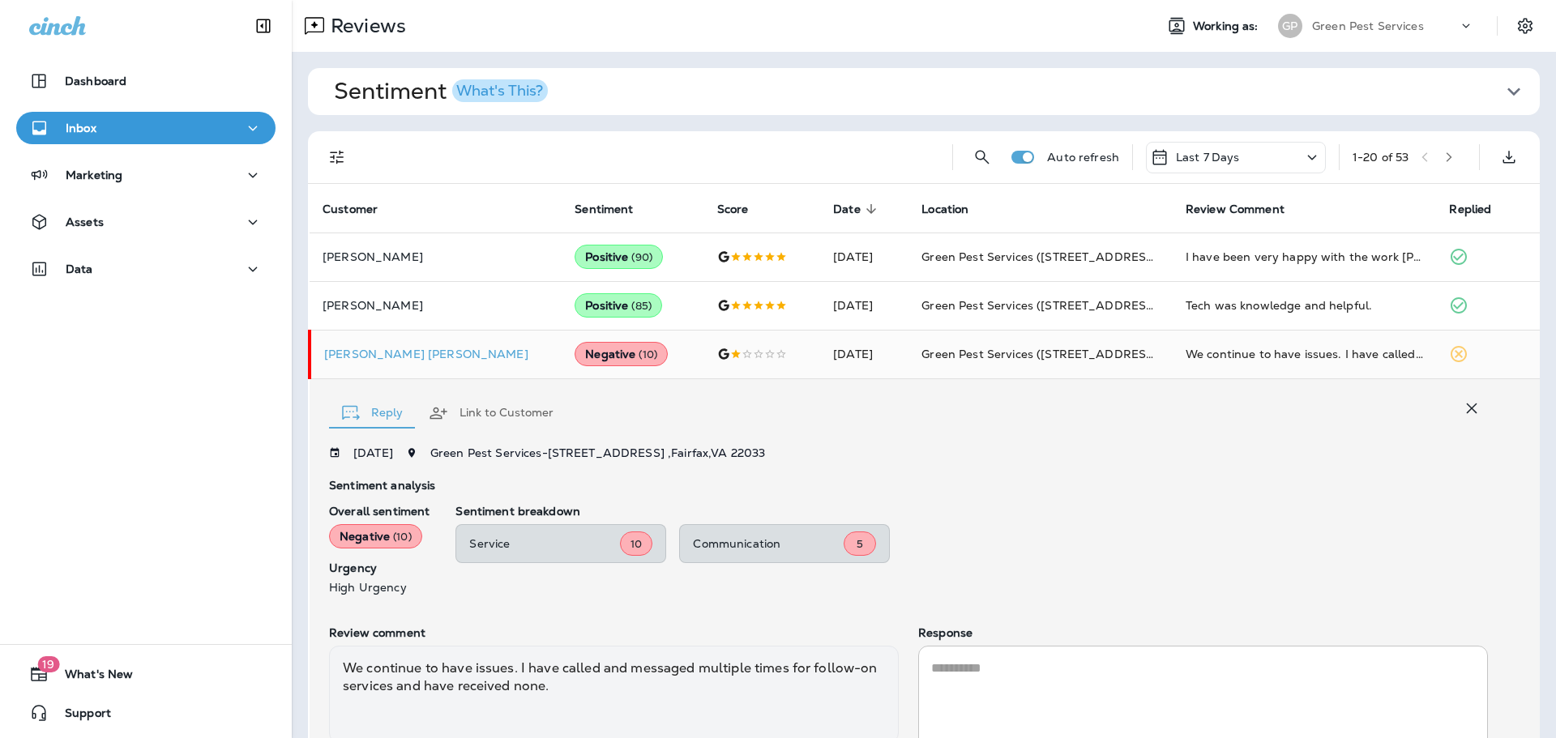
scroll to position [133, 0]
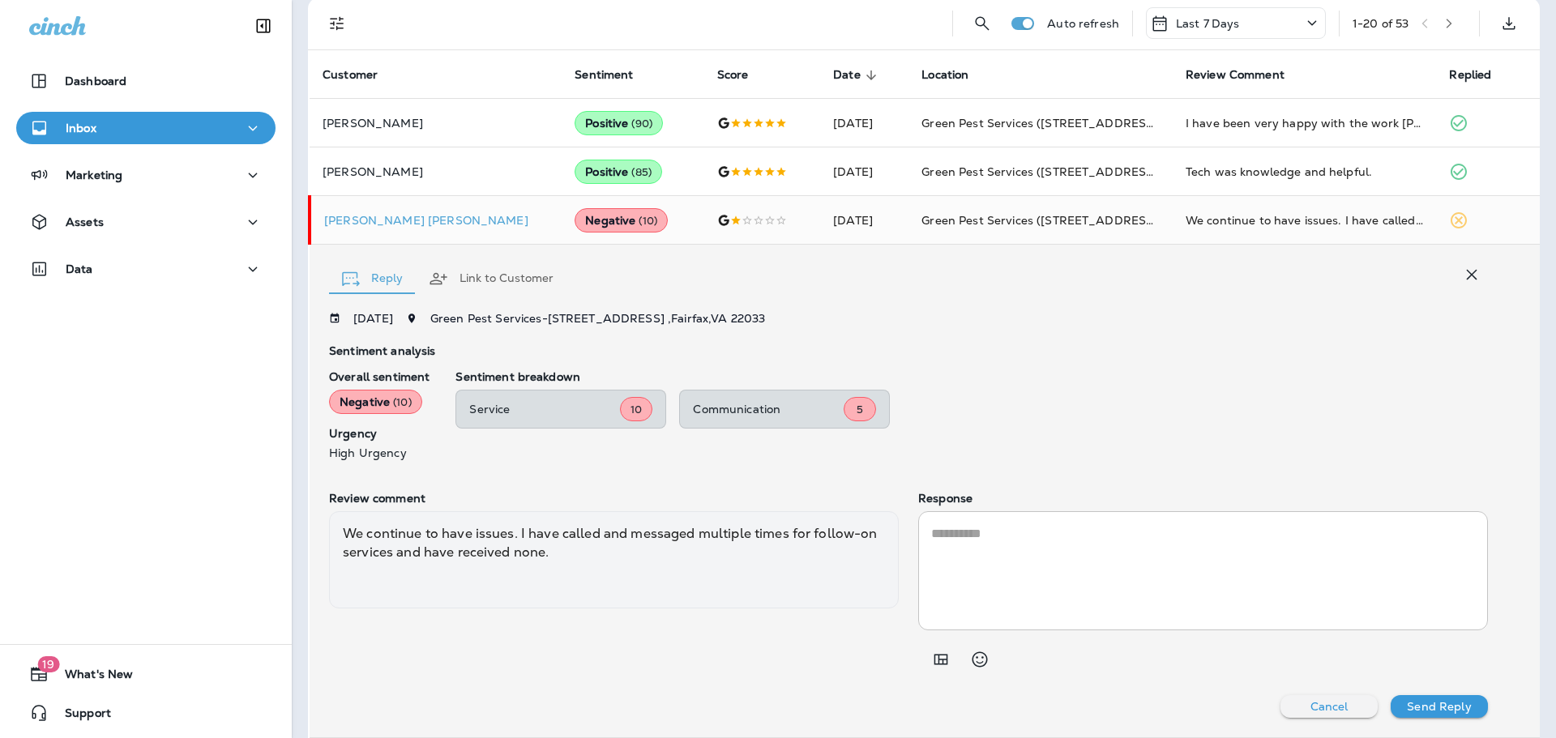
click at [488, 290] on button "Link to Customer" at bounding box center [491, 279] width 151 height 58
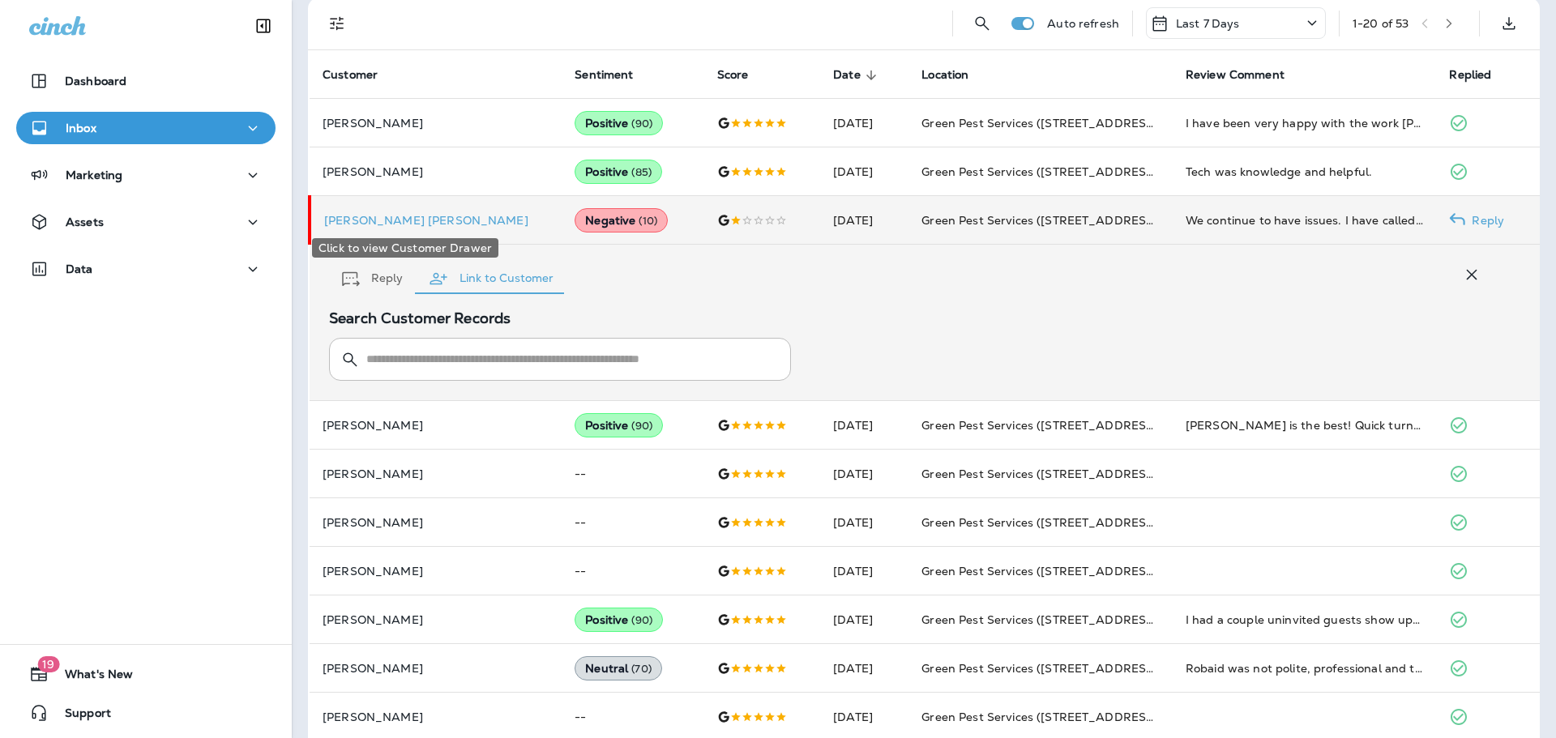
click at [362, 214] on p "[PERSON_NAME] [PERSON_NAME]" at bounding box center [436, 220] width 225 height 13
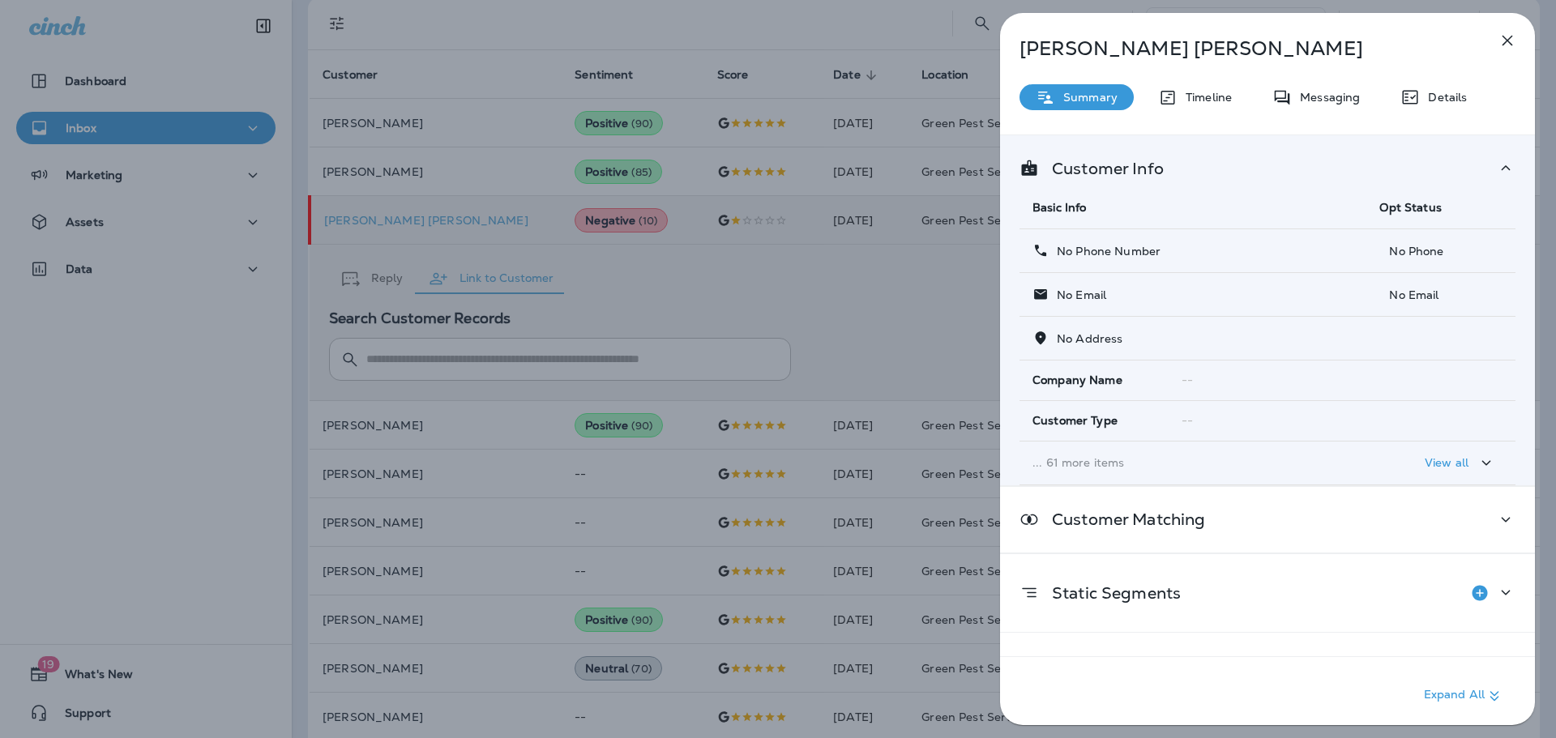
drag, startPoint x: 1243, startPoint y: 54, endPoint x: 1016, endPoint y: 55, distance: 227.8
click at [1016, 55] on div "[PERSON_NAME] [PERSON_NAME]" at bounding box center [1240, 48] width 481 height 23
copy p "[PERSON_NAME] [PERSON_NAME]"
click at [45, 389] on div "[PERSON_NAME] [PERSON_NAME] Summary Timeline Messaging Details Customer Info Ba…" at bounding box center [778, 369] width 1556 height 738
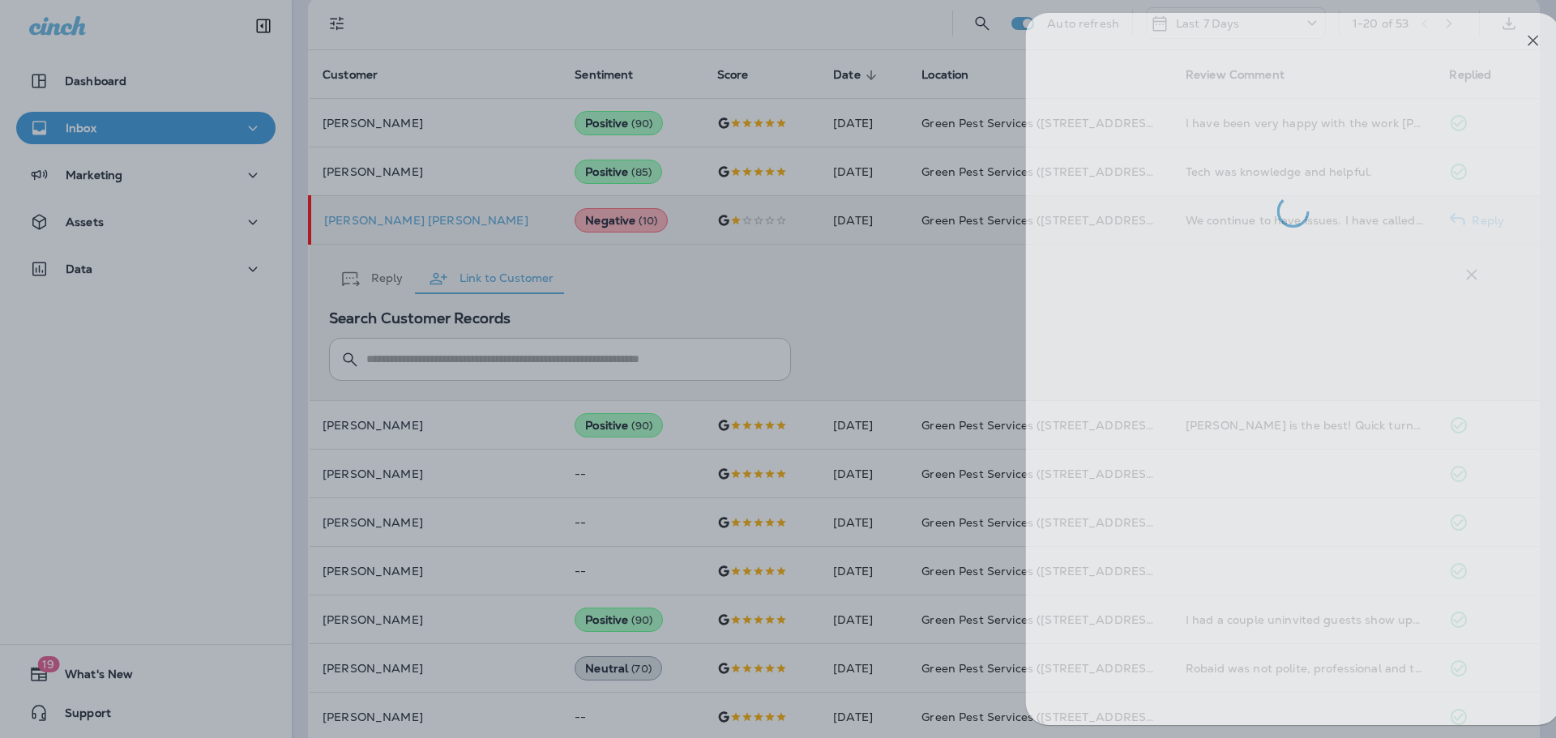
click at [156, 270] on div at bounding box center [804, 369] width 1556 height 738
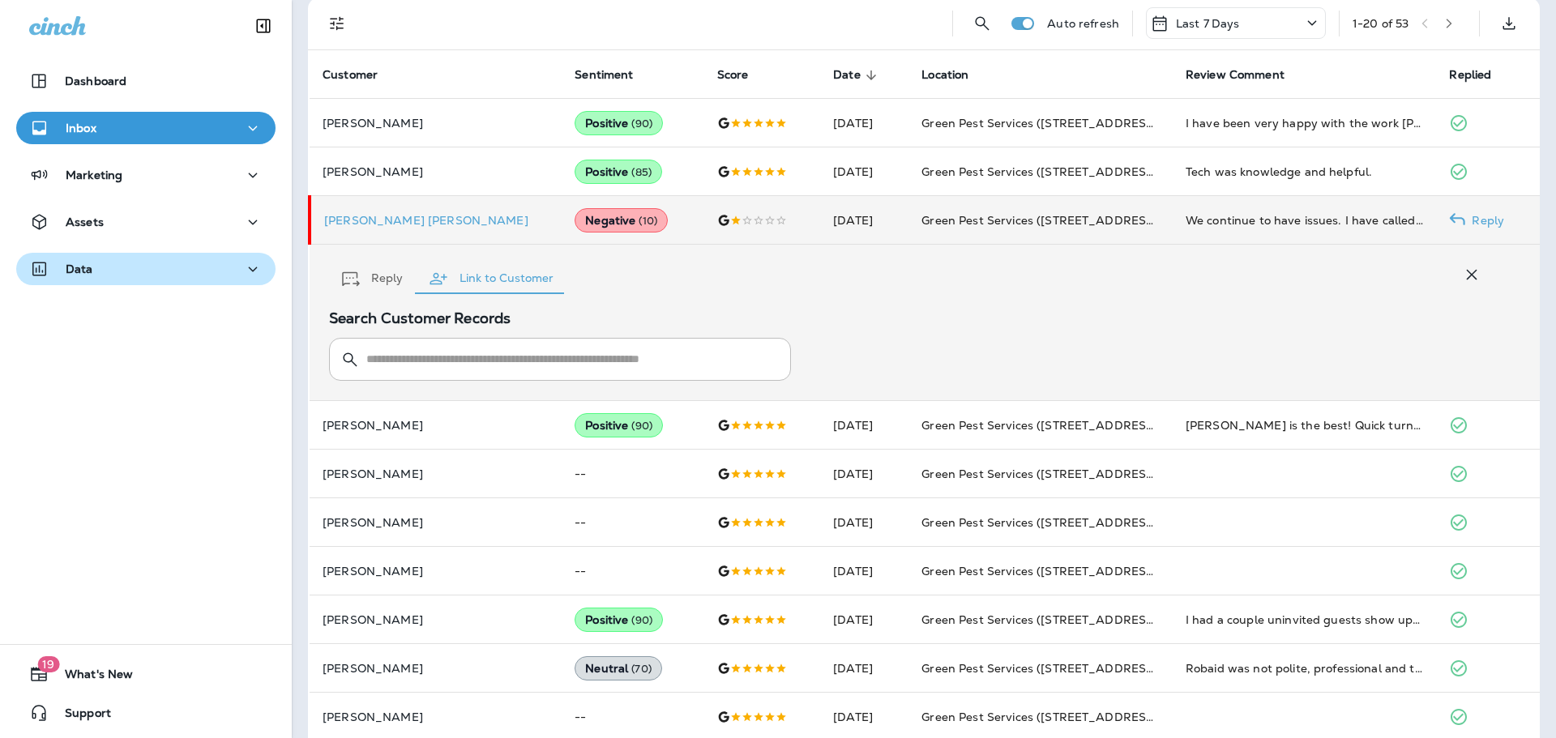
click at [137, 275] on div "Data" at bounding box center [145, 269] width 233 height 20
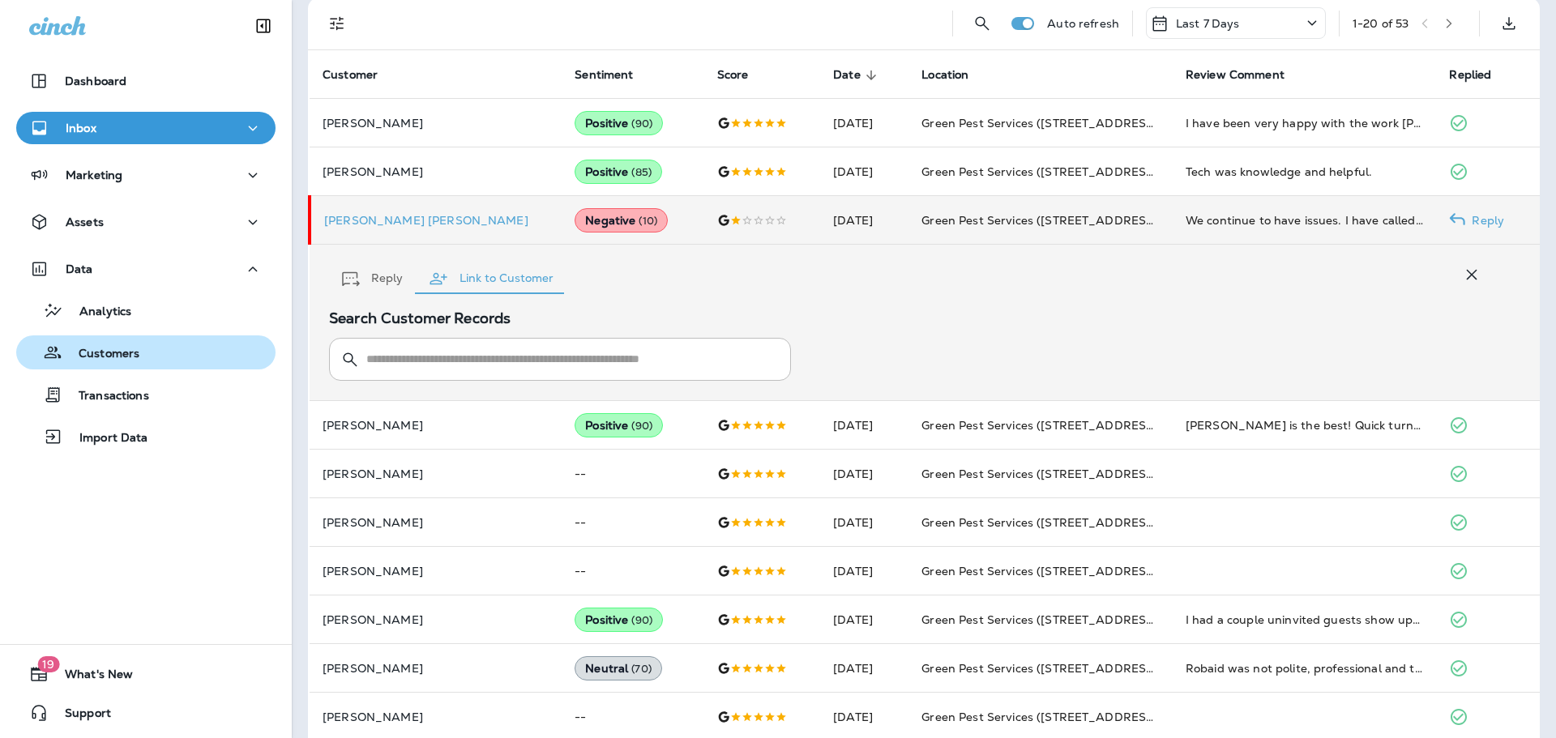
click at [118, 356] on p "Customers" at bounding box center [100, 354] width 77 height 15
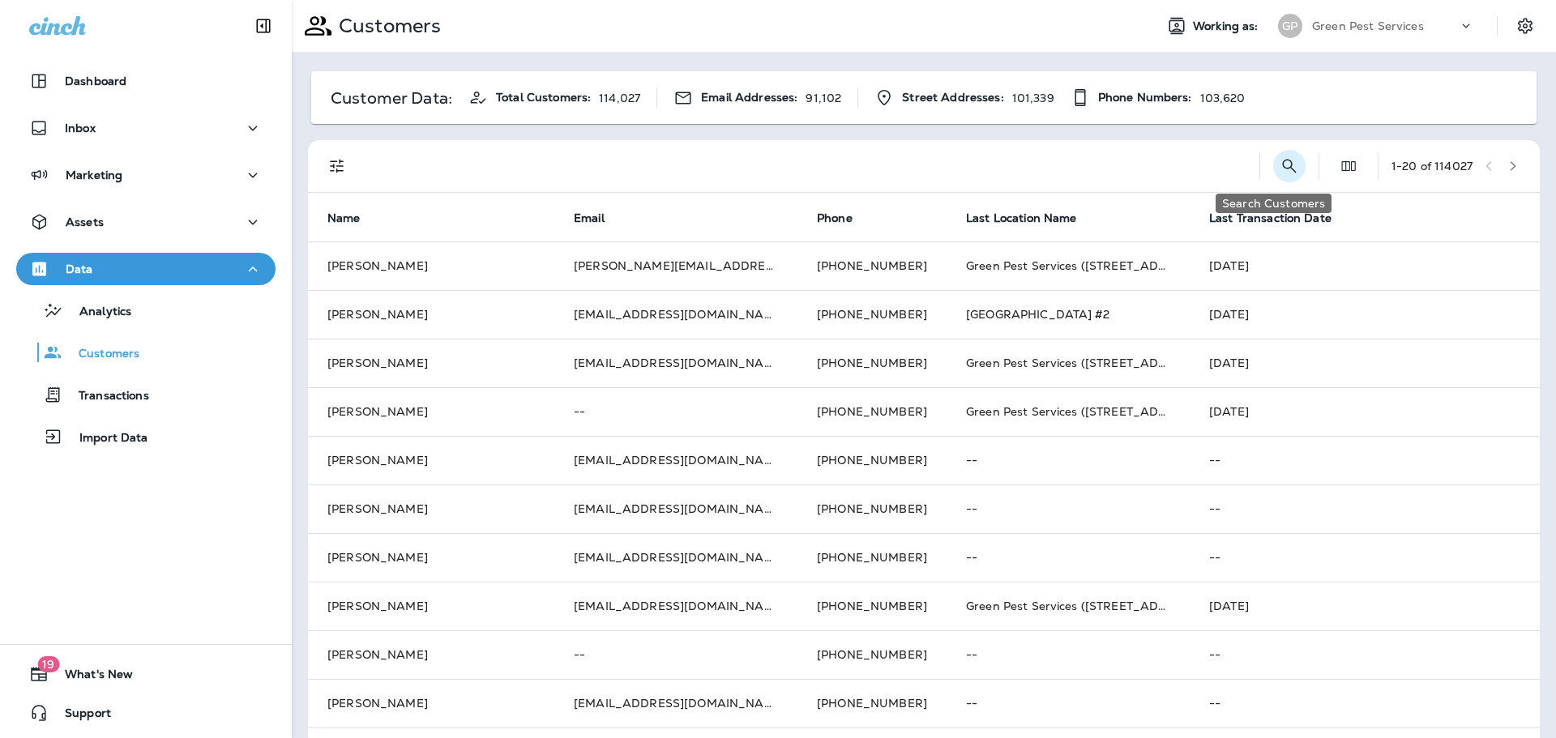
click at [1282, 169] on icon "Search Customers" at bounding box center [1289, 166] width 14 height 14
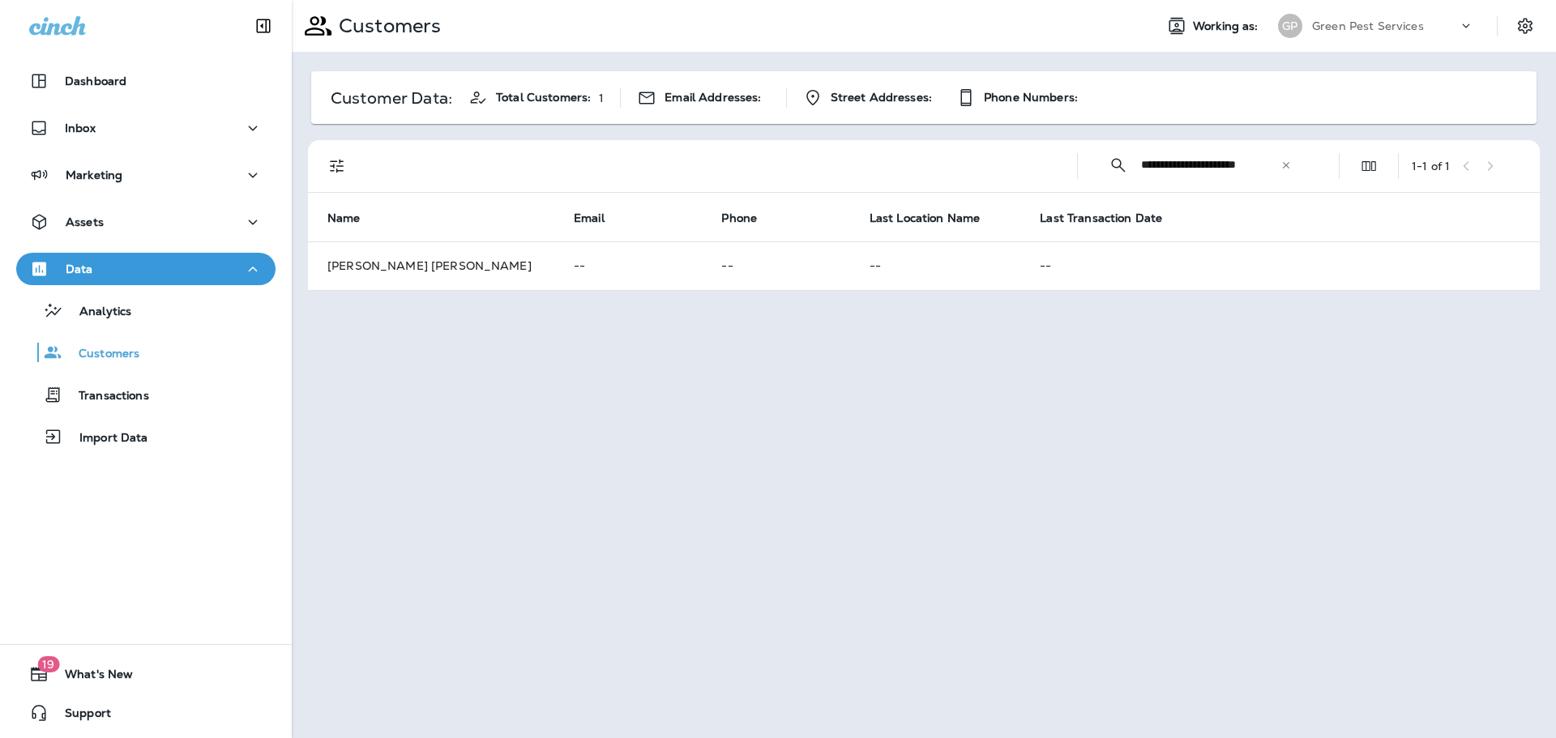
click at [1204, 172] on input "**********" at bounding box center [1210, 164] width 139 height 43
drag, startPoint x: 1184, startPoint y: 165, endPoint x: 1147, endPoint y: 168, distance: 37.4
click at [1147, 168] on input "**********" at bounding box center [1210, 164] width 139 height 43
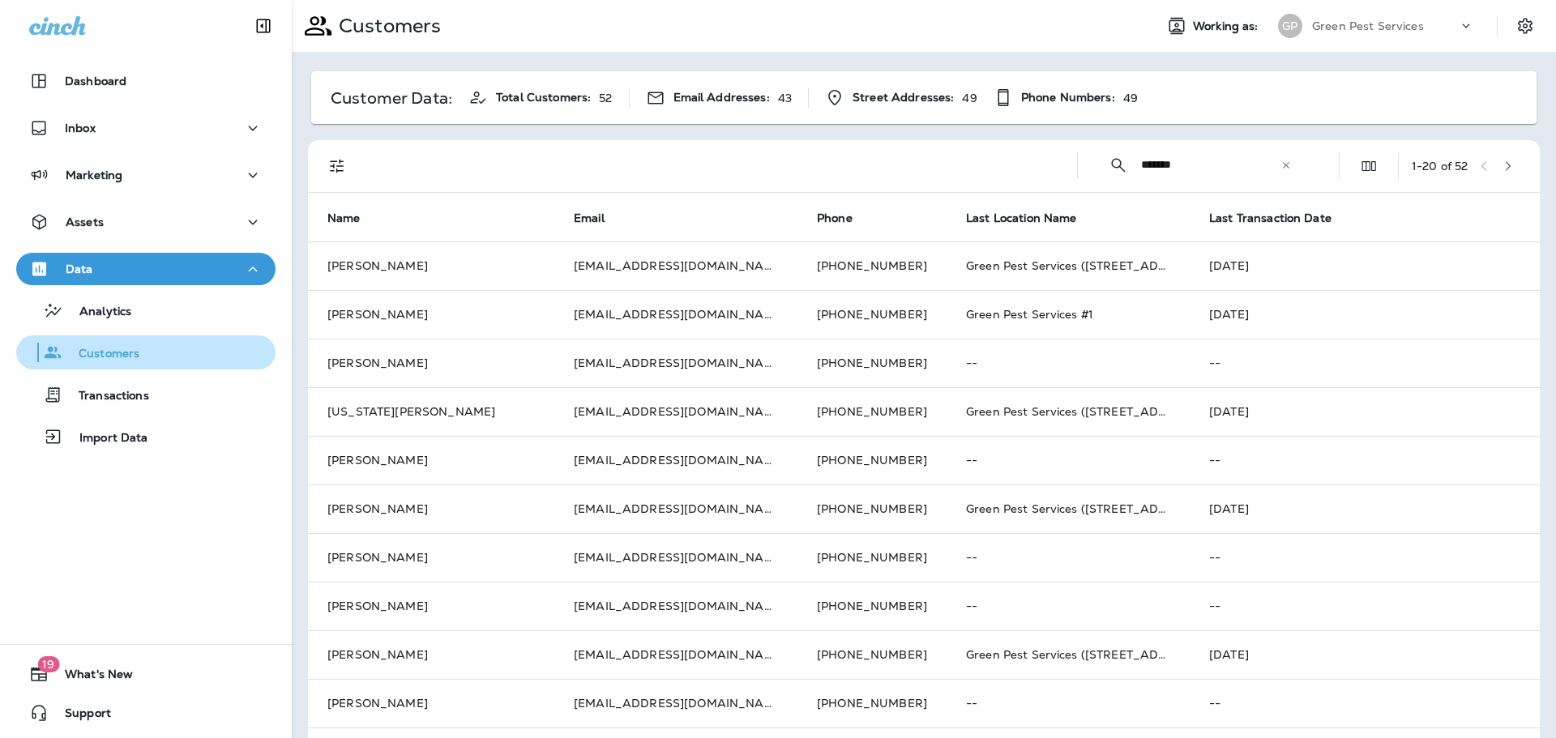
type input "*******"
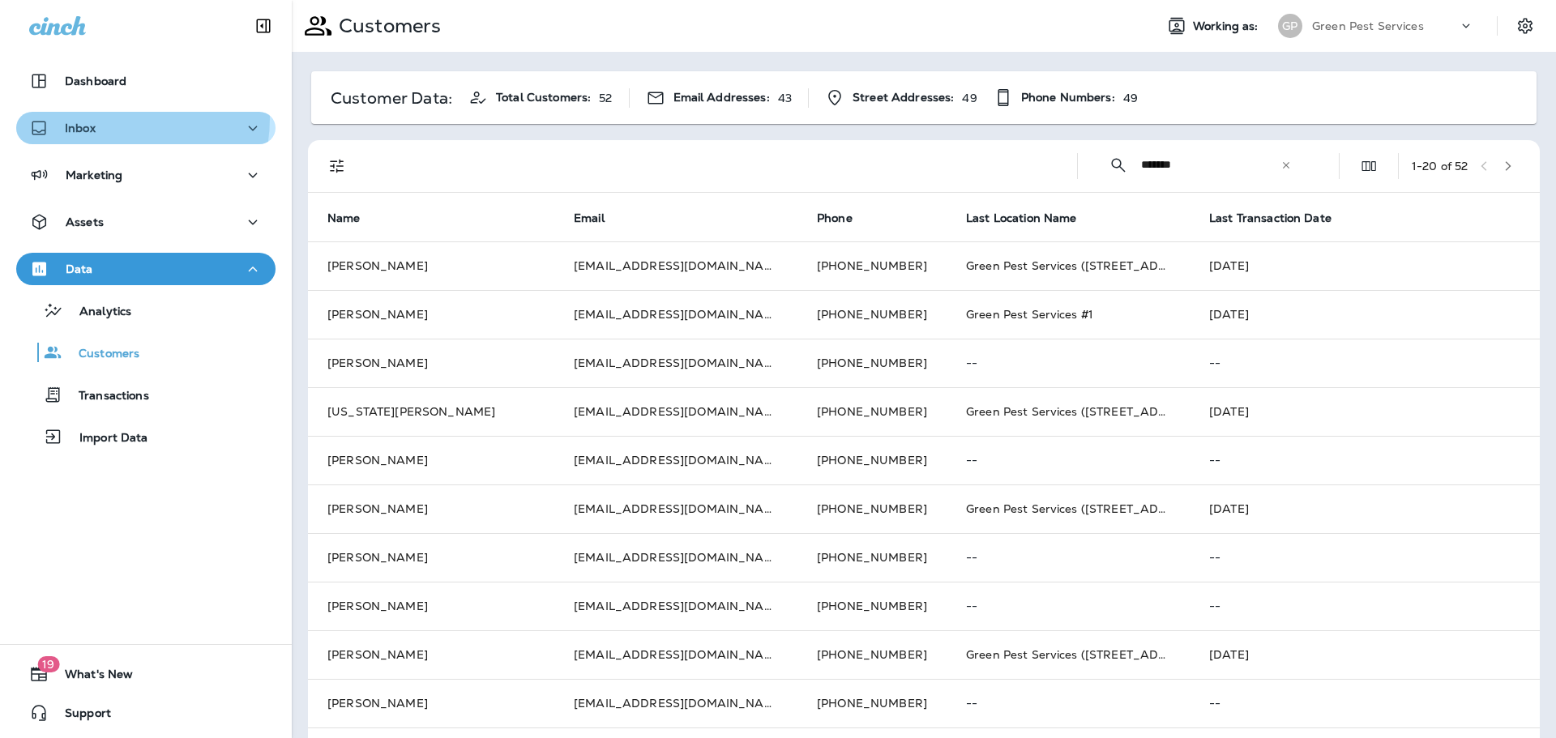
click at [79, 118] on div "Inbox" at bounding box center [62, 128] width 66 height 20
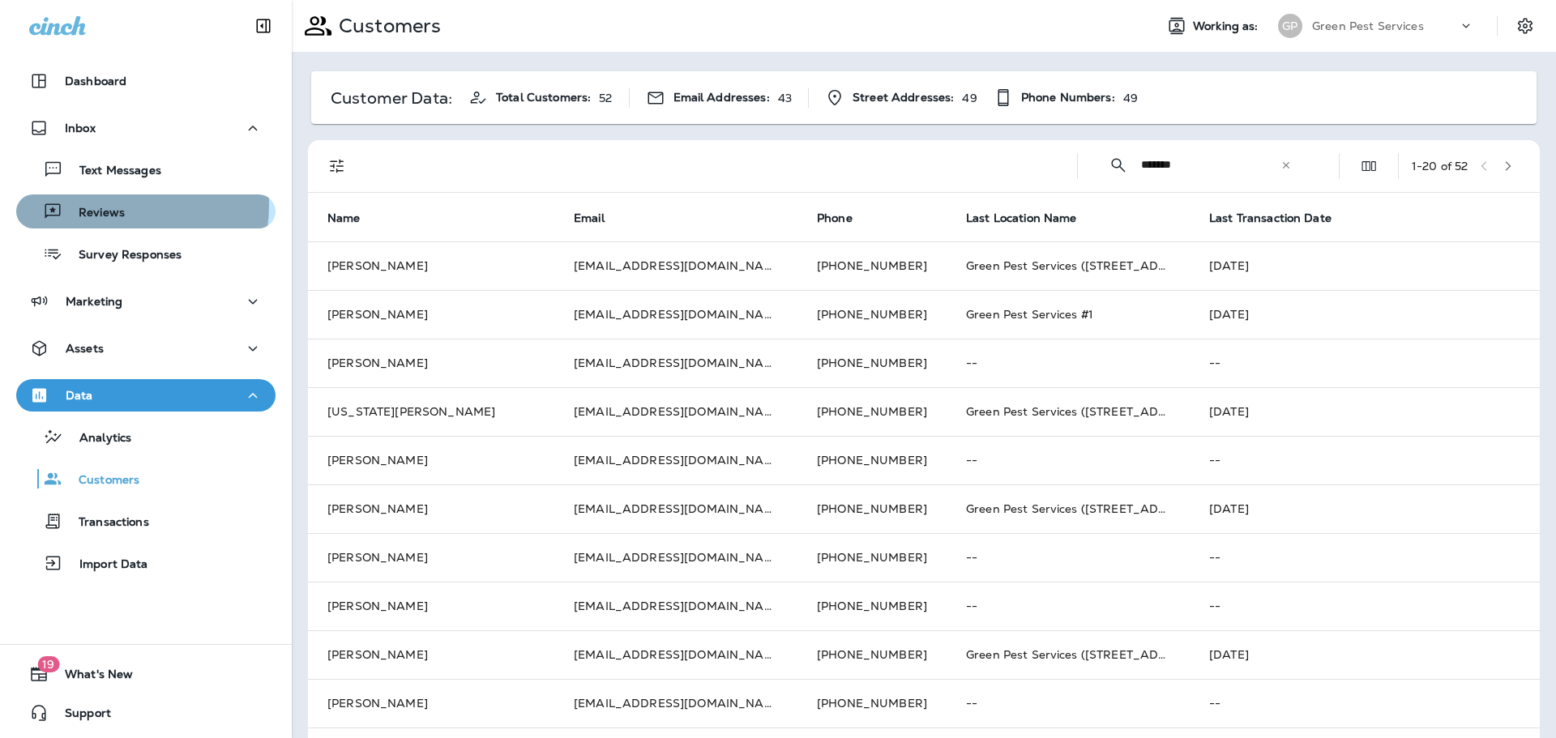
click at [109, 206] on p "Reviews" at bounding box center [93, 213] width 62 height 15
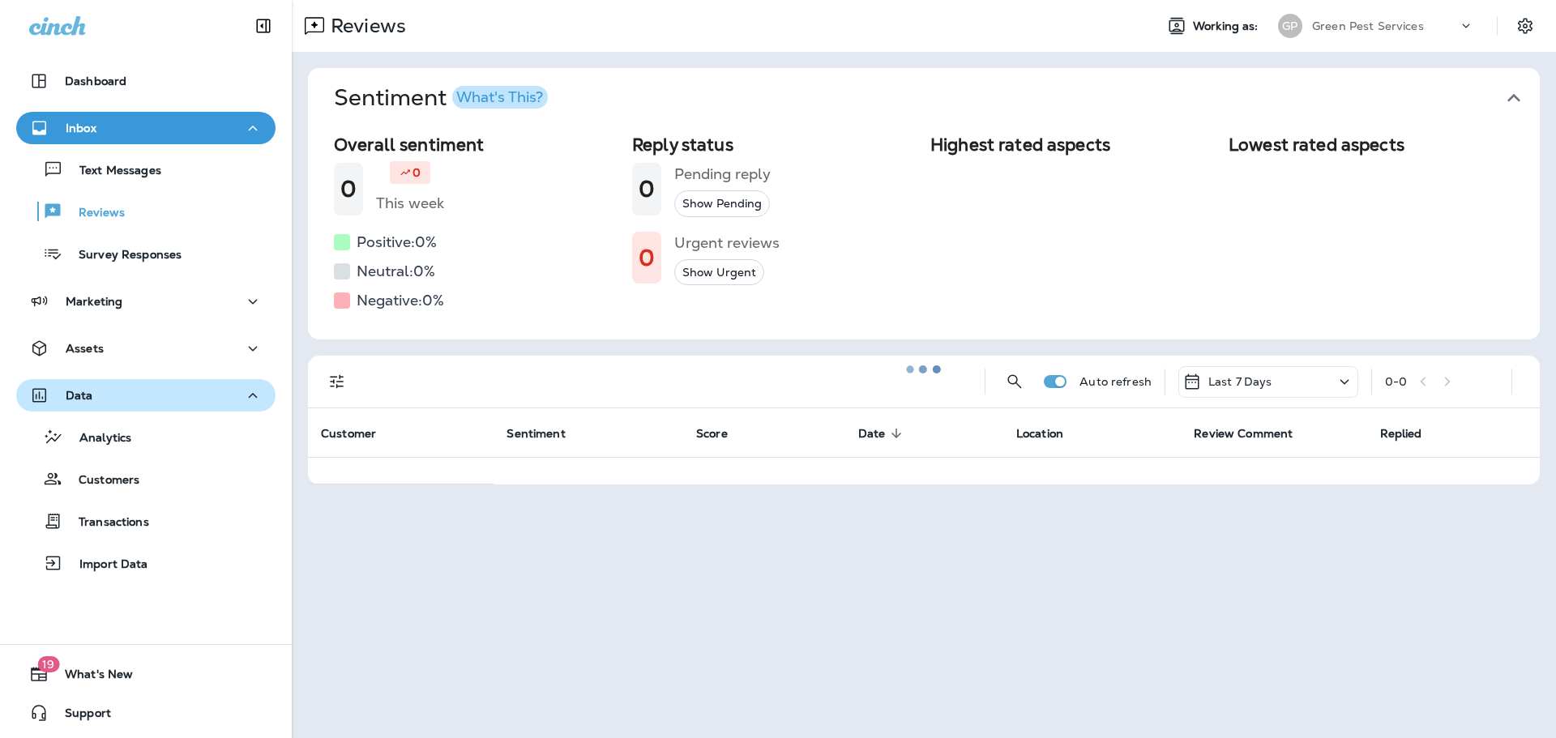
click at [165, 393] on div "Data" at bounding box center [145, 396] width 233 height 20
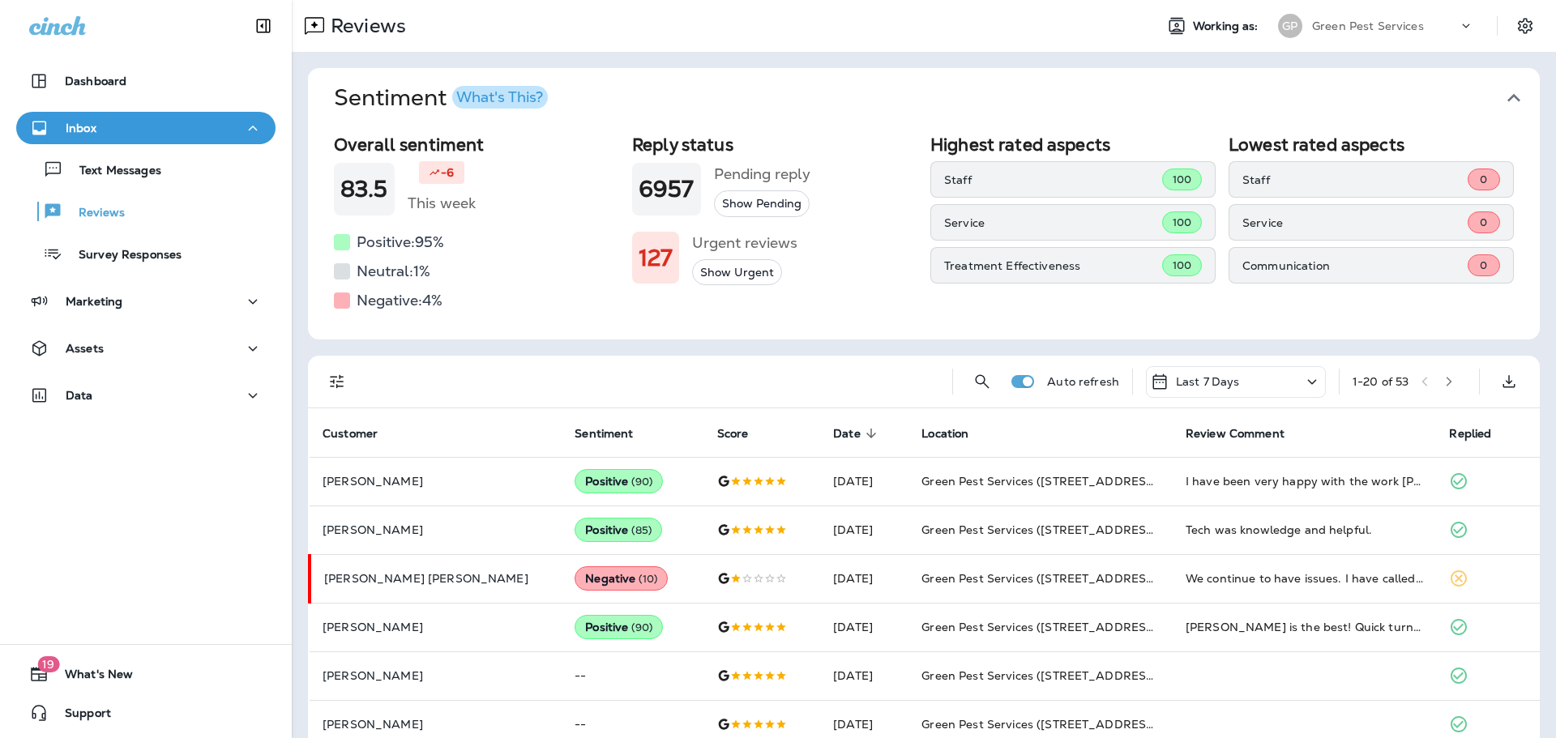
click at [1506, 94] on icon "button" at bounding box center [1514, 98] width 26 height 26
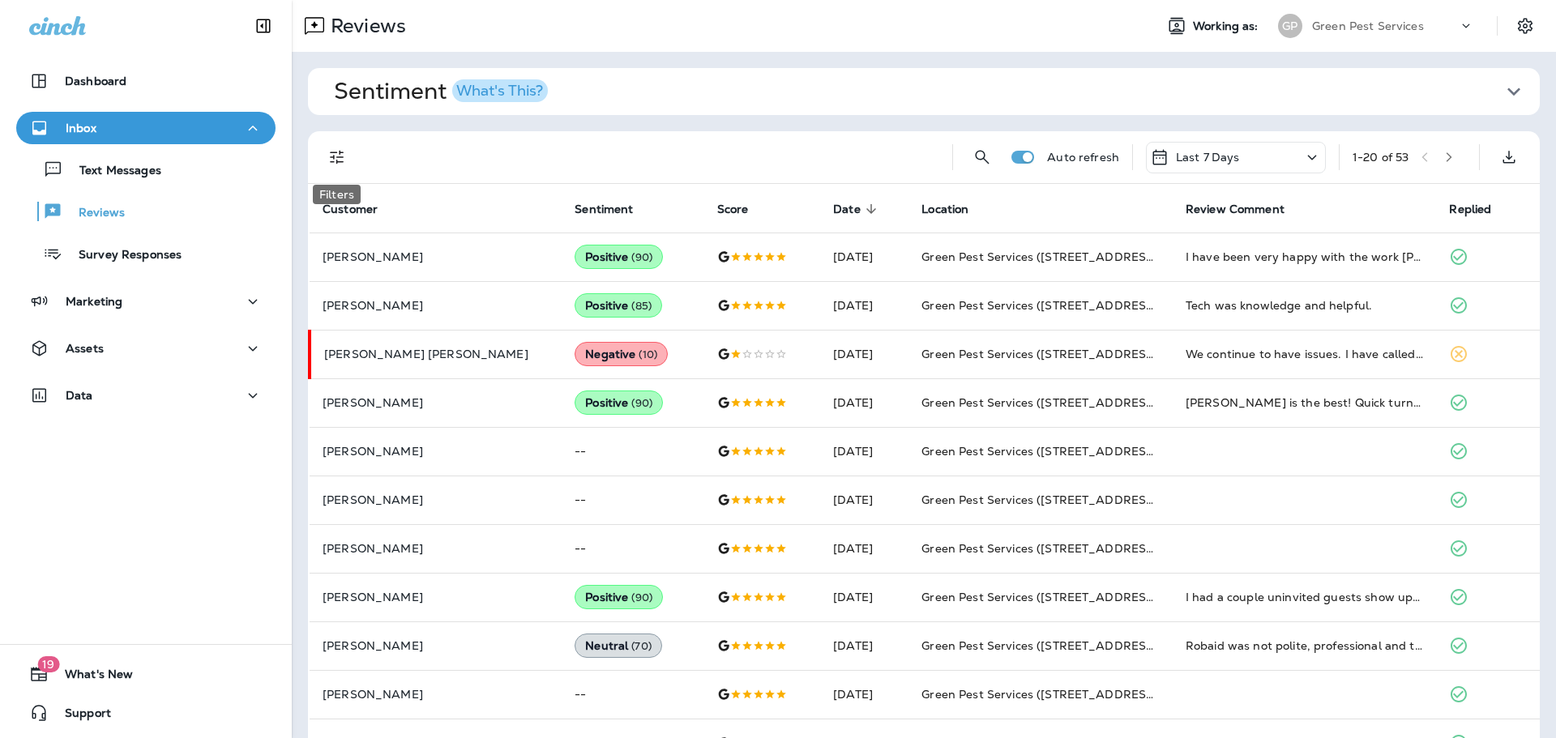
click at [321, 152] on button "Filters" at bounding box center [337, 157] width 32 height 32
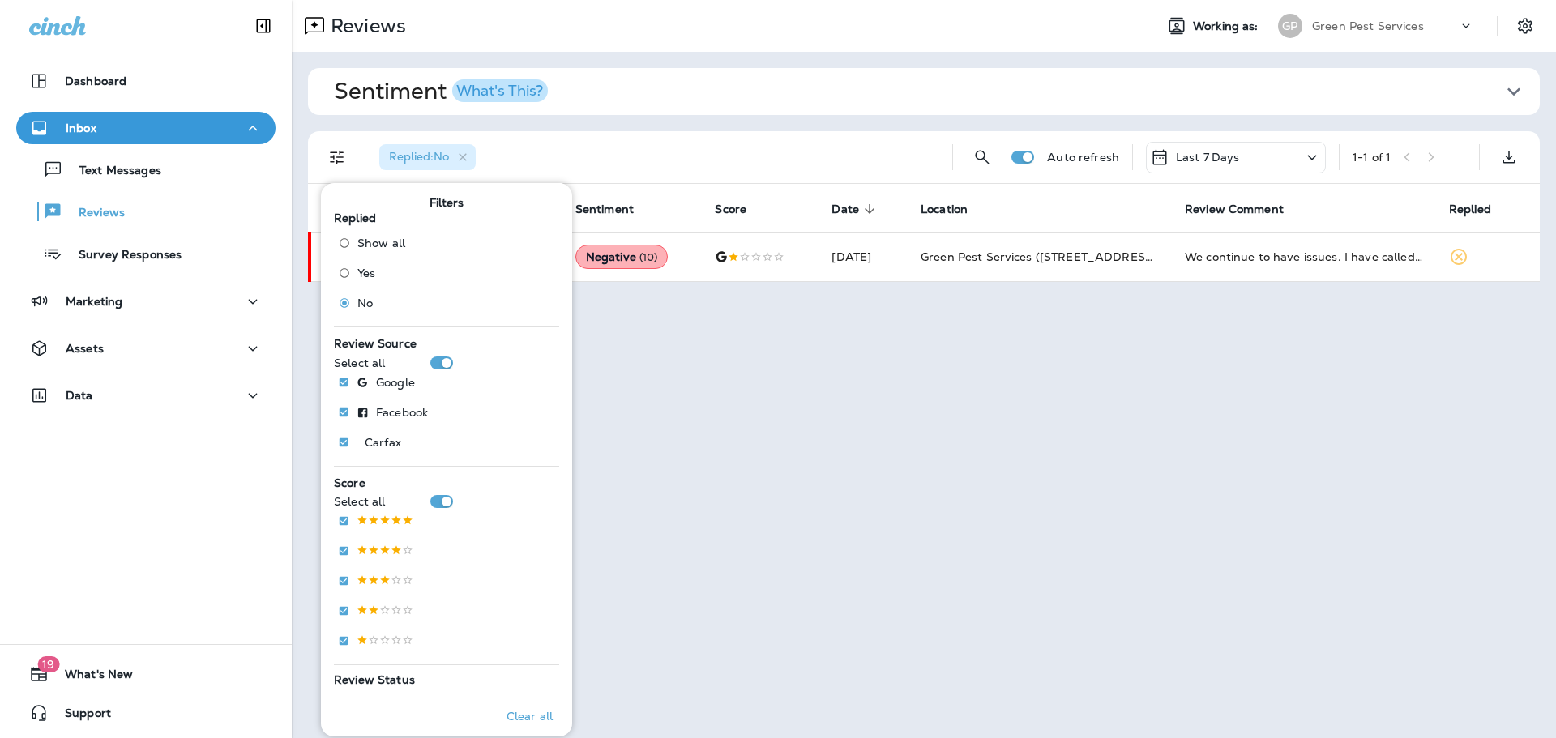
click at [701, 98] on span "Sentiment What's This?" at bounding box center [917, 92] width 1167 height 28
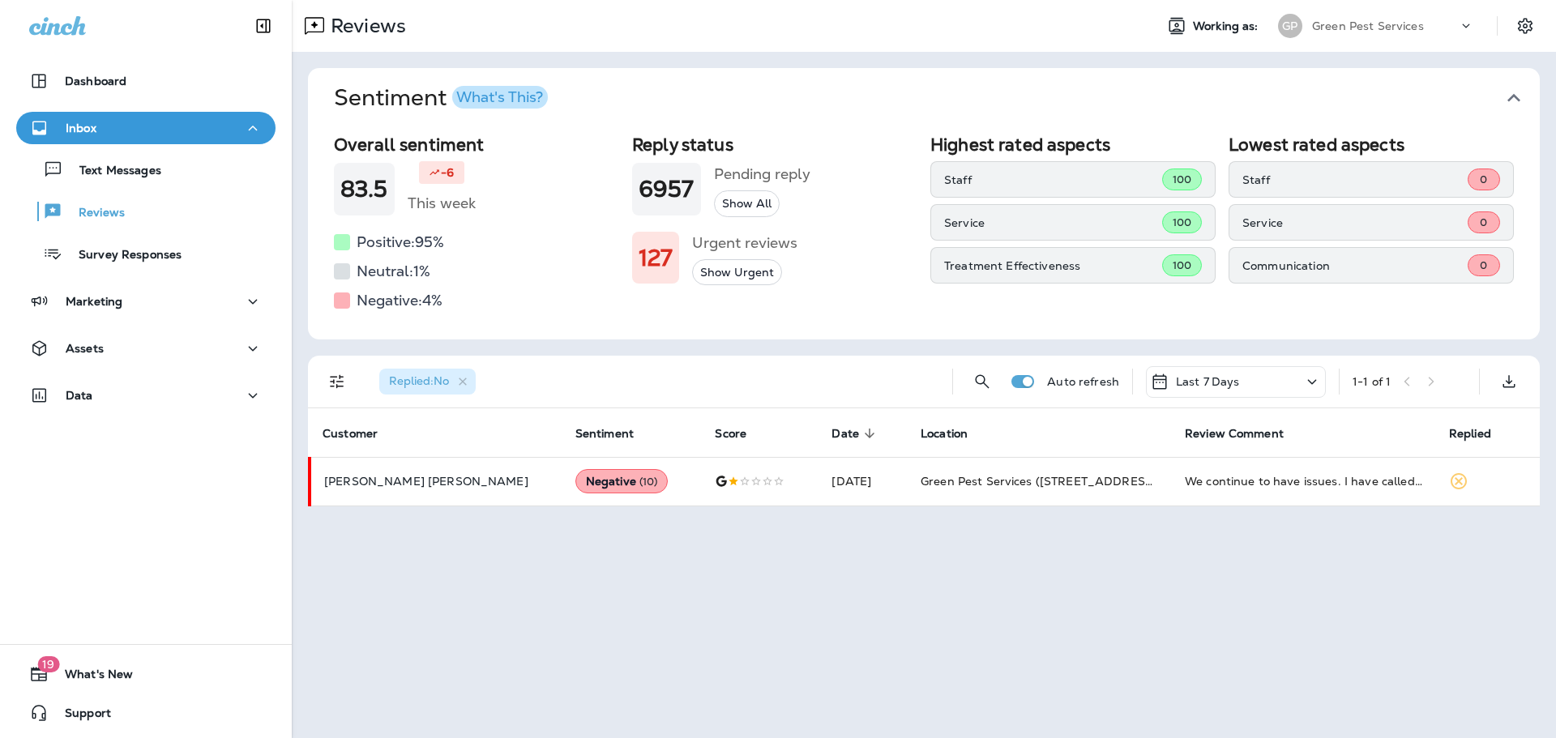
click at [676, 78] on button "Sentiment What's This?" at bounding box center [937, 98] width 1232 height 60
